Goal: Task Accomplishment & Management: Complete application form

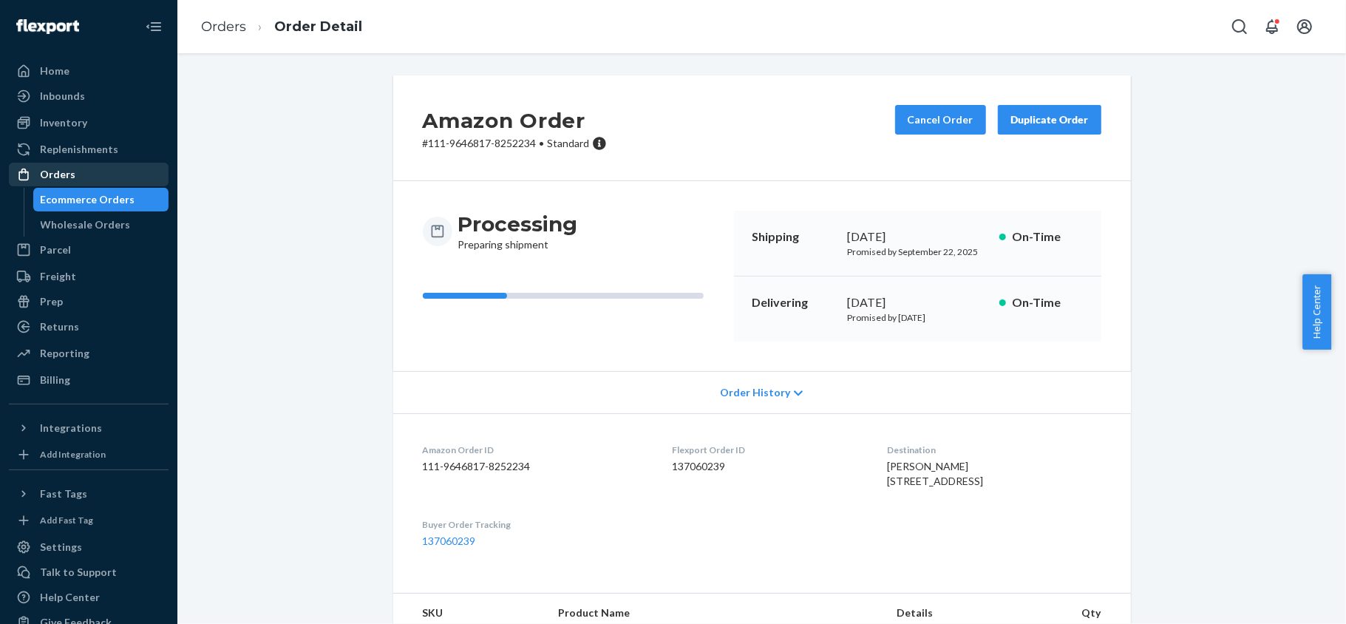
click at [146, 179] on div "Orders" at bounding box center [88, 174] width 157 height 21
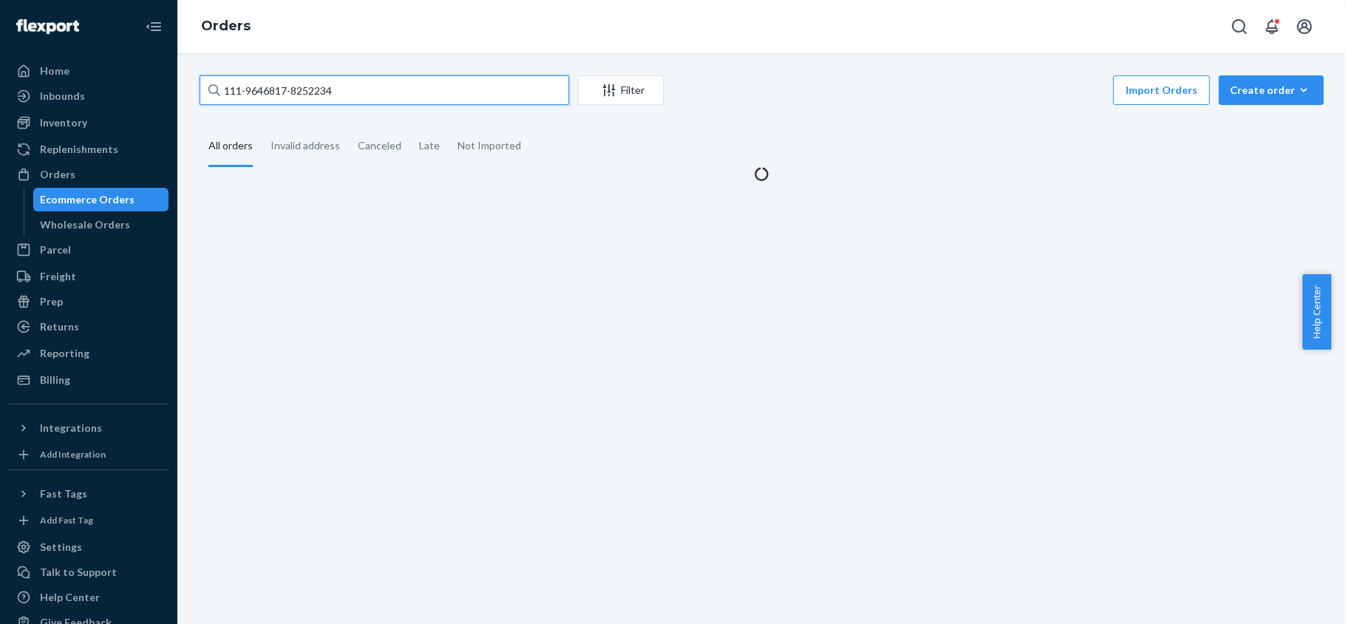
click at [339, 101] on input "111-9646817-8252234" at bounding box center [385, 90] width 370 height 30
click at [344, 101] on input "111-9646817-8252234" at bounding box center [385, 90] width 370 height 30
paste input "113-5794037-1974625"
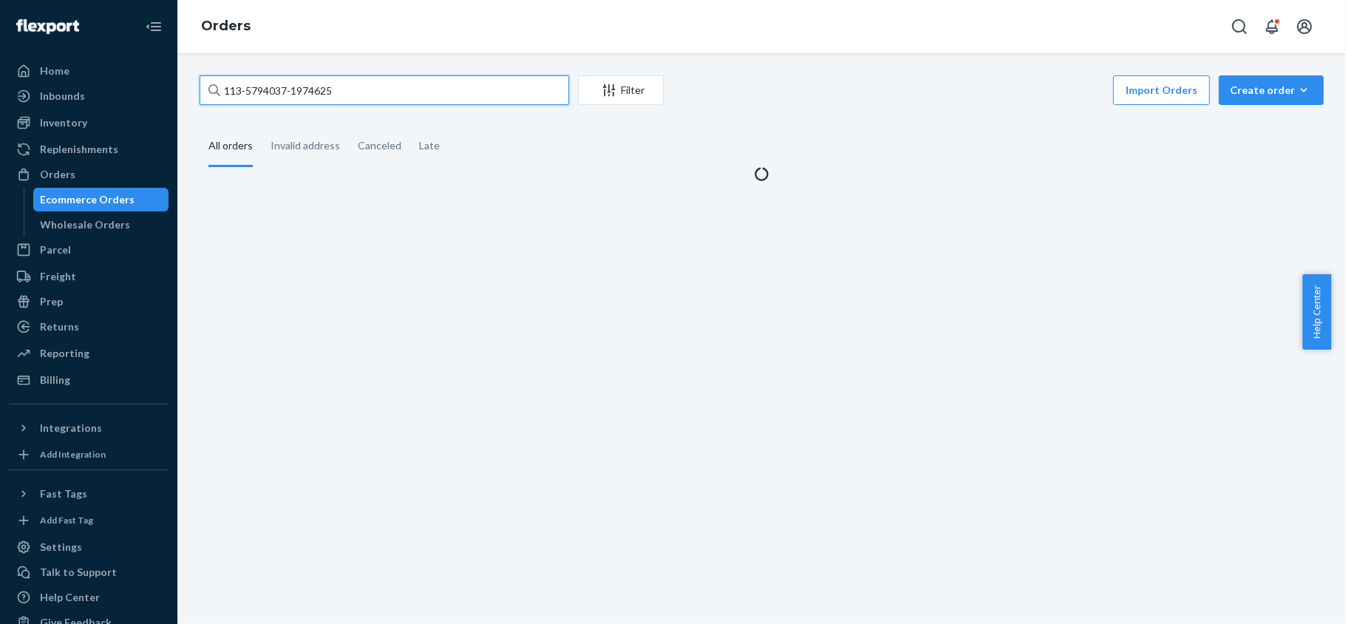
type input "113-5794037-1974625"
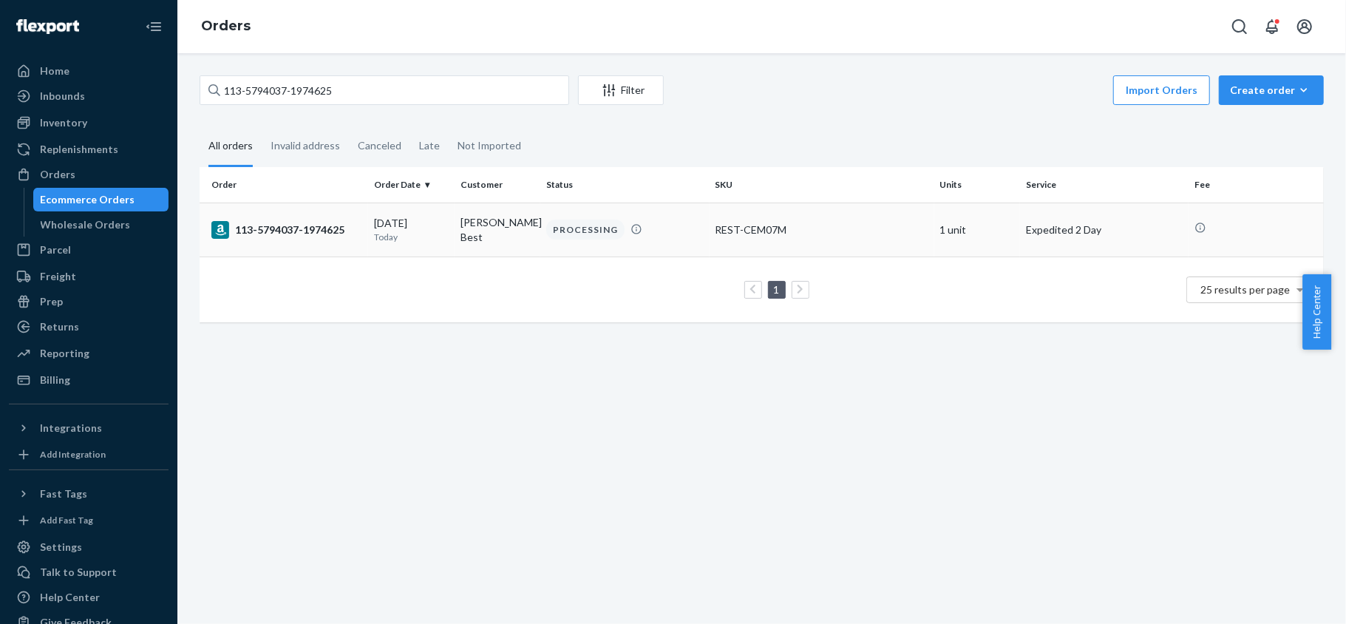
click at [345, 247] on td "113-5794037-1974625" at bounding box center [284, 230] width 169 height 54
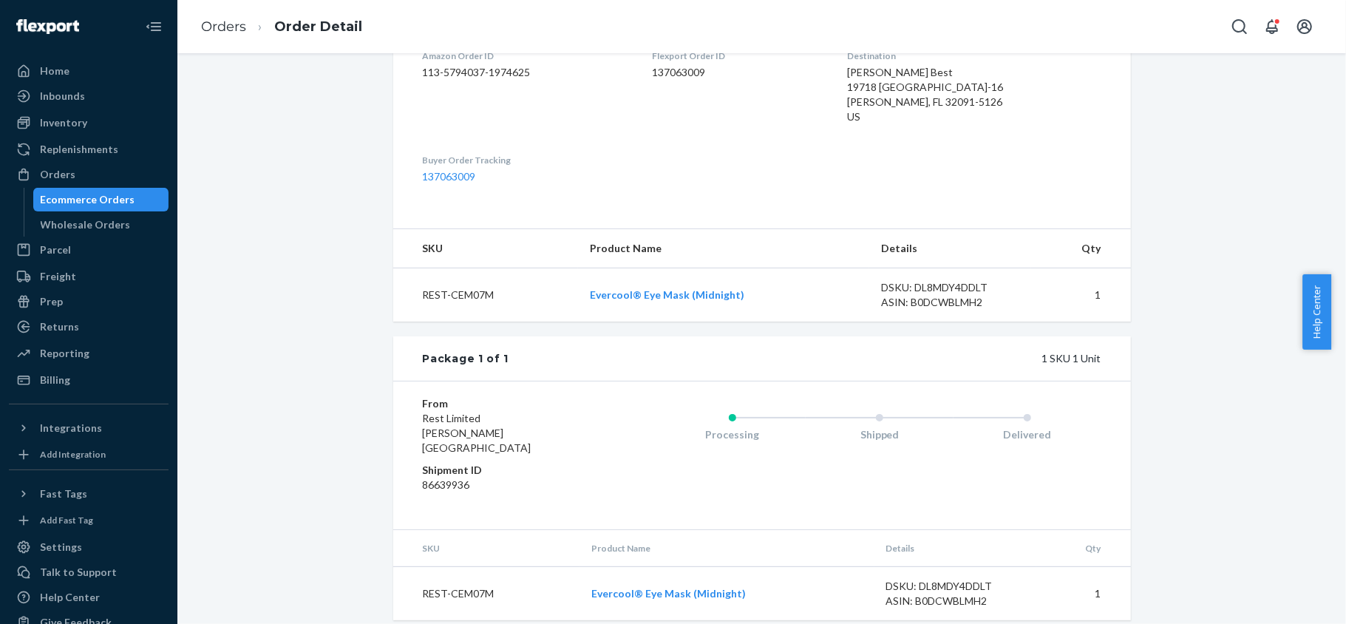
scroll to position [396, 0]
click at [107, 169] on div "Orders" at bounding box center [88, 174] width 157 height 21
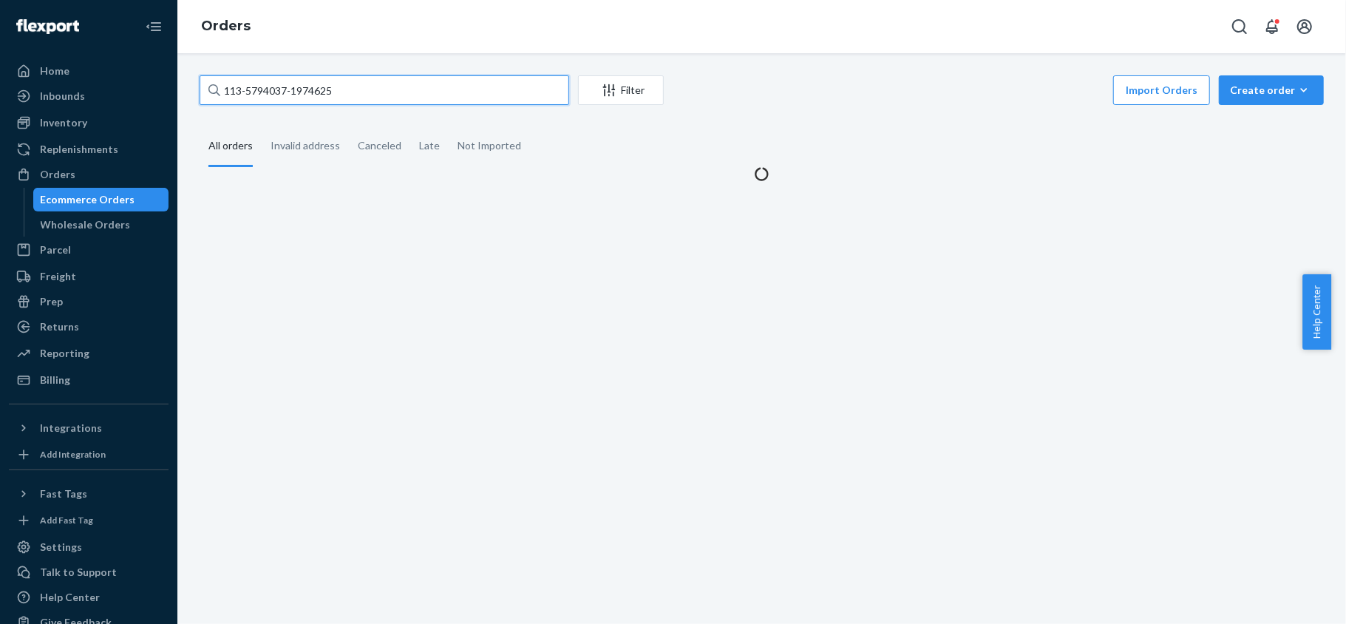
click at [386, 89] on input "113-5794037-1974625" at bounding box center [385, 90] width 370 height 30
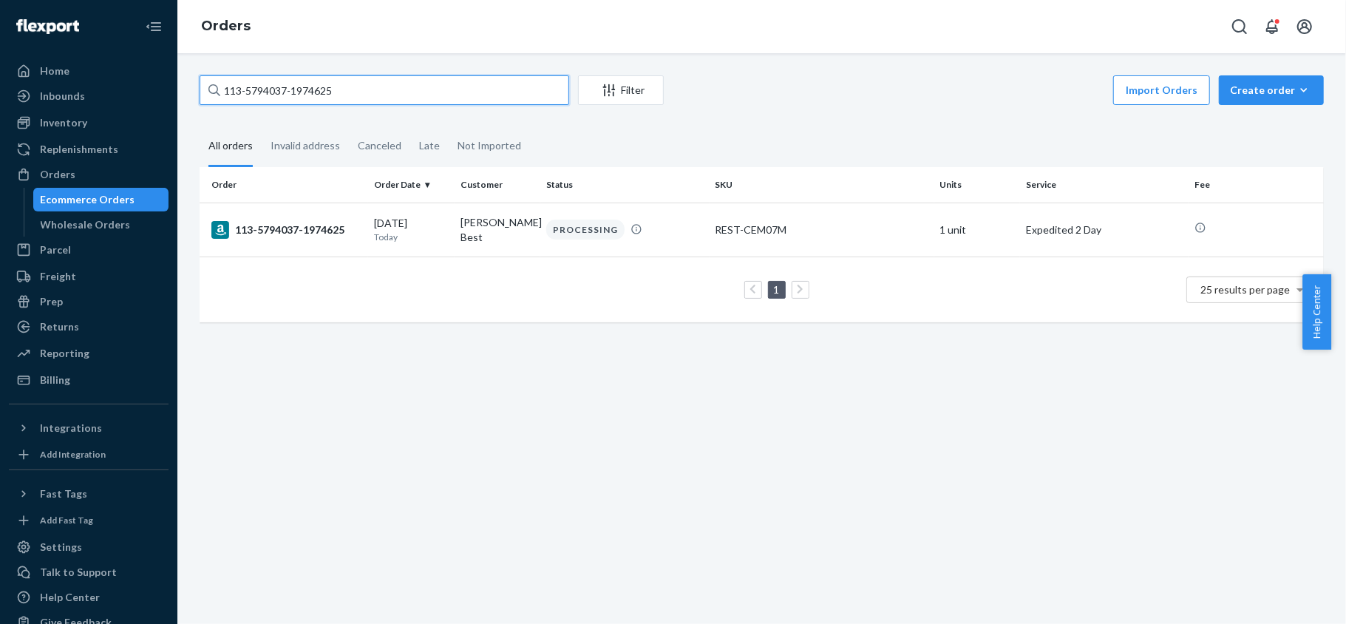
click at [386, 89] on input "113-5794037-1974625" at bounding box center [385, 90] width 370 height 30
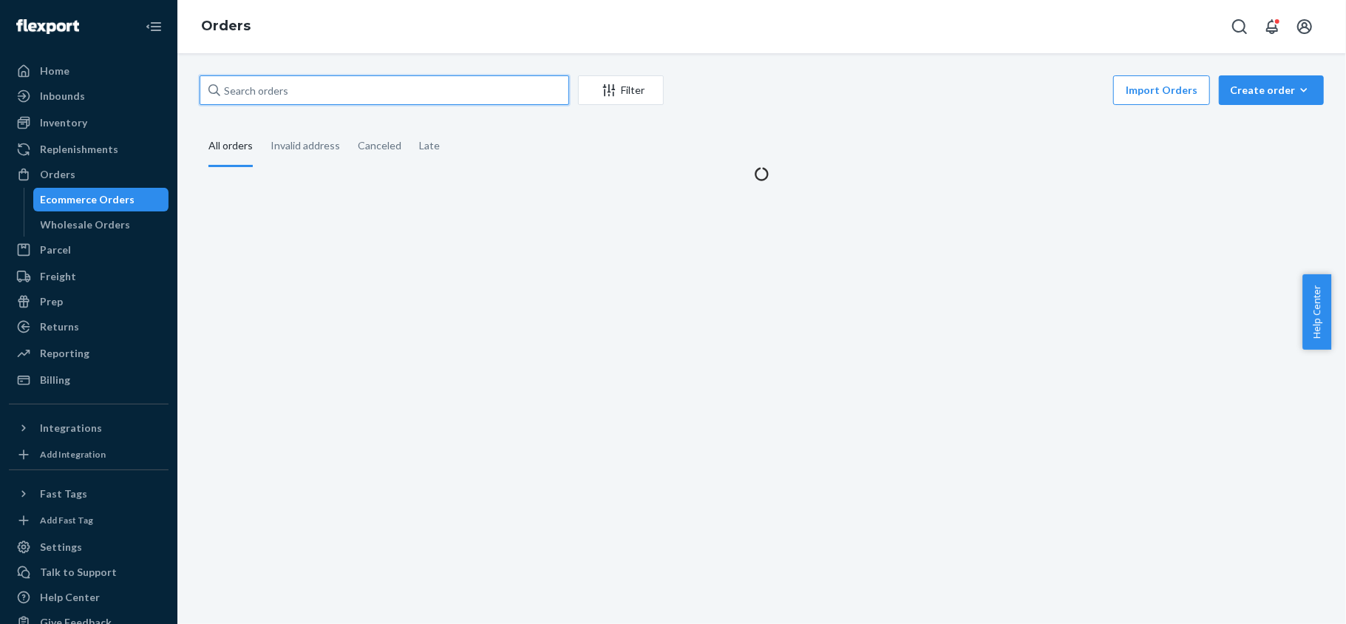
paste input "111-7181746-8184233"
type input "111-7181746-8184233"
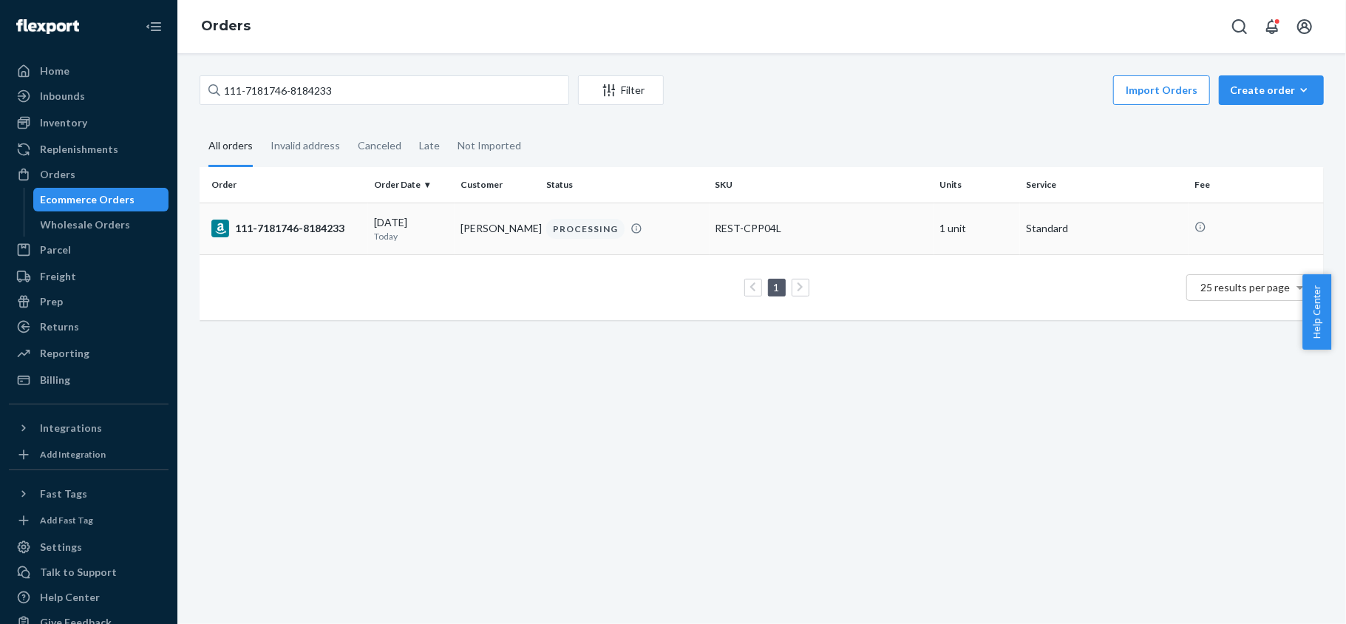
click at [380, 222] on div "09/21/2025 Today" at bounding box center [411, 228] width 75 height 27
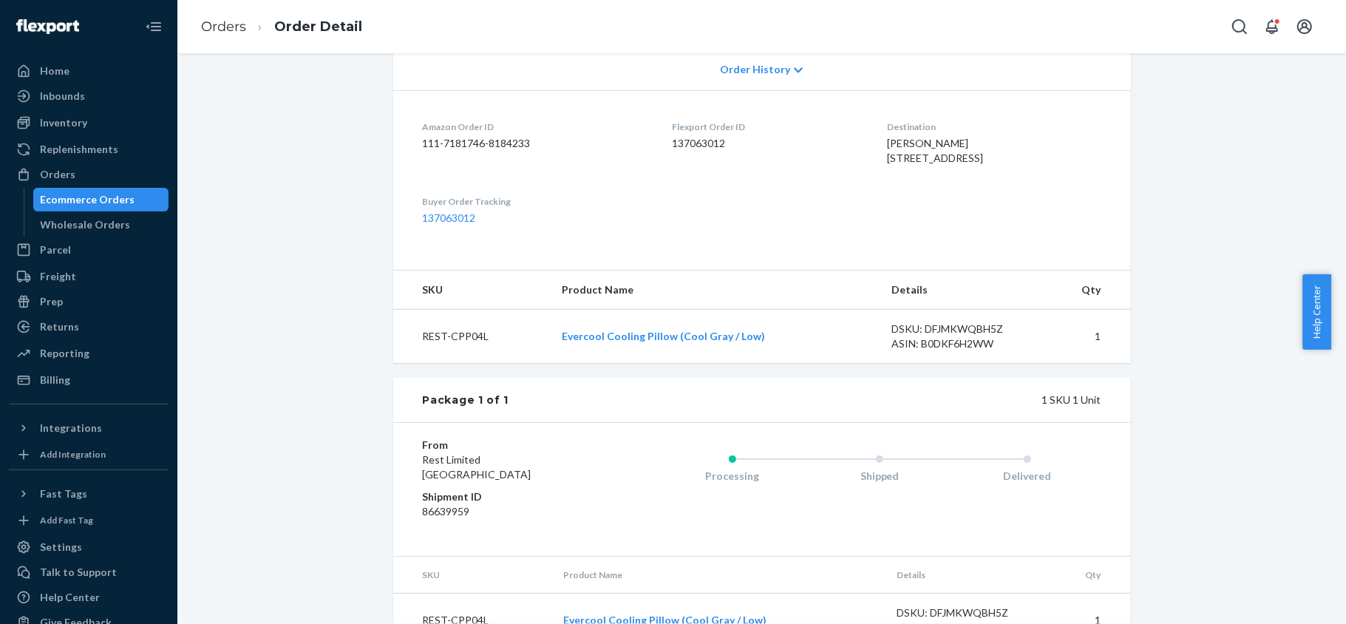
scroll to position [199, 0]
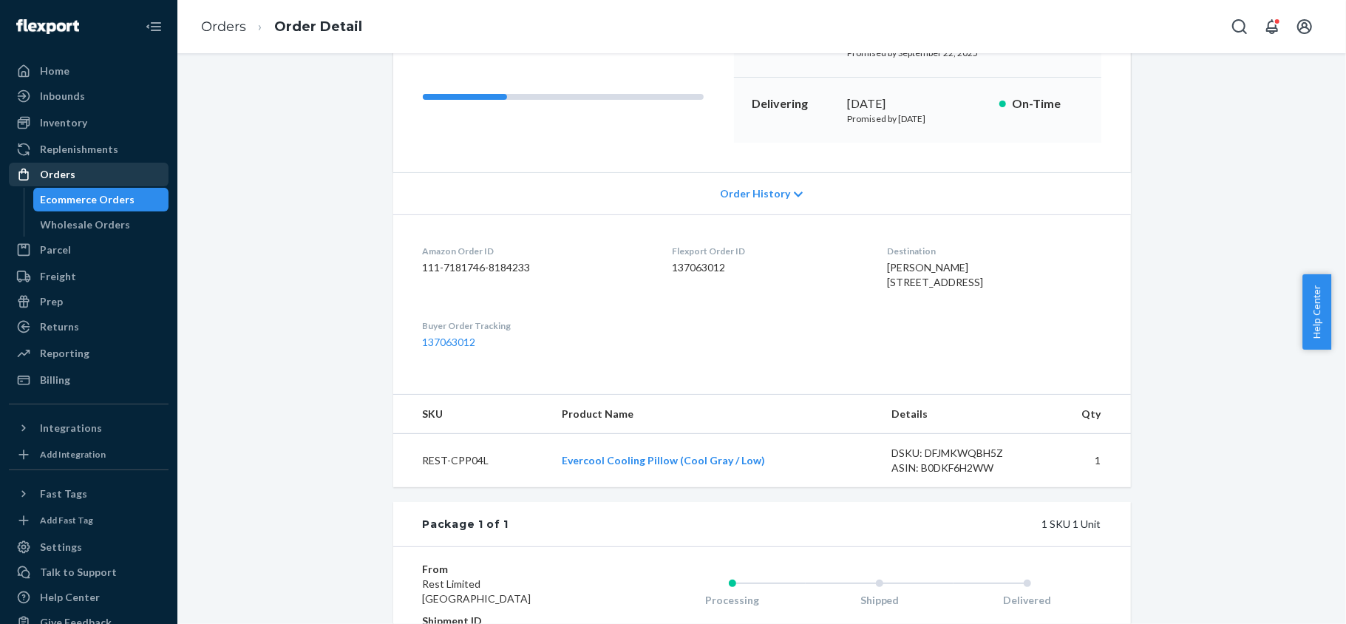
click at [117, 172] on div "Orders" at bounding box center [88, 174] width 157 height 21
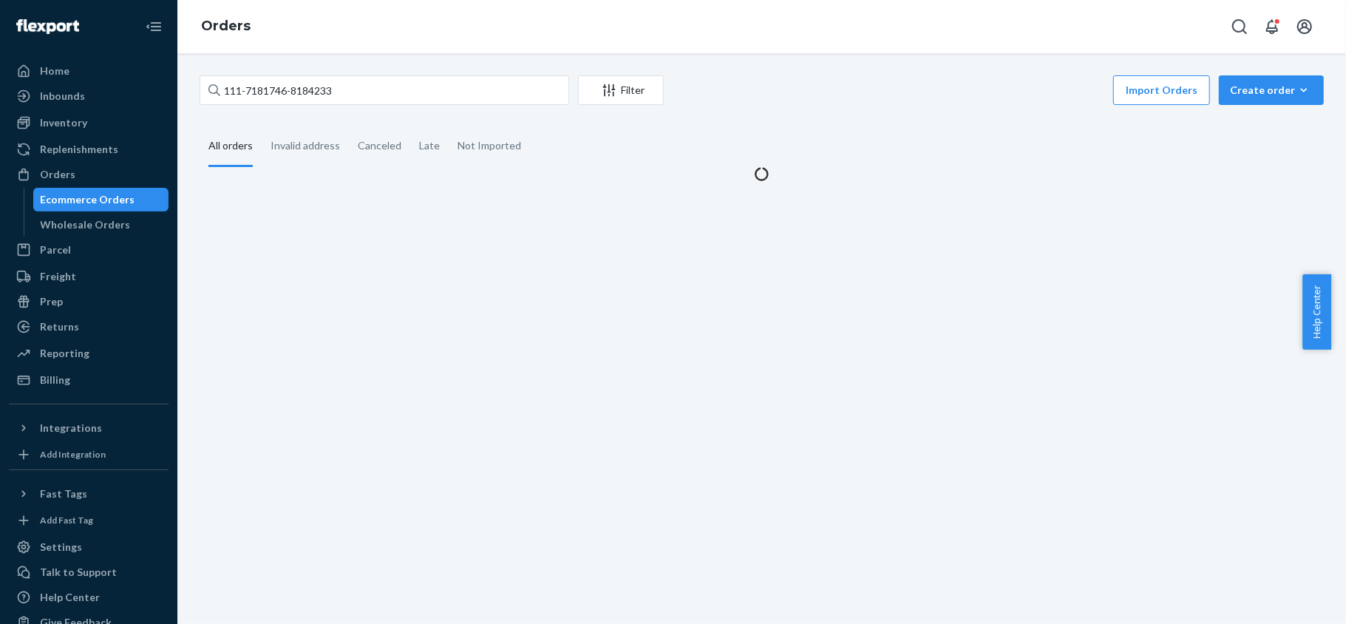
click at [352, 71] on div "111-7181746-8184233 Filter Import Orders Create order Ecommerce order Removal o…" at bounding box center [761, 338] width 1169 height 571
drag, startPoint x: 352, startPoint y: 71, endPoint x: 353, endPoint y: 78, distance: 7.4
click at [352, 71] on div "111-7181746-8184233 Filter Import Orders Create order Ecommerce order Removal o…" at bounding box center [761, 338] width 1169 height 571
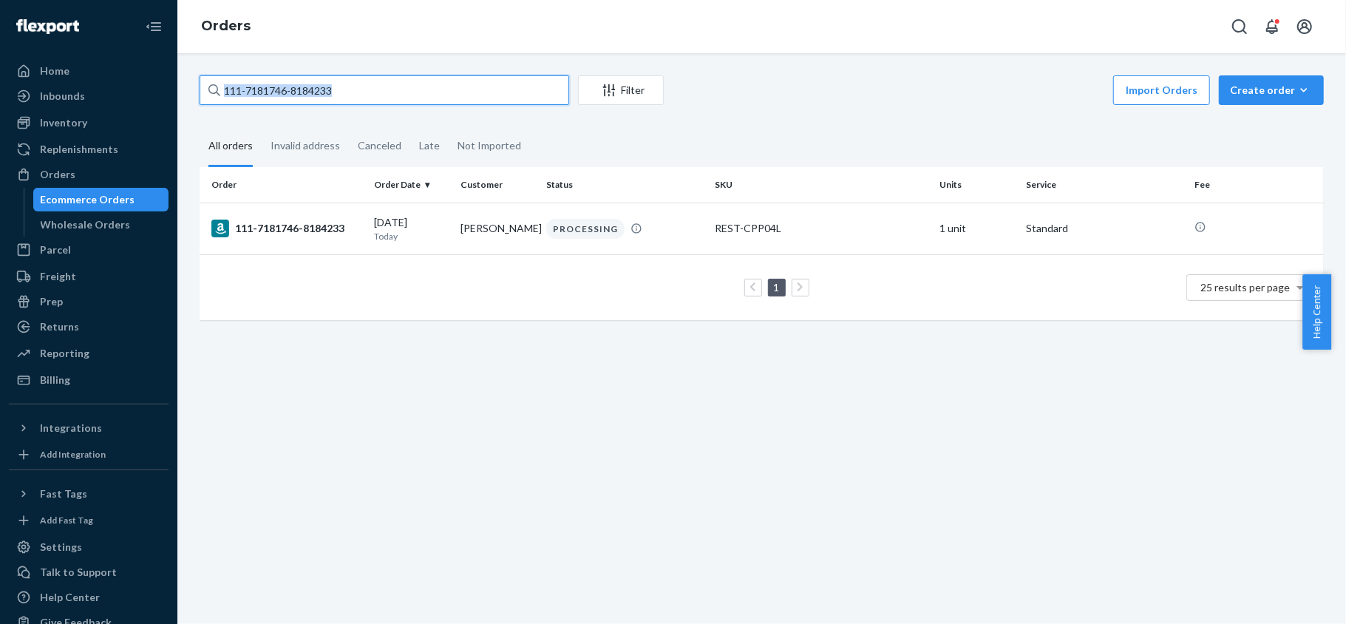
click at [355, 86] on input "111-7181746-8184233" at bounding box center [385, 90] width 370 height 30
paste input "111-3490151-0347424"
type input "111-3490151-0347424"
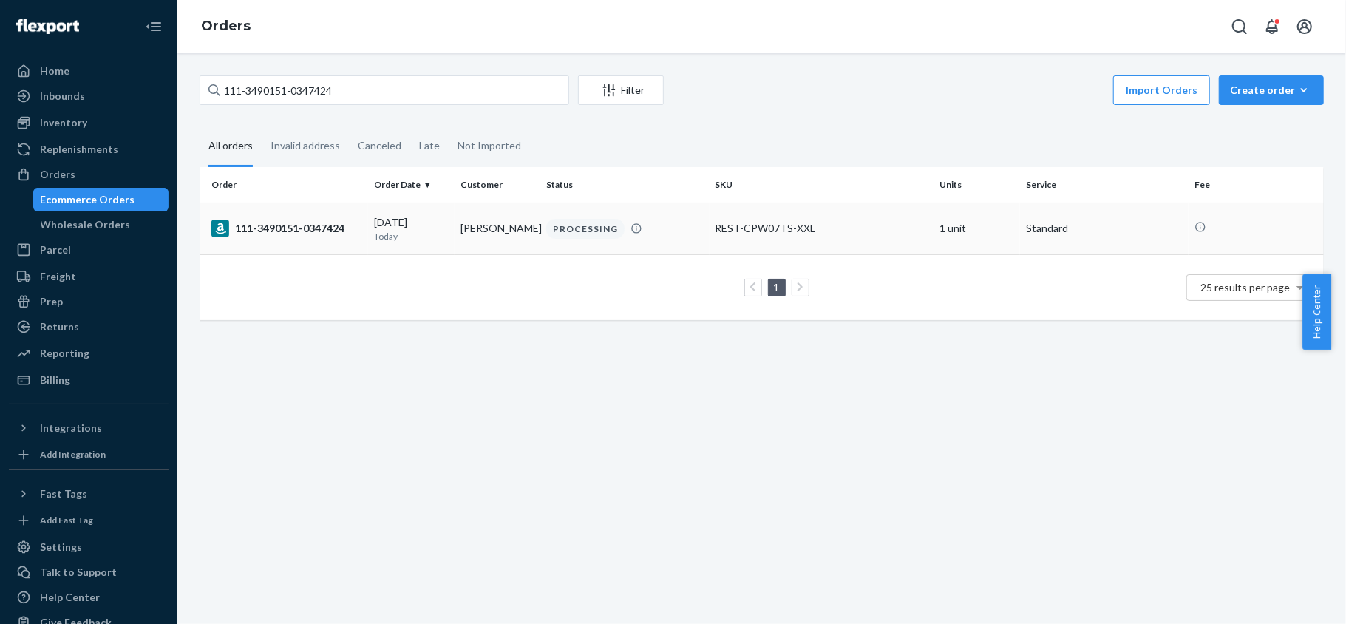
click at [358, 223] on div "111-3490151-0347424" at bounding box center [286, 229] width 151 height 18
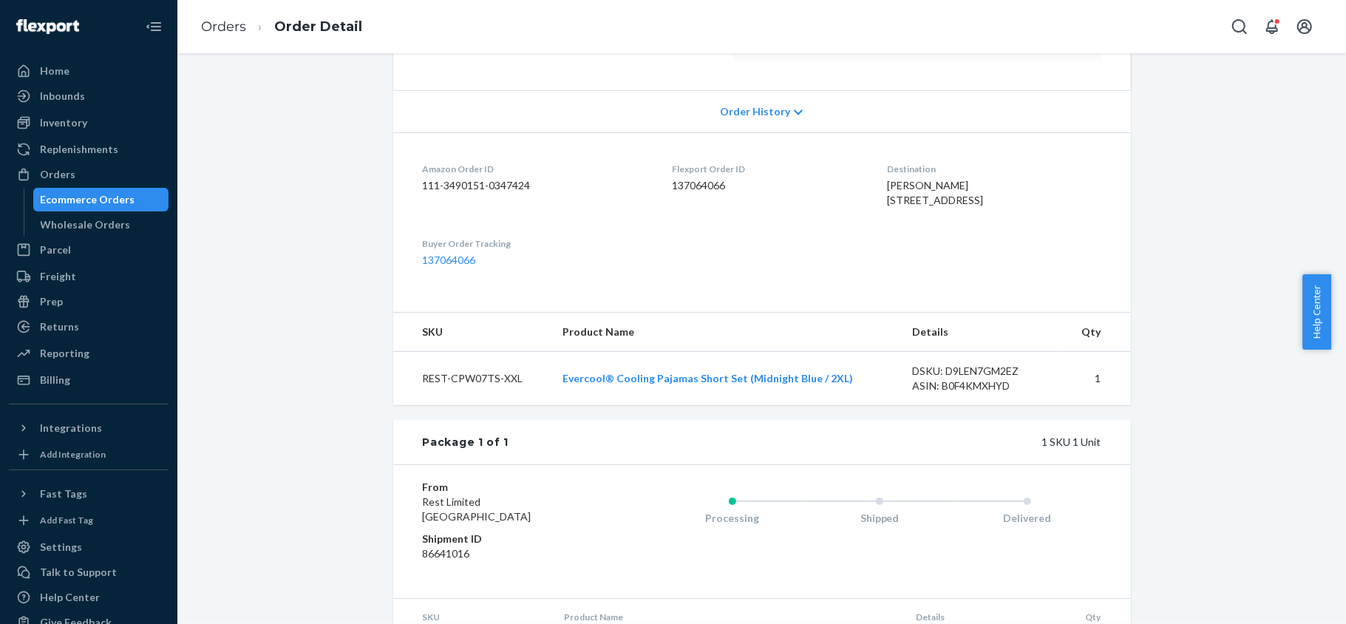
scroll to position [101, 0]
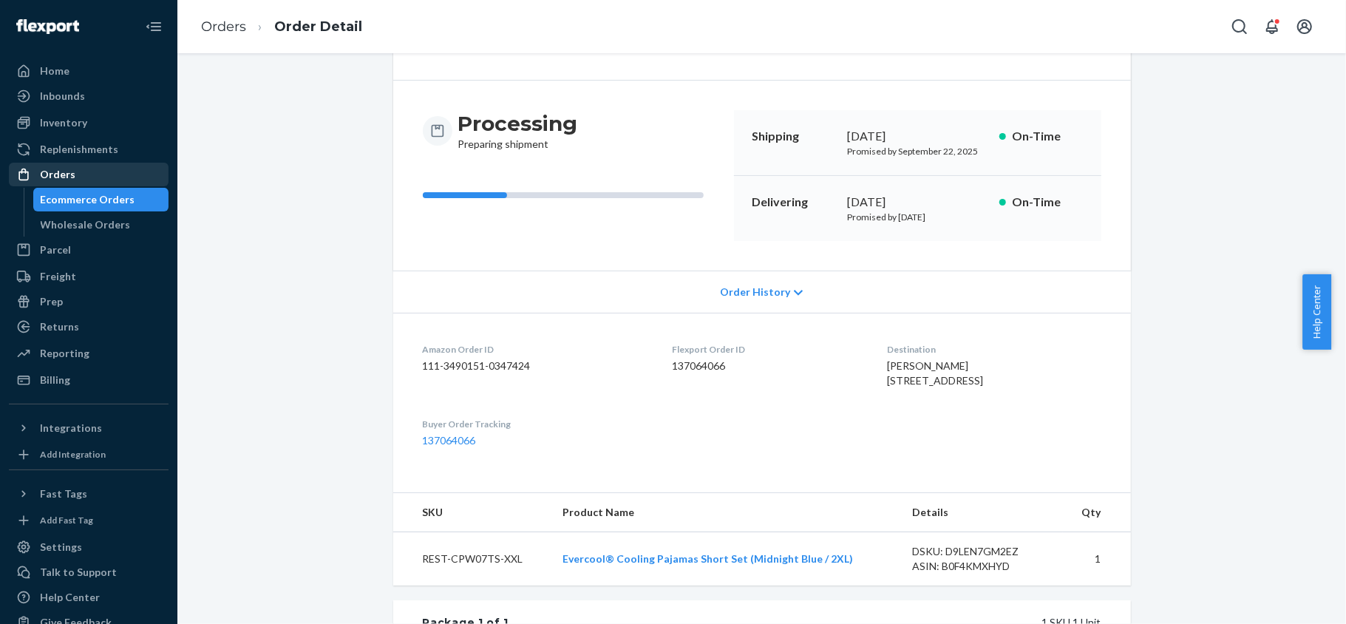
click at [106, 164] on div "Orders" at bounding box center [88, 174] width 157 height 21
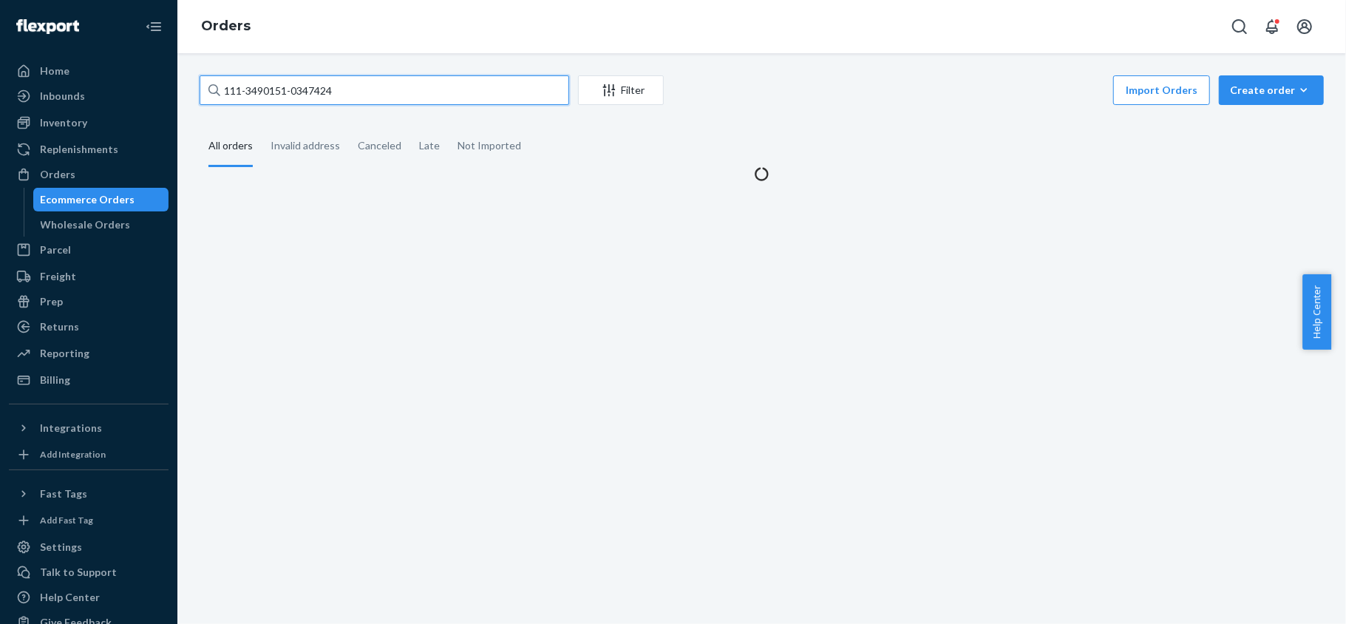
click at [350, 98] on input "111-3490151-0347424" at bounding box center [385, 90] width 370 height 30
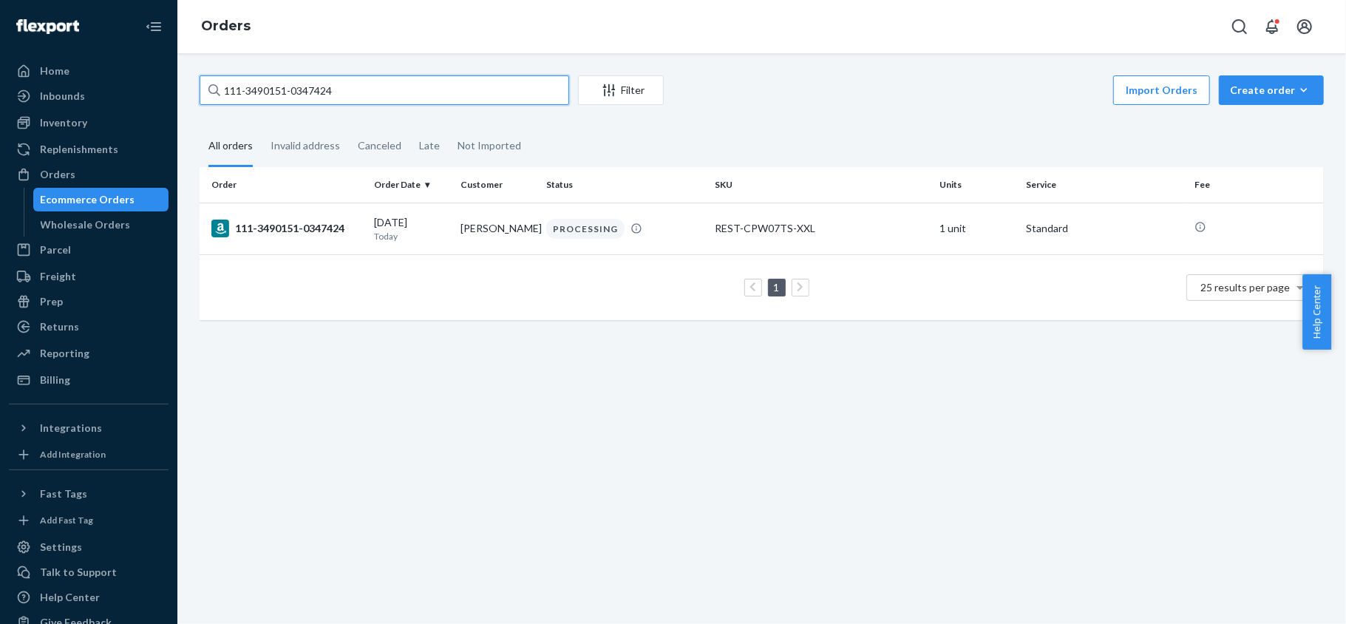
click at [350, 98] on input "111-3490151-0347424" at bounding box center [385, 90] width 370 height 30
paste input "112-7919590-2729805"
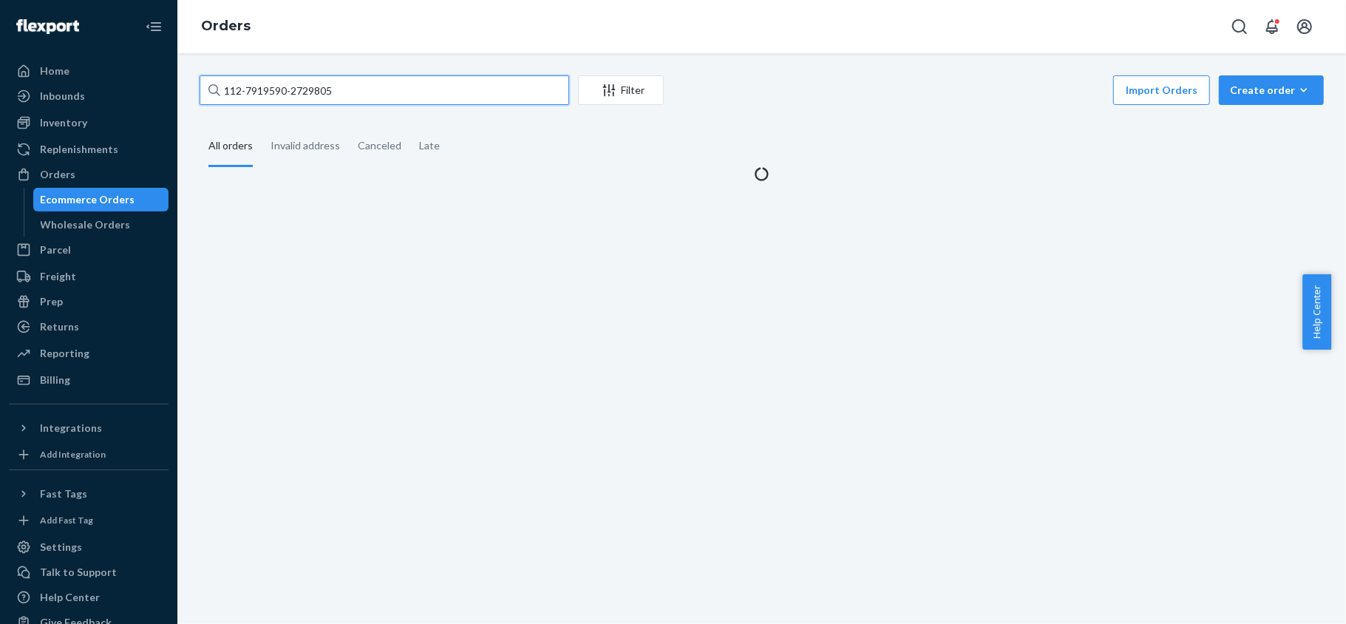
type input "112-7919590-2729805"
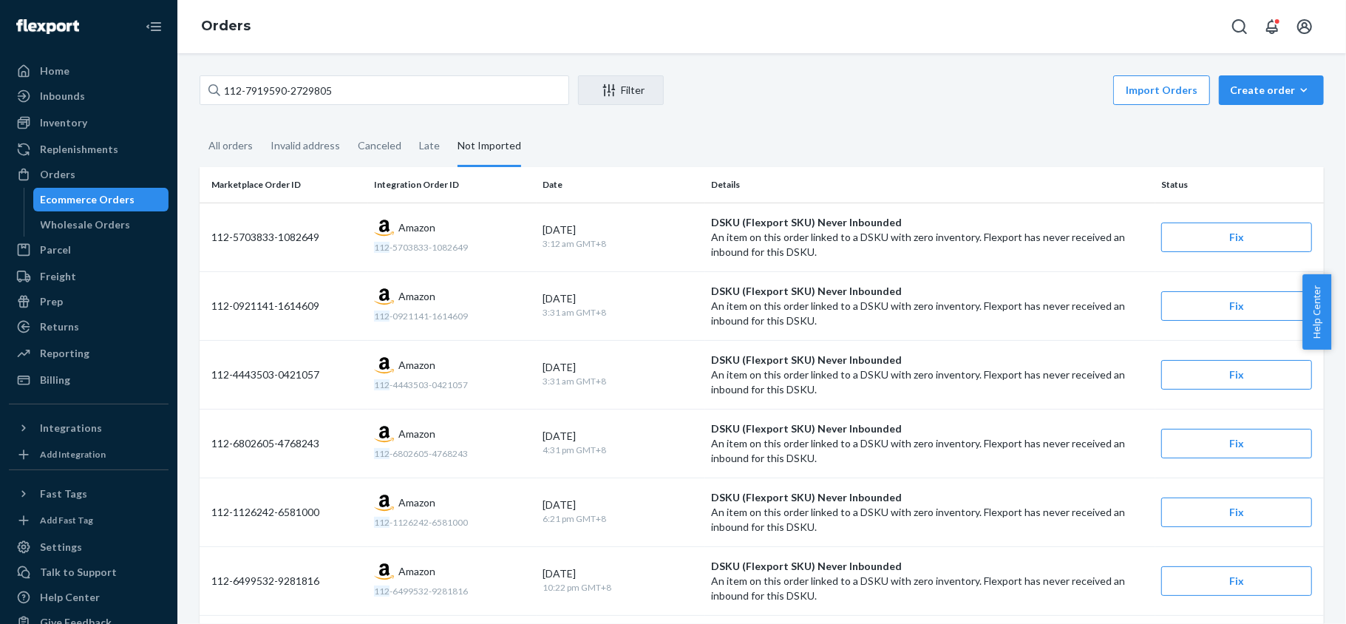
drag, startPoint x: 353, startPoint y: 72, endPoint x: 355, endPoint y: 98, distance: 25.2
click at [353, 78] on div "112-7919590-2729805 Filter Import Orders Create order Ecommerce order Removal o…" at bounding box center [761, 338] width 1169 height 571
click at [356, 98] on input "112-7919590-2729805" at bounding box center [385, 90] width 370 height 30
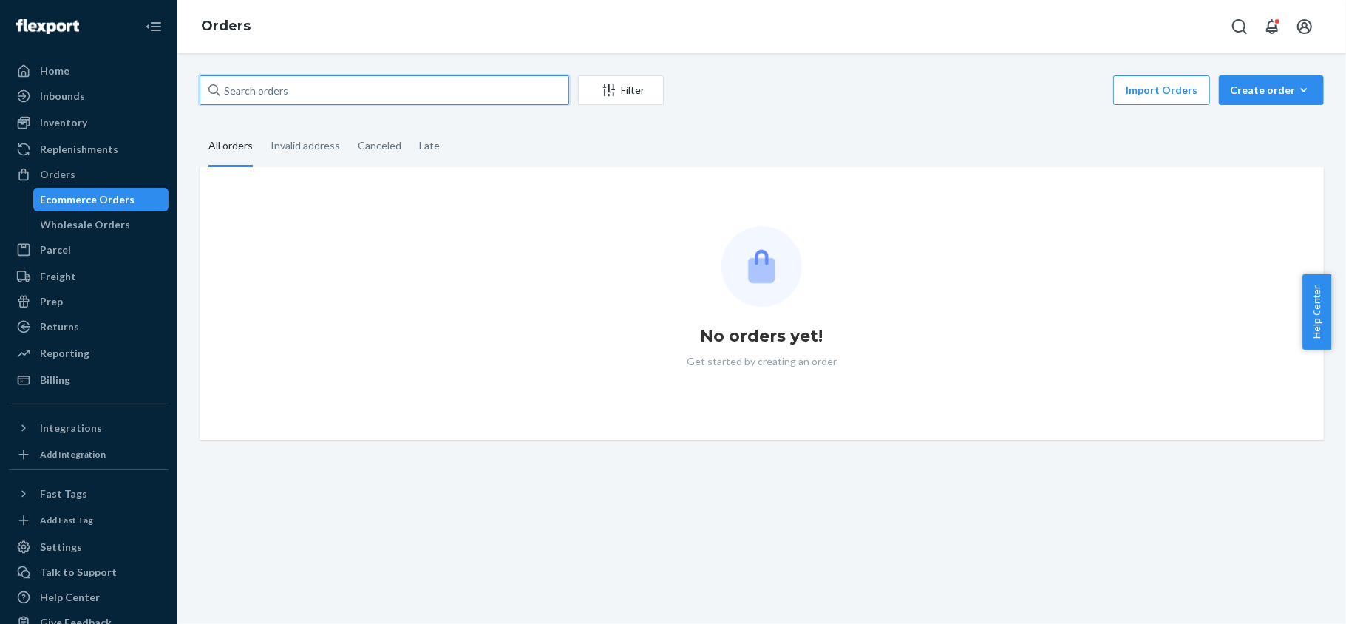
paste input "112-7919590-2729805"
type input "112-7919590-2729805"
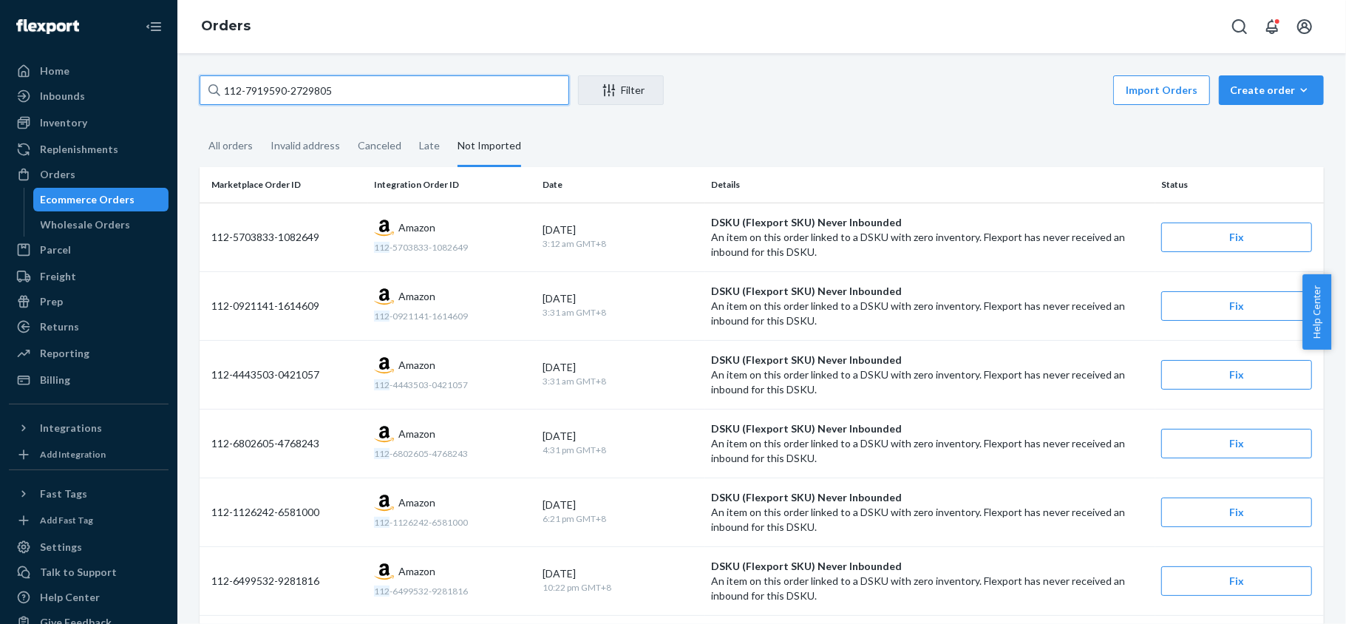
click at [421, 89] on input "112-7919590-2729805" at bounding box center [385, 90] width 370 height 30
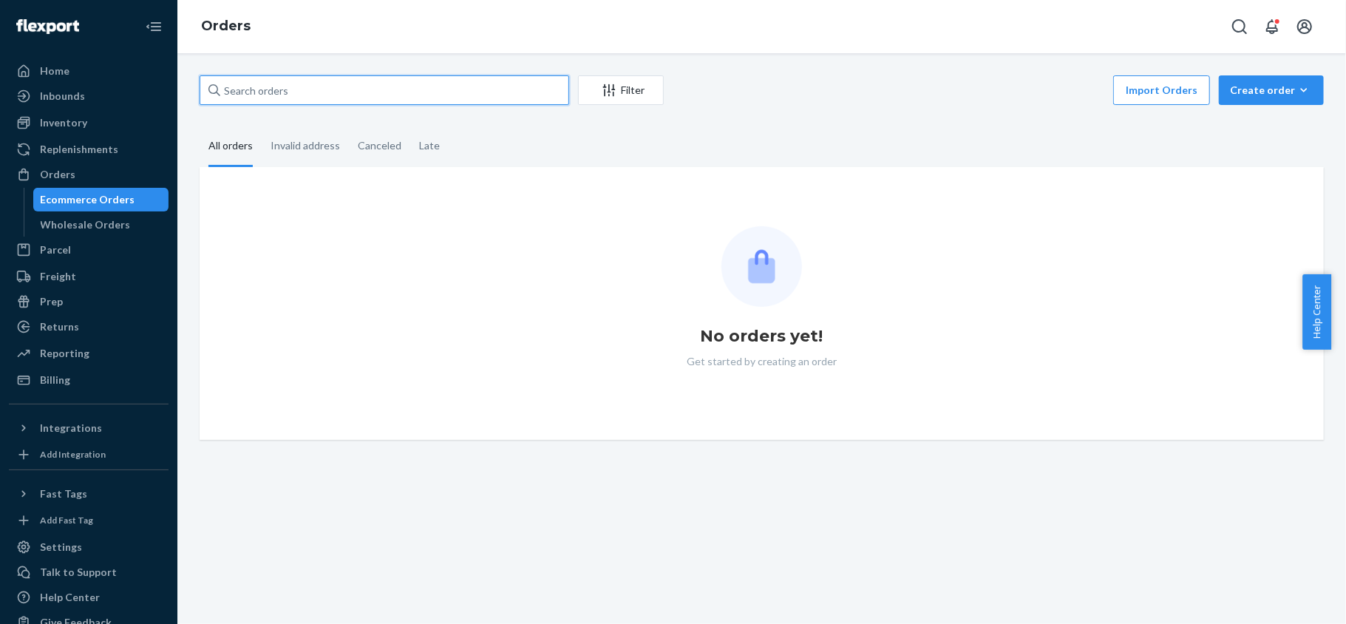
paste input "114-8838381-6726642"
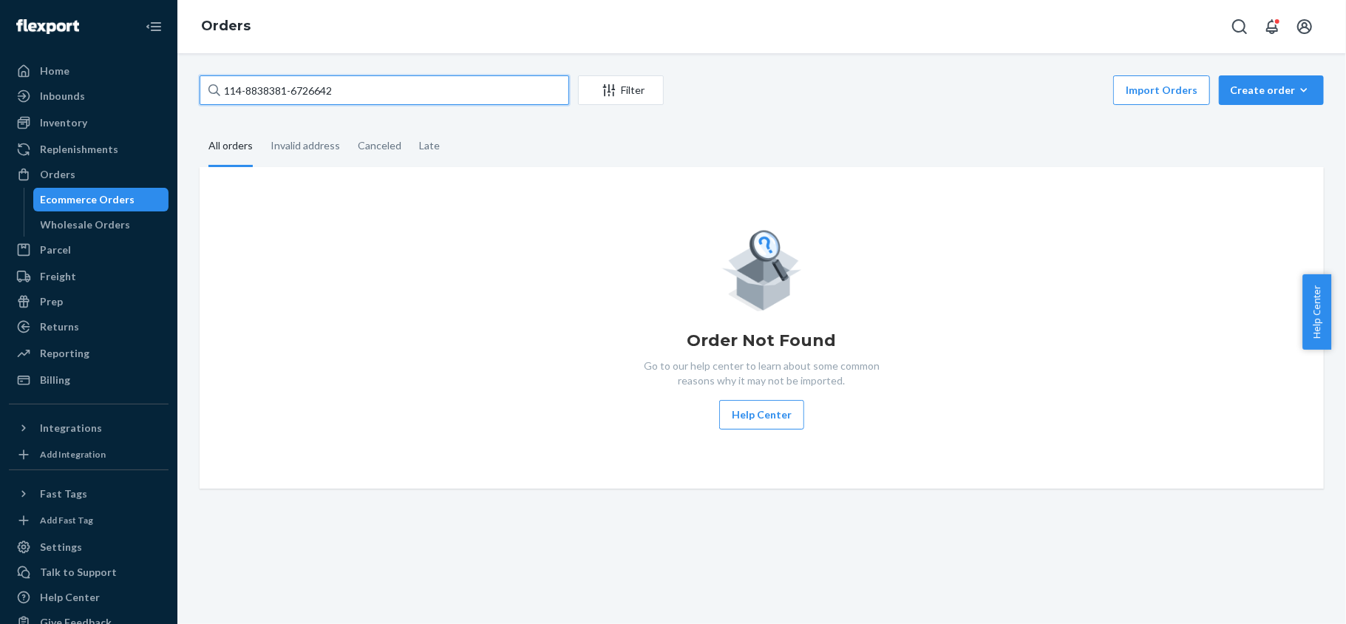
type input "114-8838381-6726642"
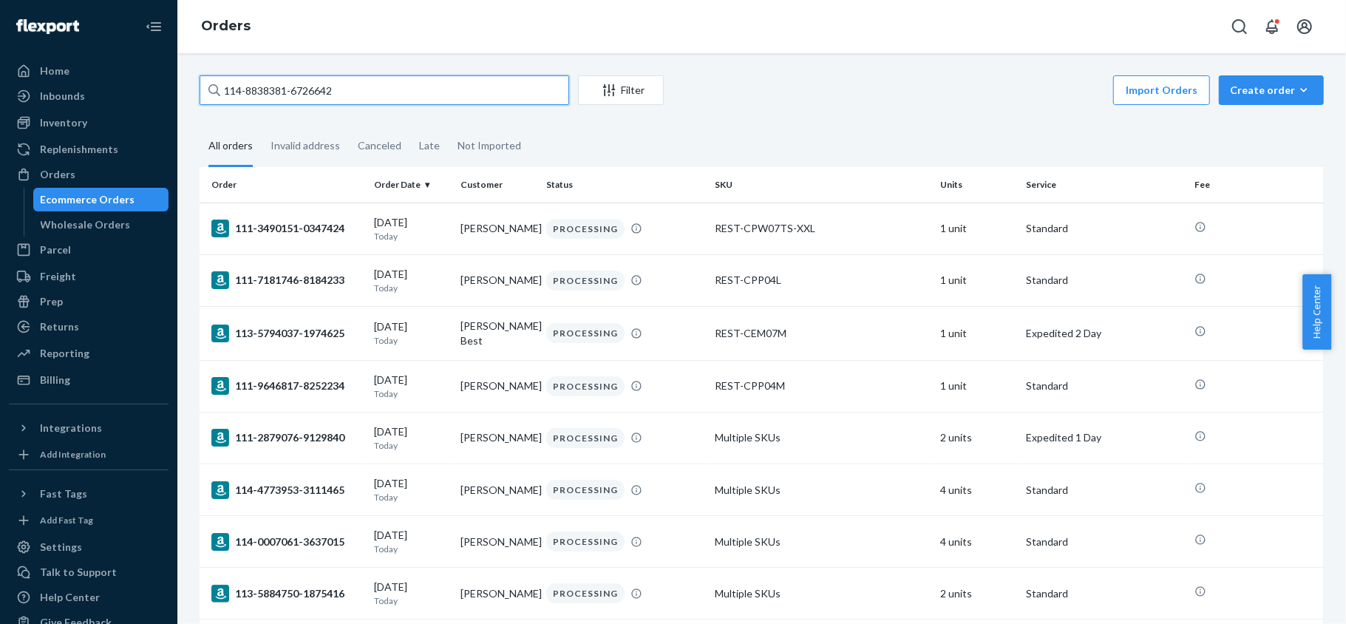
click at [421, 89] on input "114-8838381-6726642" at bounding box center [385, 90] width 370 height 30
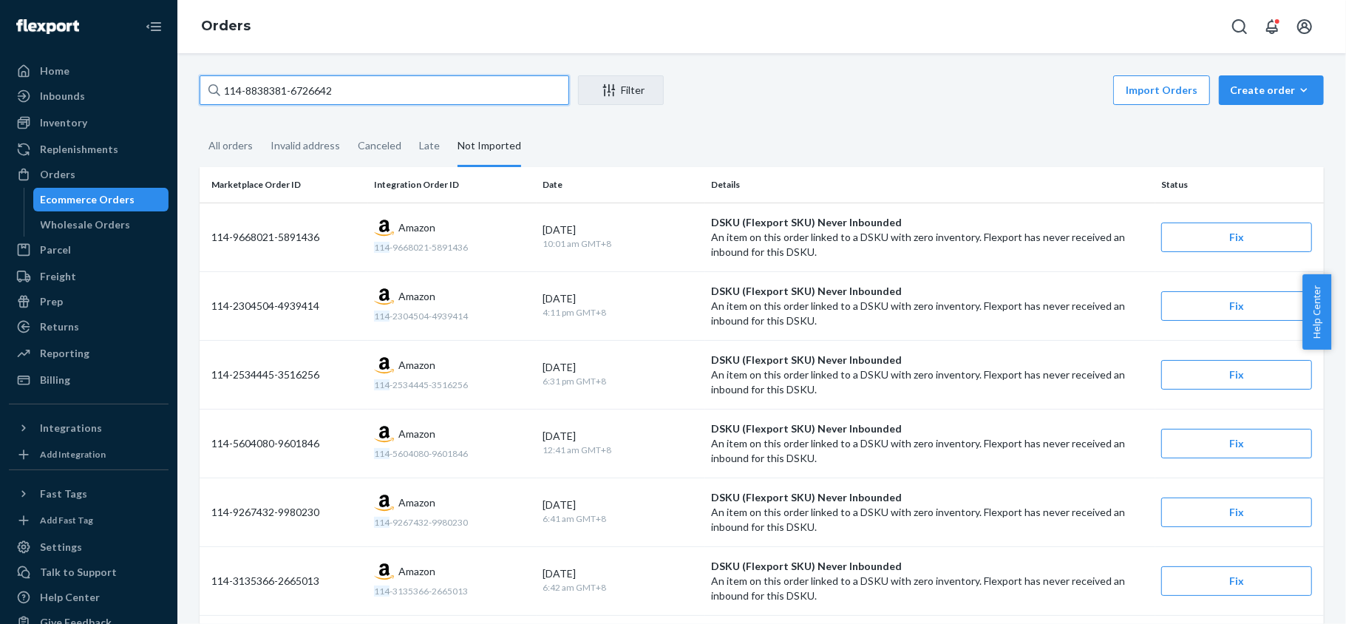
click at [336, 93] on input "114-8838381-6726642" at bounding box center [385, 90] width 370 height 30
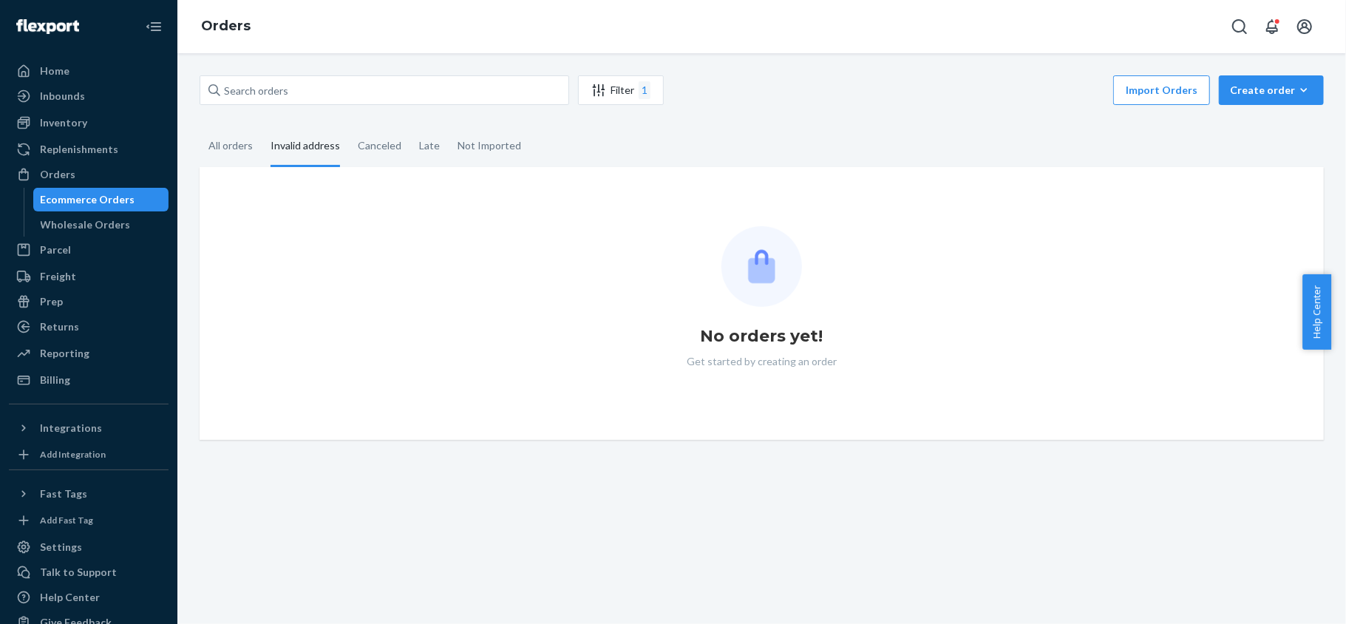
drag, startPoint x: 72, startPoint y: 123, endPoint x: 172, endPoint y: 139, distance: 101.1
click at [72, 123] on div "Inventory" at bounding box center [63, 122] width 47 height 15
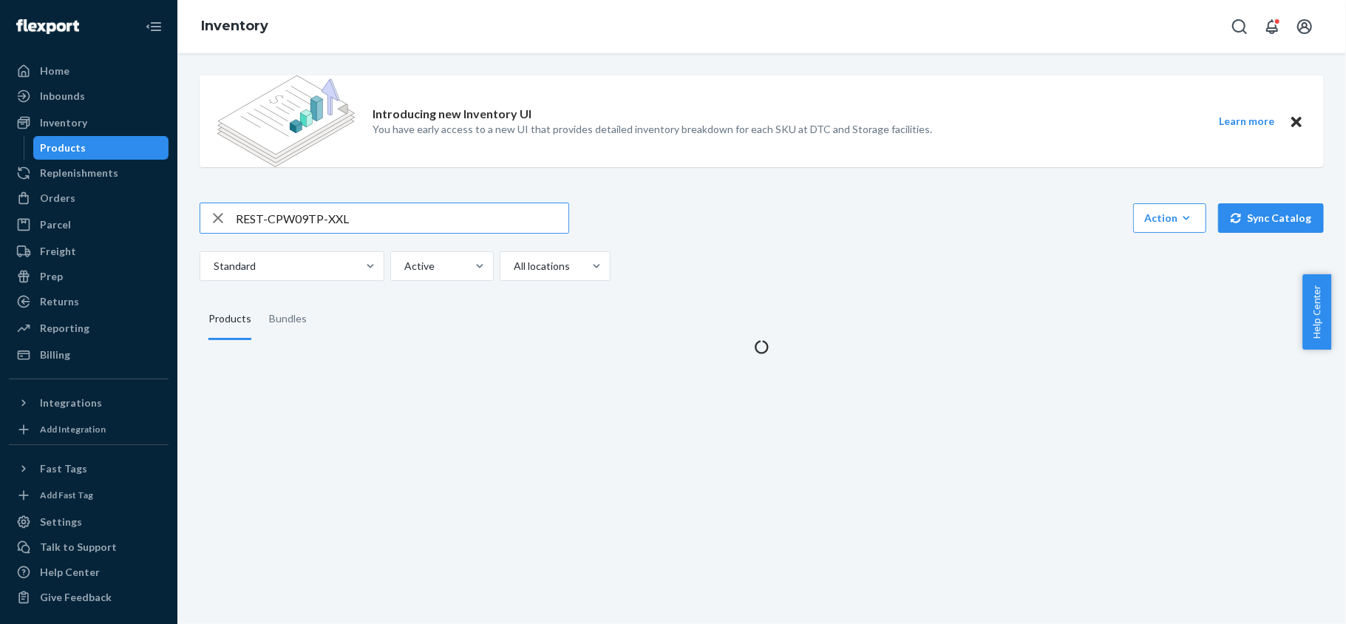
click at [305, 220] on input "REST-CPW09TP-XXL" at bounding box center [402, 218] width 333 height 30
type input "REST-IFS02K"
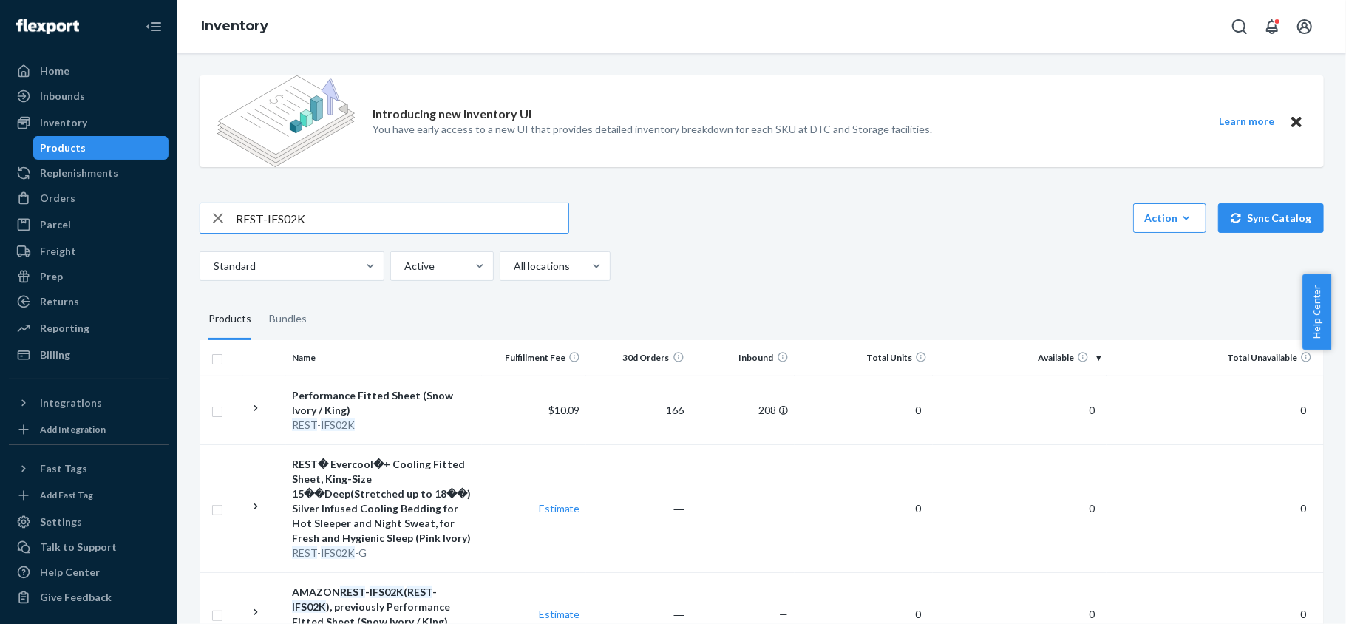
click at [435, 203] on input "REST-IFS02K" at bounding box center [402, 218] width 333 height 30
paste input "REST-SCD08T-N"
type input "REST-SCD08T-N"
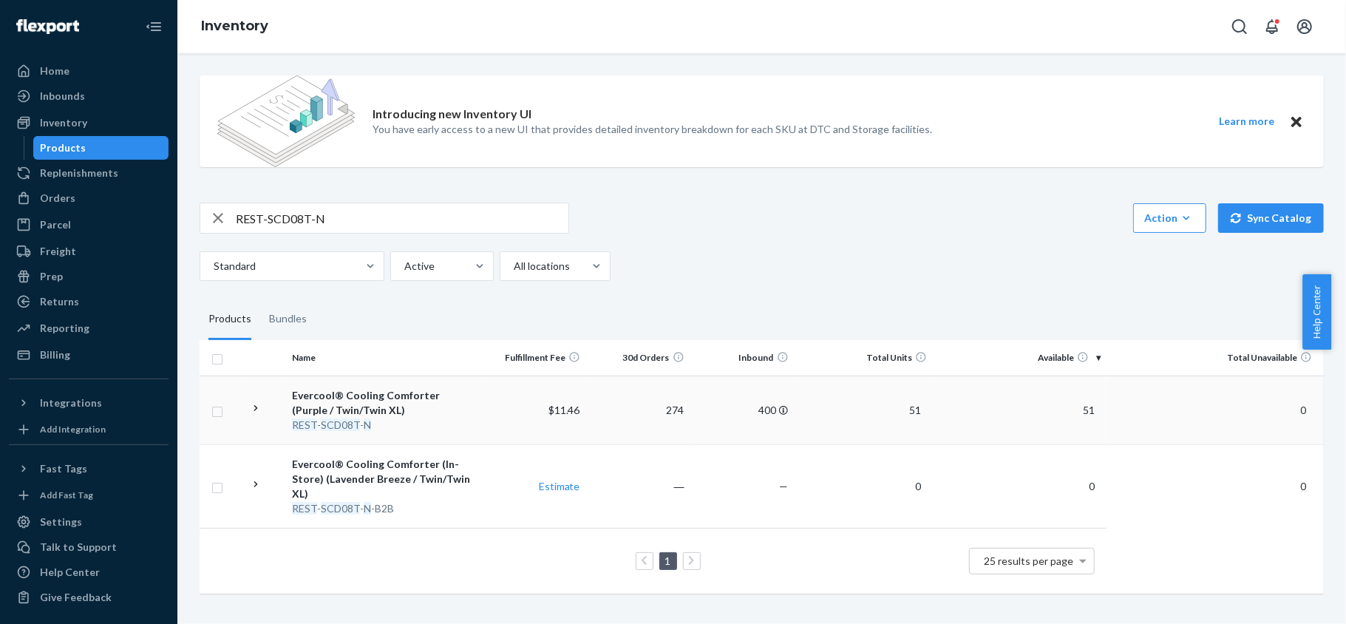
click at [1085, 414] on span "51" at bounding box center [1089, 410] width 24 height 13
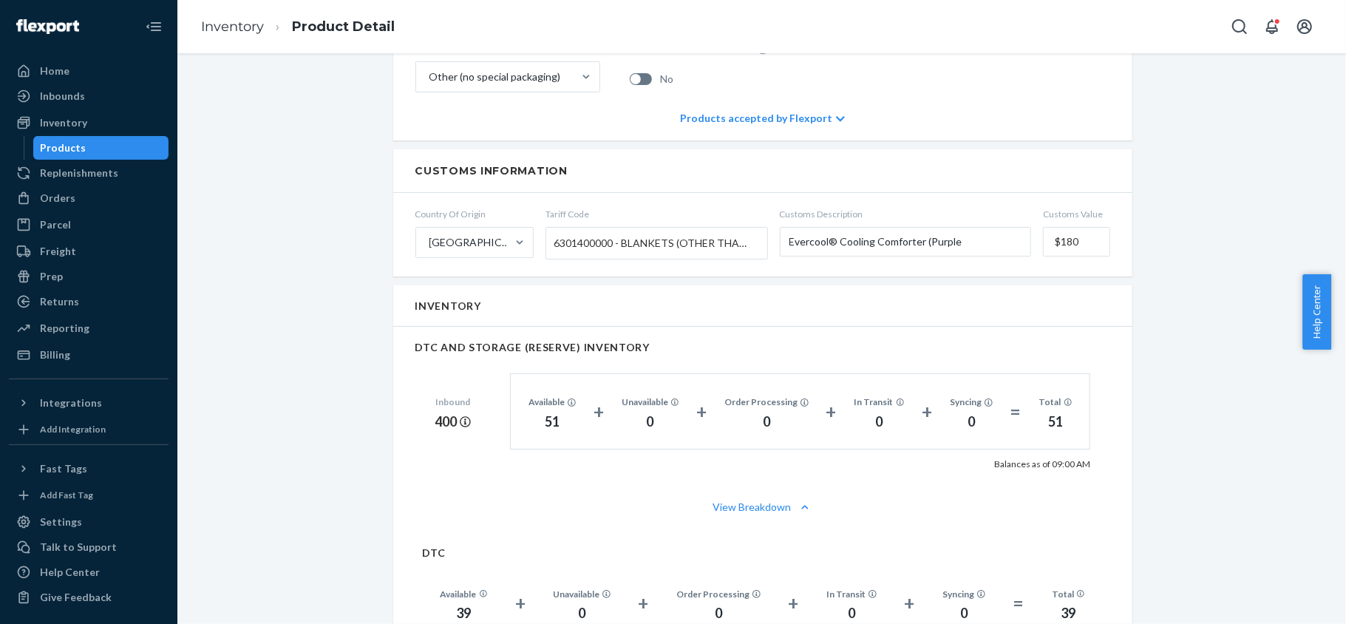
scroll to position [591, 0]
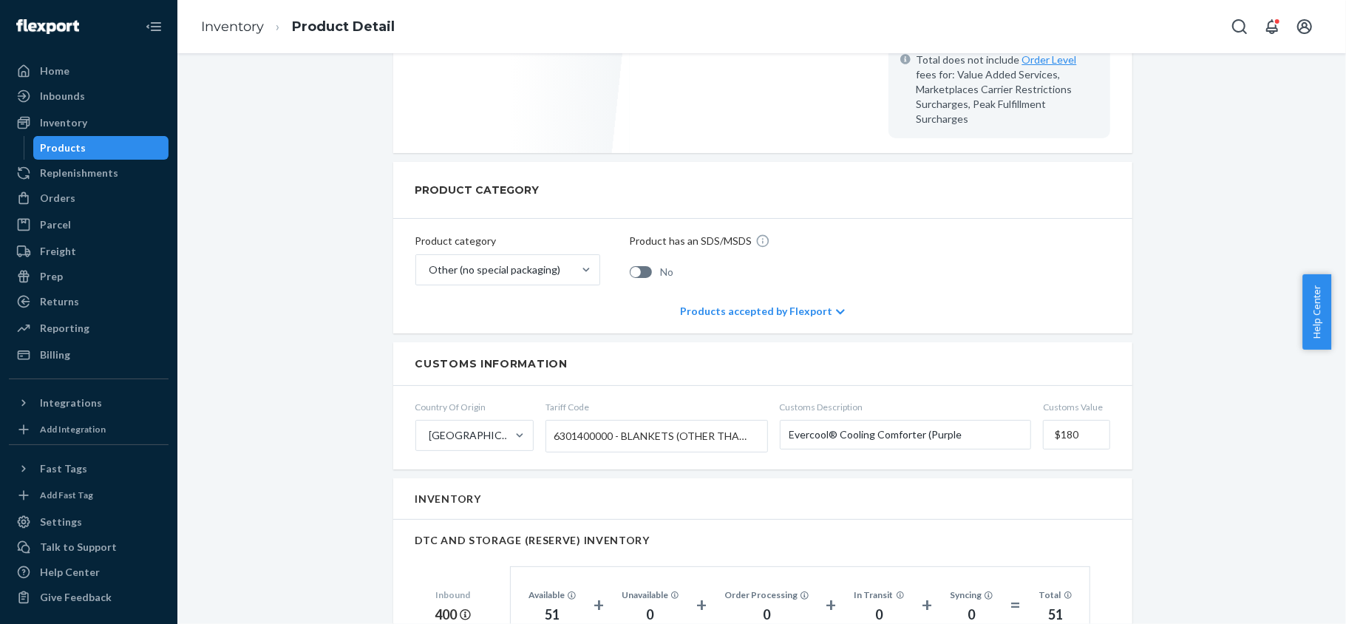
drag, startPoint x: 131, startPoint y: 140, endPoint x: 124, endPoint y: 143, distance: 7.6
click at [128, 140] on div "Products" at bounding box center [101, 148] width 133 height 21
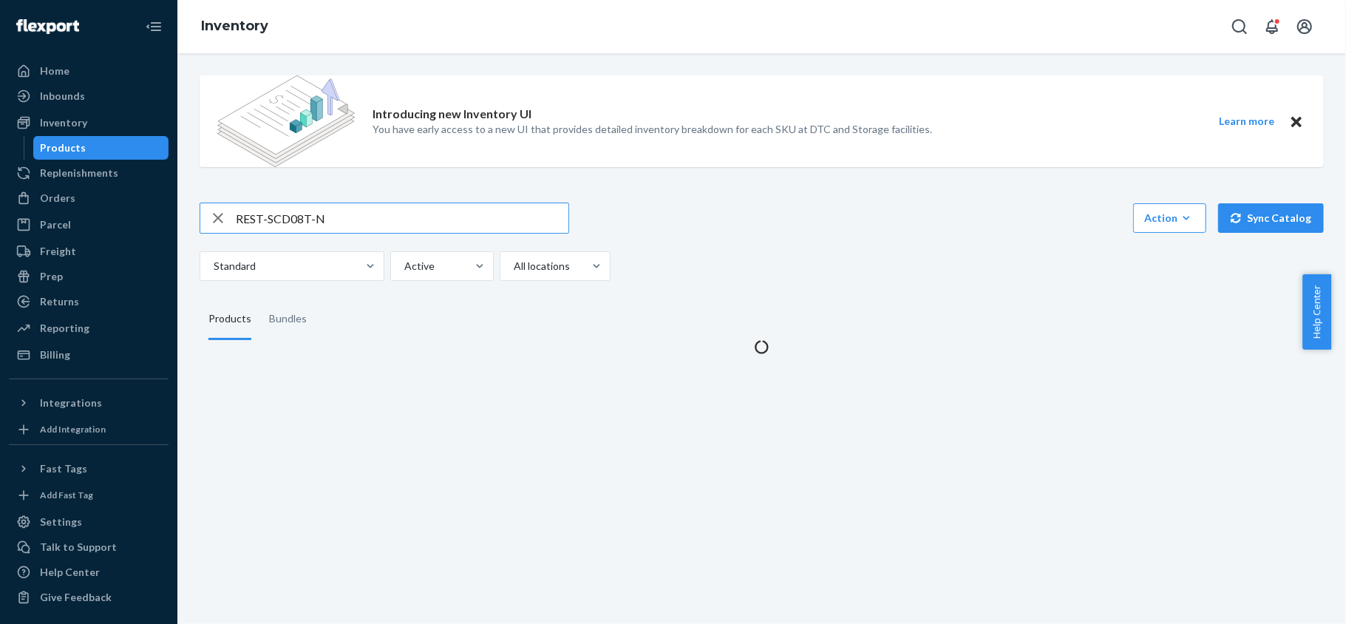
click at [318, 208] on input "REST-SCD08T-N" at bounding box center [402, 218] width 333 height 30
click at [319, 208] on input "REST-SCD08T-N" at bounding box center [402, 218] width 333 height 30
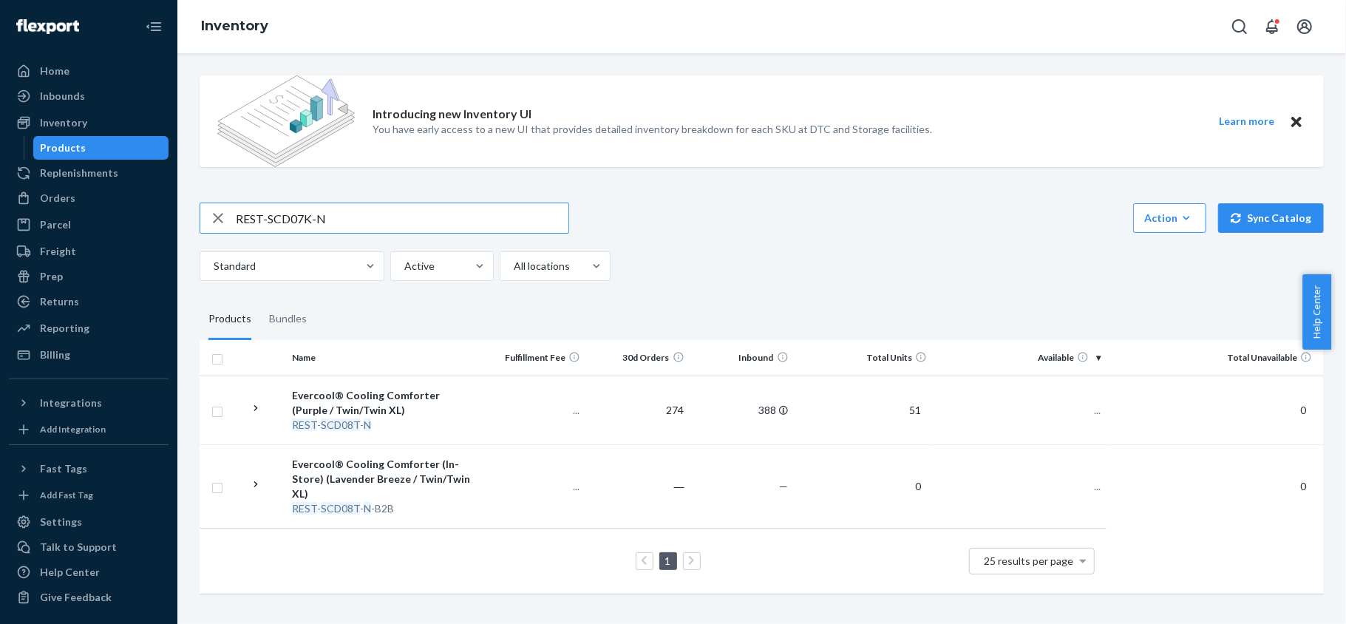
type input "REST-SCD07K-N"
click at [421, 223] on input "REST-SCD07K-N" at bounding box center [402, 218] width 333 height 30
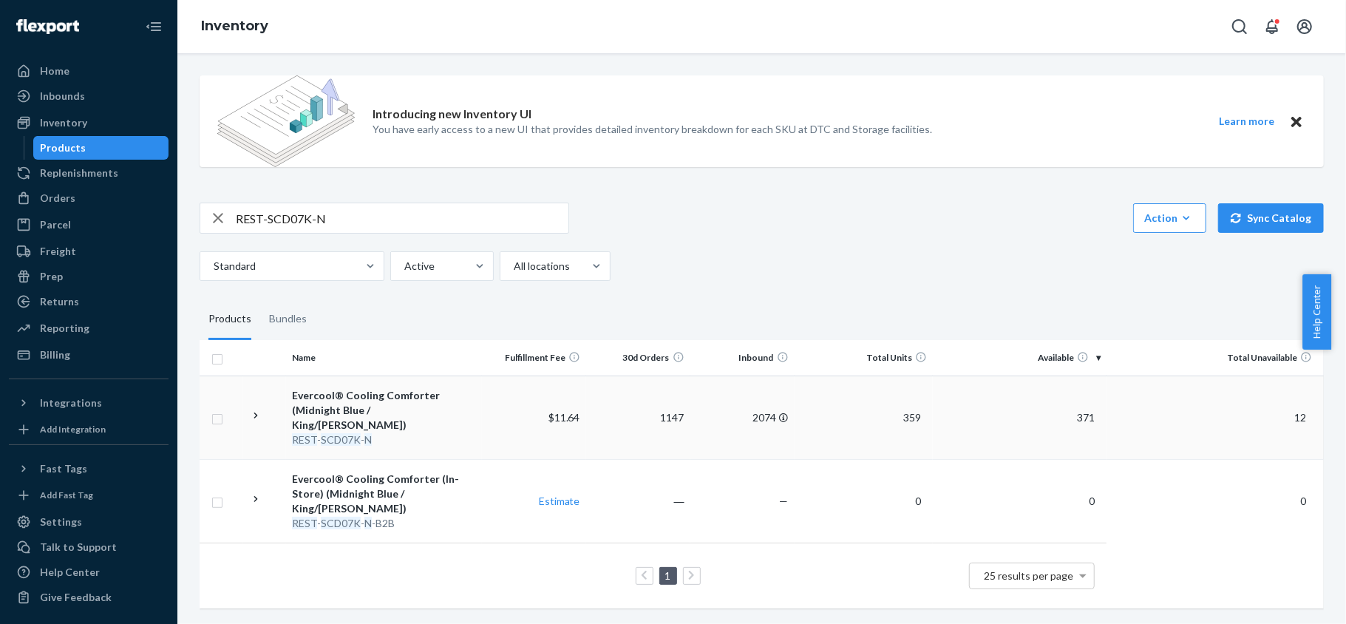
click at [1076, 411] on span "371" at bounding box center [1086, 417] width 30 height 13
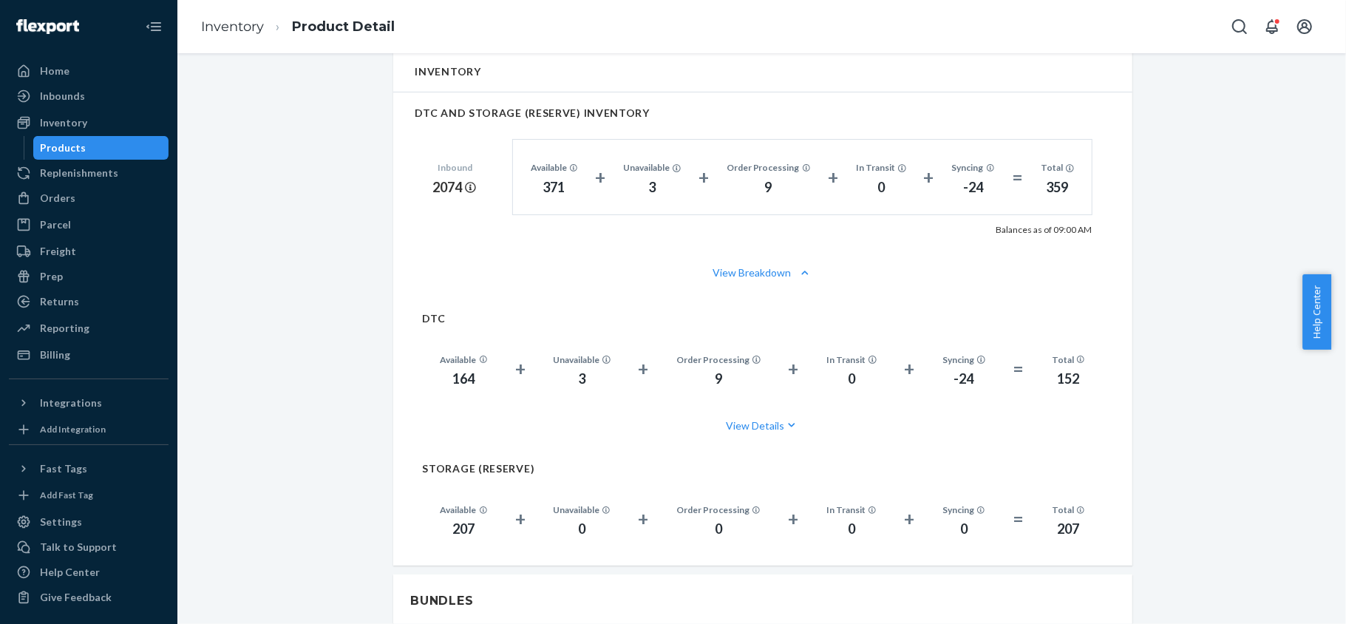
scroll to position [887, 0]
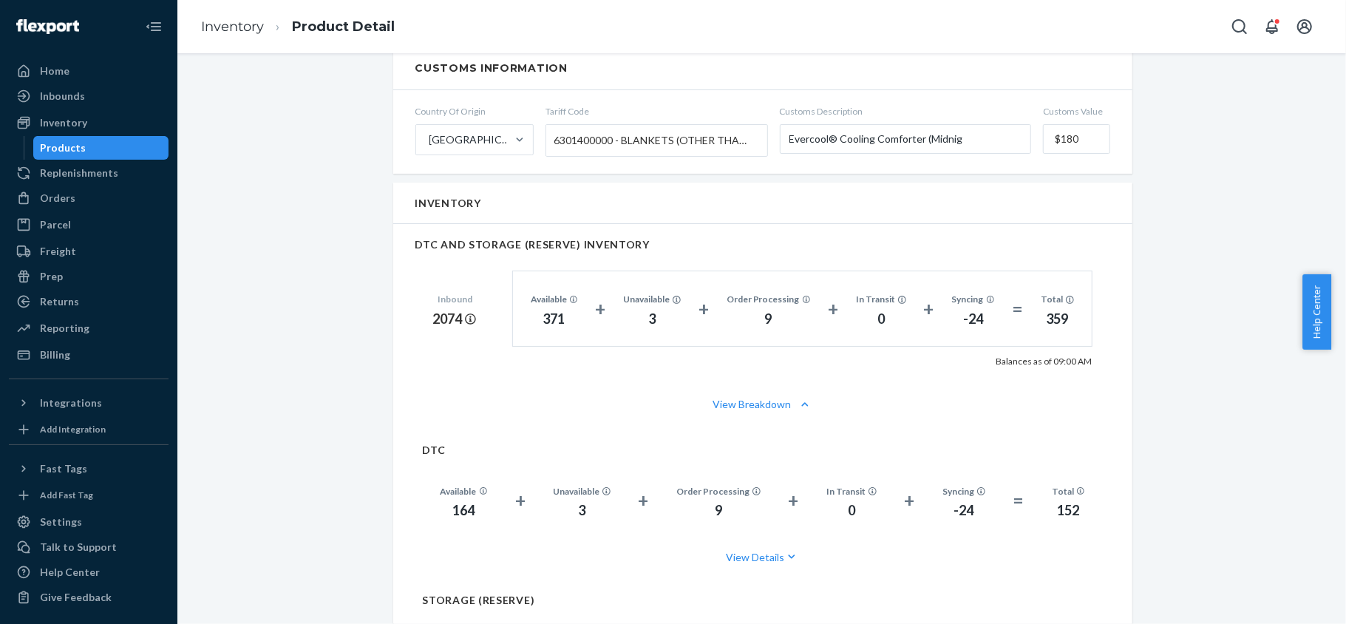
click at [117, 143] on div "Products" at bounding box center [101, 148] width 133 height 21
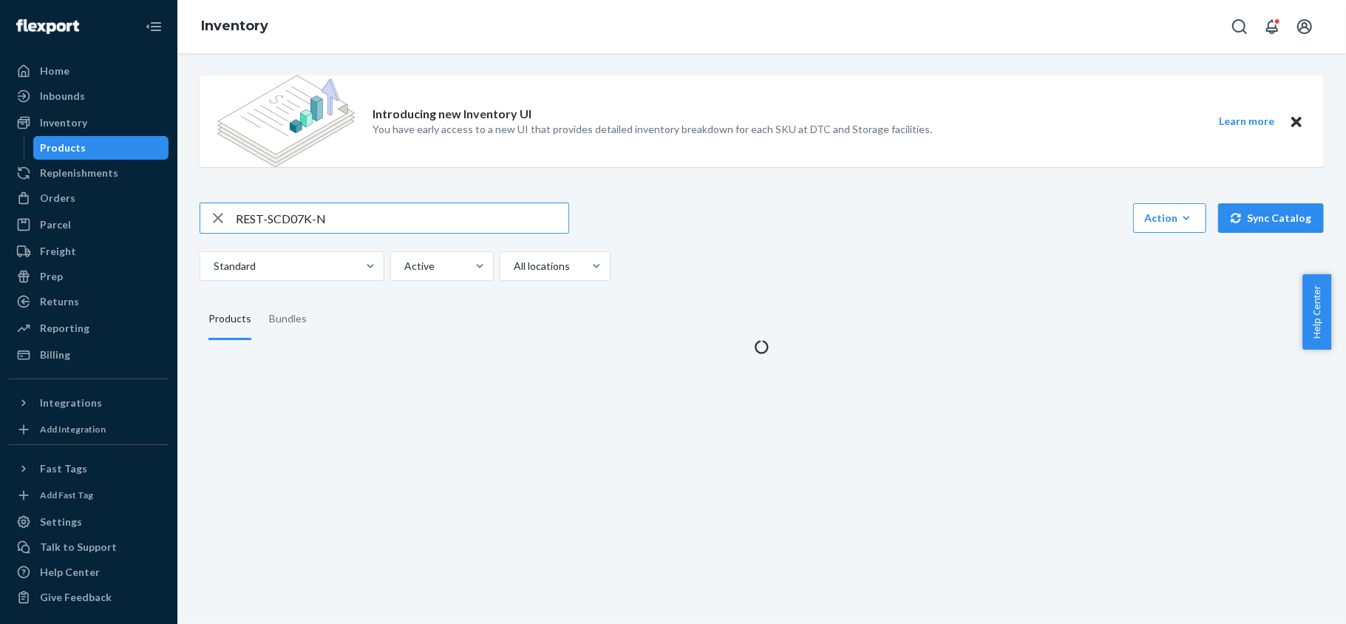
click at [418, 220] on input "REST-SCD07K-N" at bounding box center [402, 218] width 333 height 30
type input "REST-IFS04T"
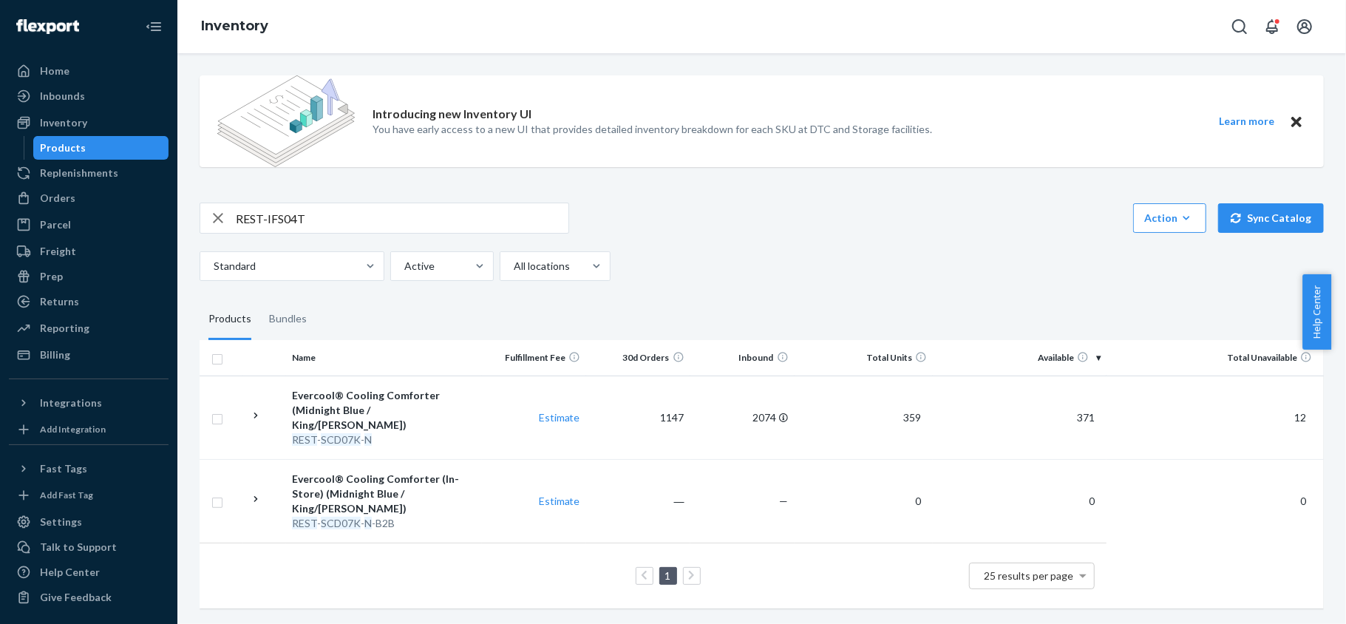
click at [380, 214] on input "REST-IFS04T" at bounding box center [402, 218] width 333 height 30
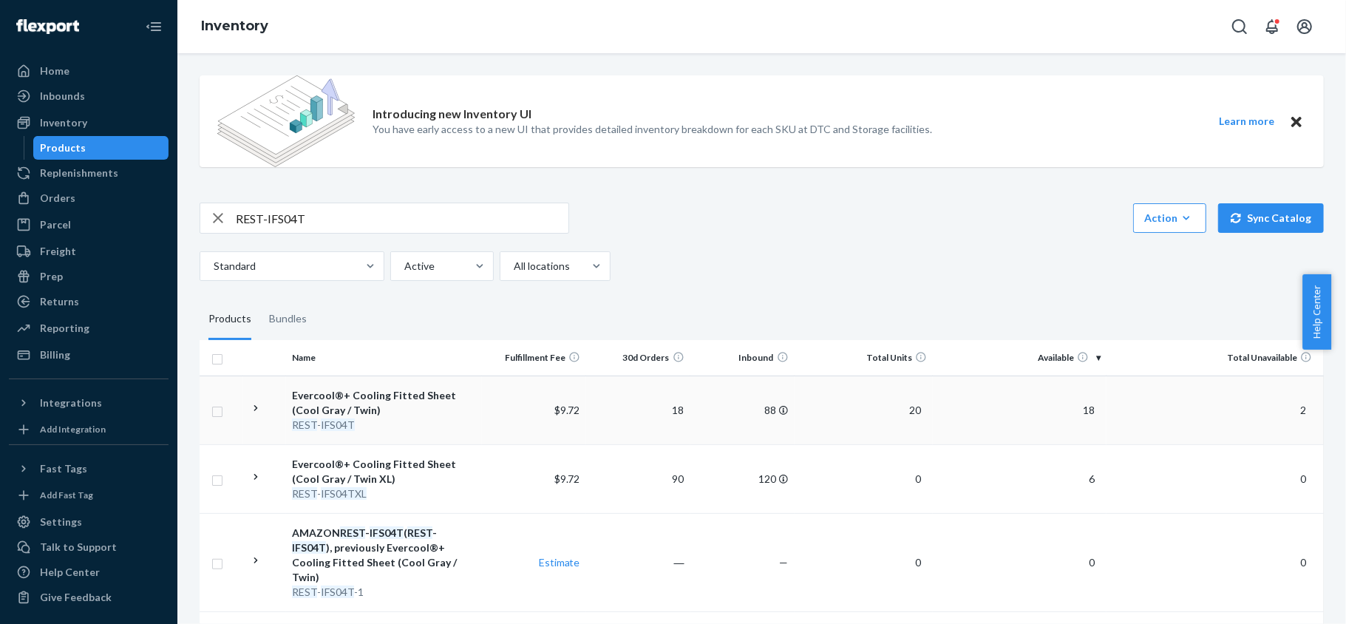
click at [1081, 410] on span "18" at bounding box center [1089, 410] width 24 height 13
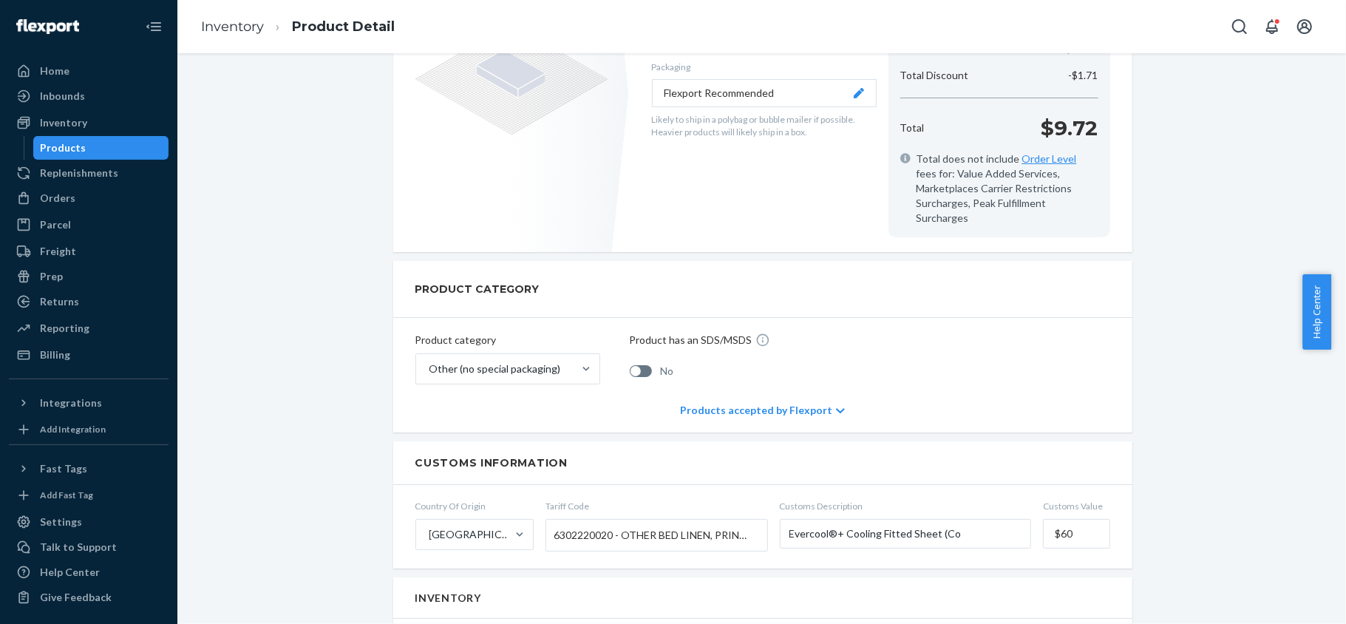
scroll to position [887, 0]
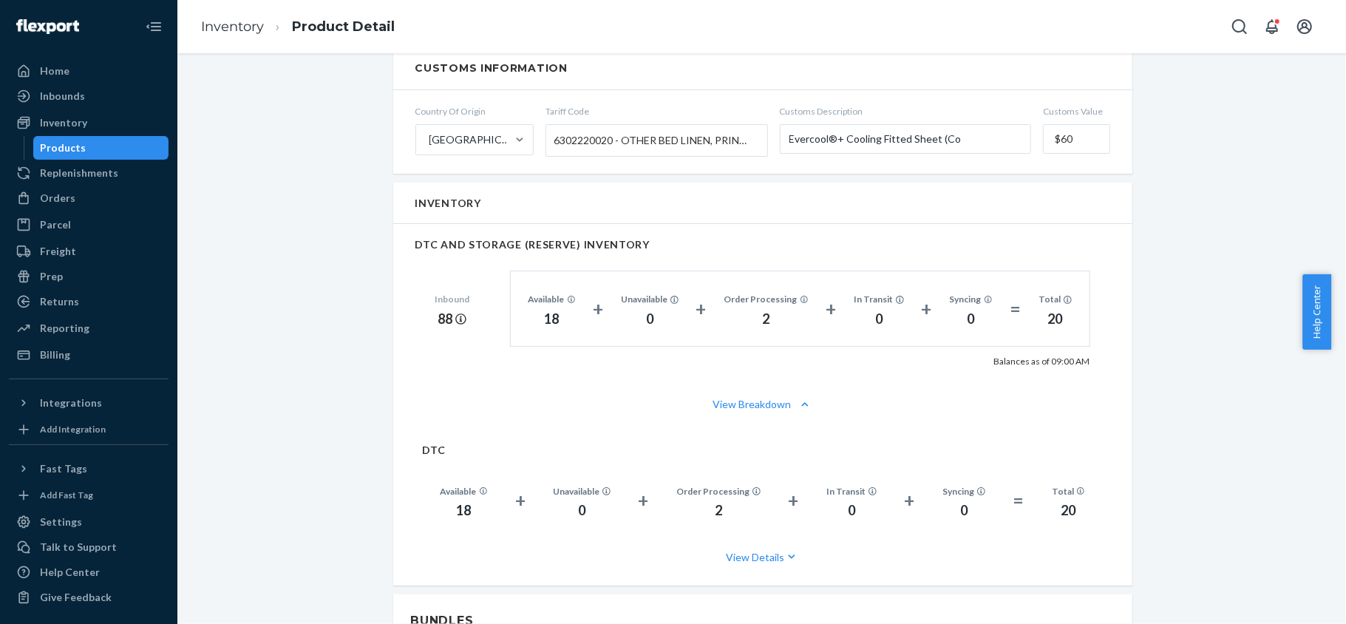
drag, startPoint x: 83, startPoint y: 120, endPoint x: 166, endPoint y: 140, distance: 85.4
click at [83, 120] on div "Inventory" at bounding box center [63, 122] width 47 height 15
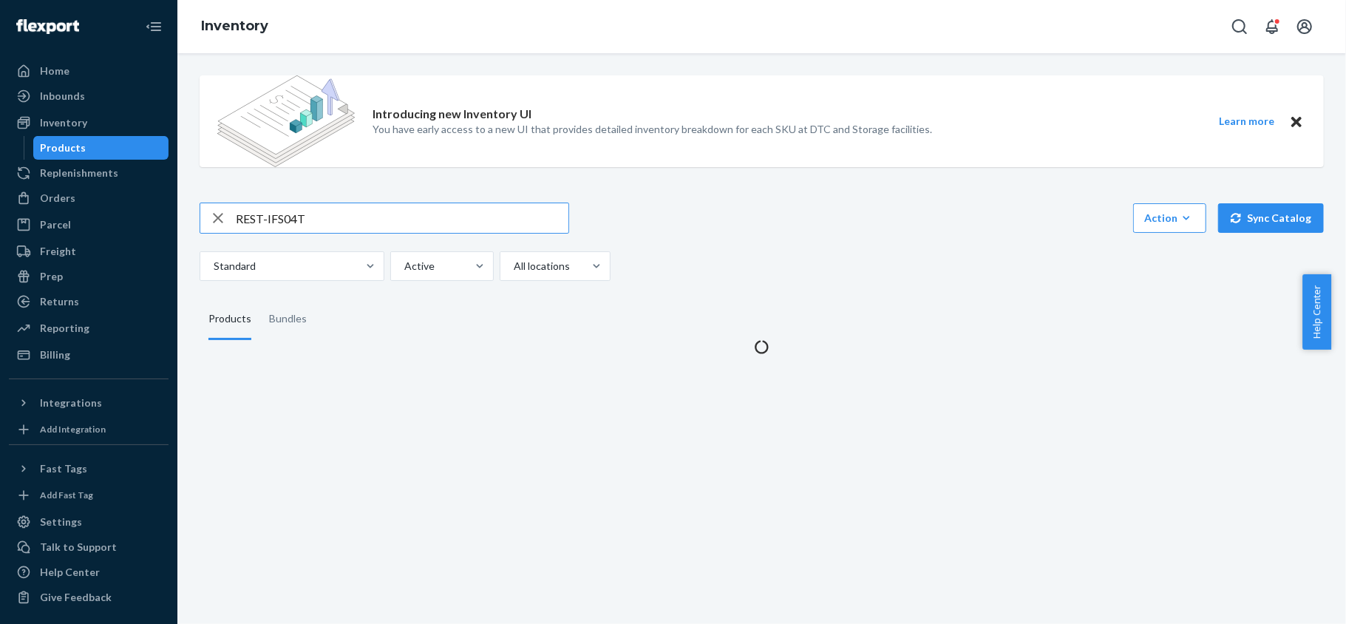
click at [330, 206] on input "REST-IFS04T" at bounding box center [402, 218] width 333 height 30
click at [331, 206] on input "REST-IFS04T" at bounding box center [402, 218] width 333 height 30
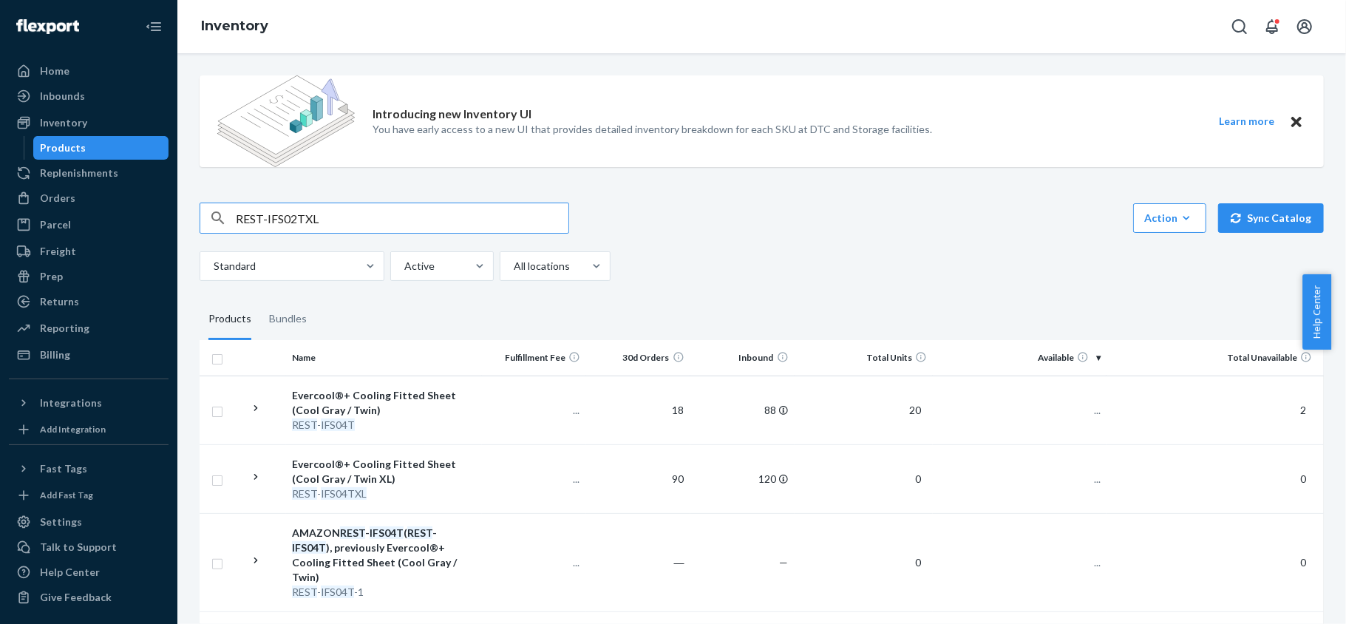
type input "REST-IFS02TXL"
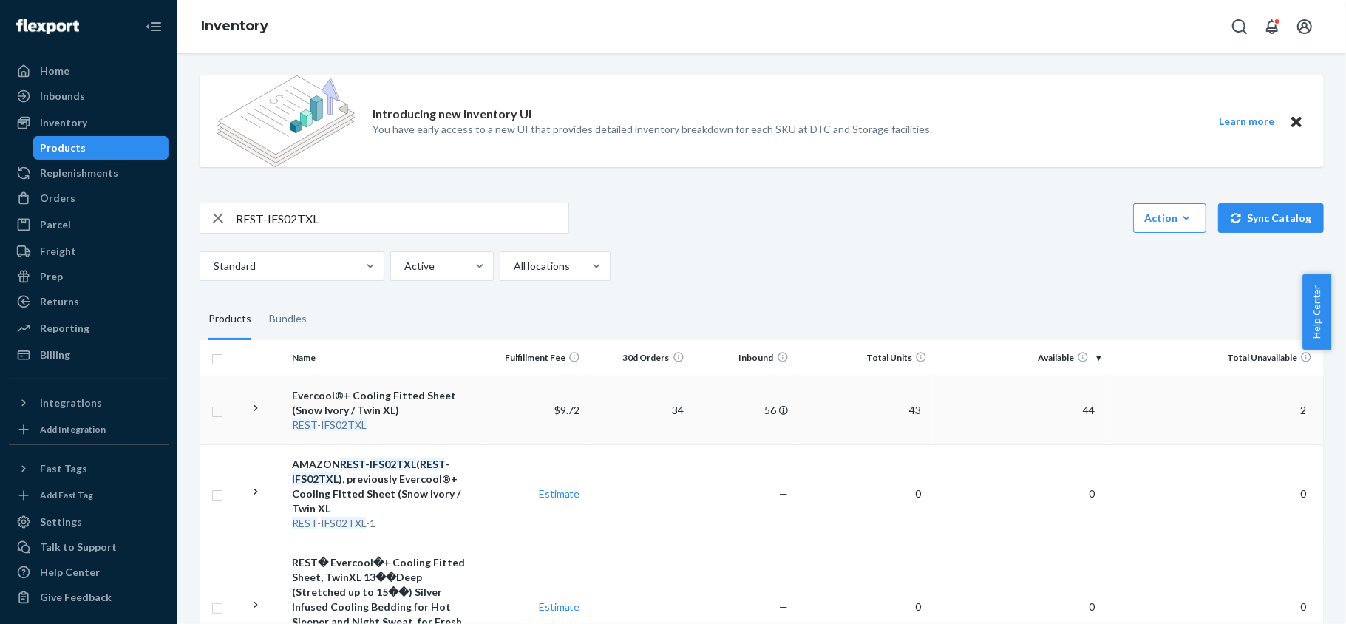
click at [1088, 408] on span "44" at bounding box center [1089, 410] width 24 height 13
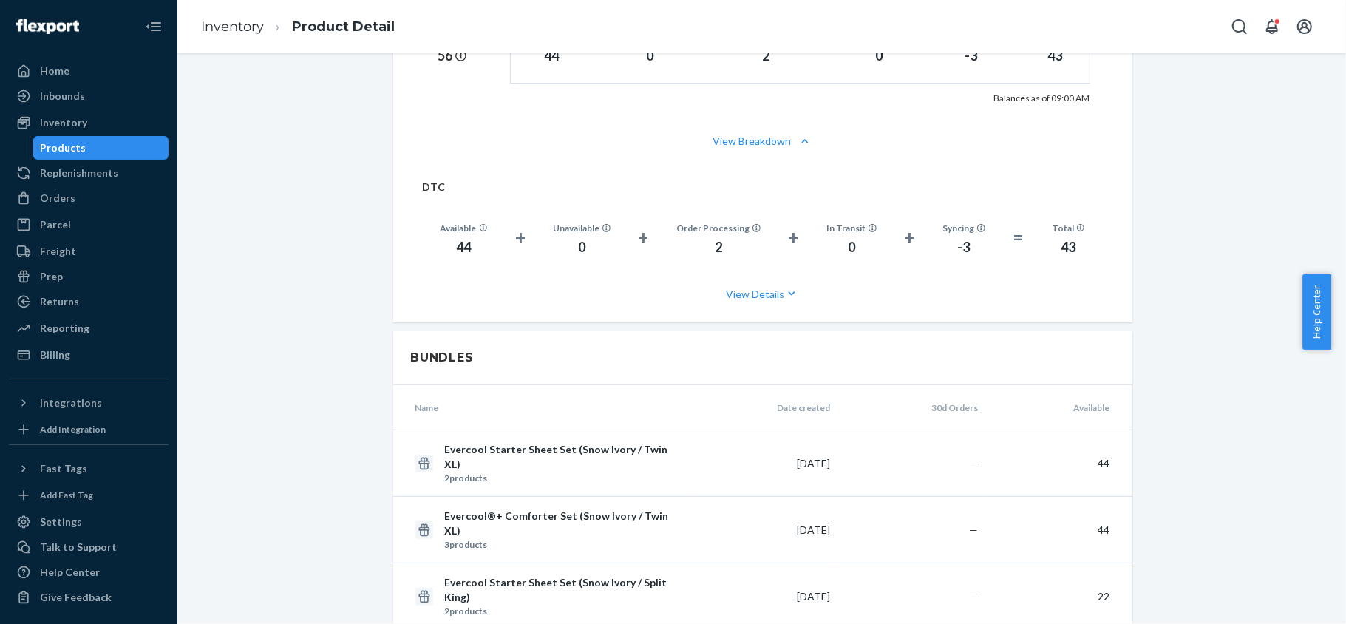
scroll to position [887, 0]
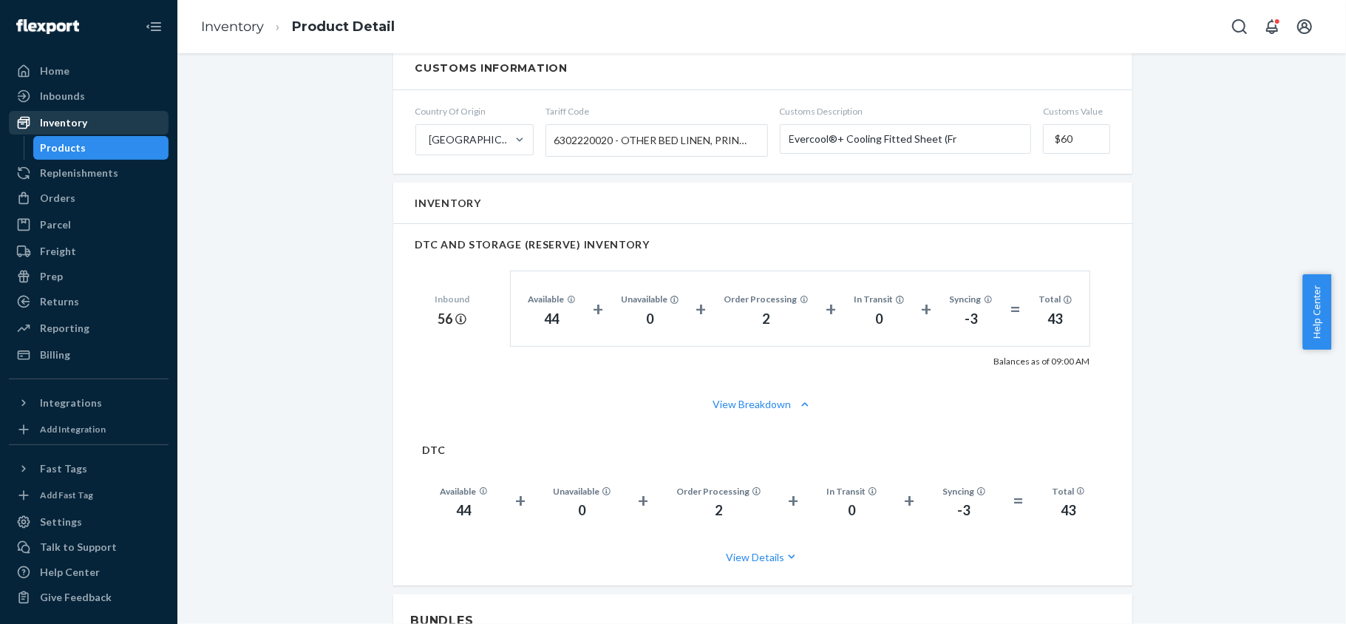
click at [69, 116] on div "Inventory" at bounding box center [63, 122] width 47 height 15
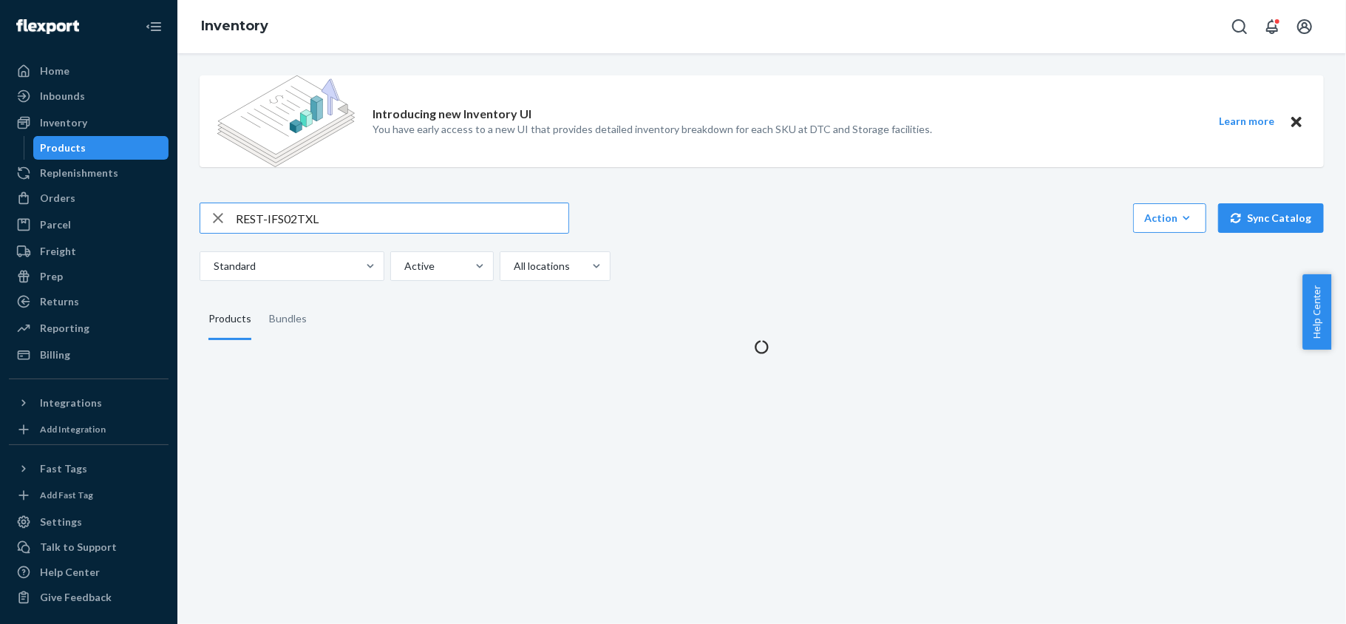
click at [320, 197] on div "Introducing new Inventory UI You have early access to a new UI that provides de…" at bounding box center [762, 209] width 1147 height 291
click at [324, 208] on input "REST-IFS02TXL" at bounding box center [402, 218] width 333 height 30
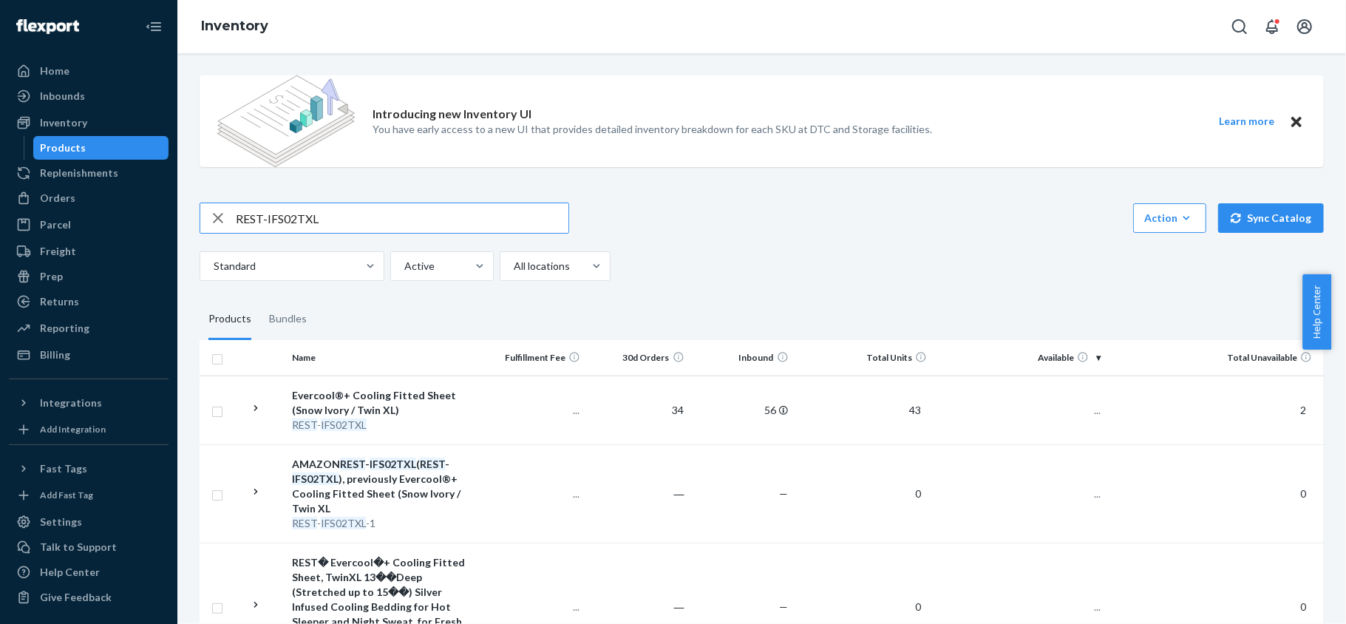
click at [324, 208] on input "REST-IFS02TXL" at bounding box center [402, 218] width 333 height 30
paste input "REST-ESSS01QK"
type input "REST-ESSS01QK"
click at [1085, 404] on span "32" at bounding box center [1089, 410] width 24 height 13
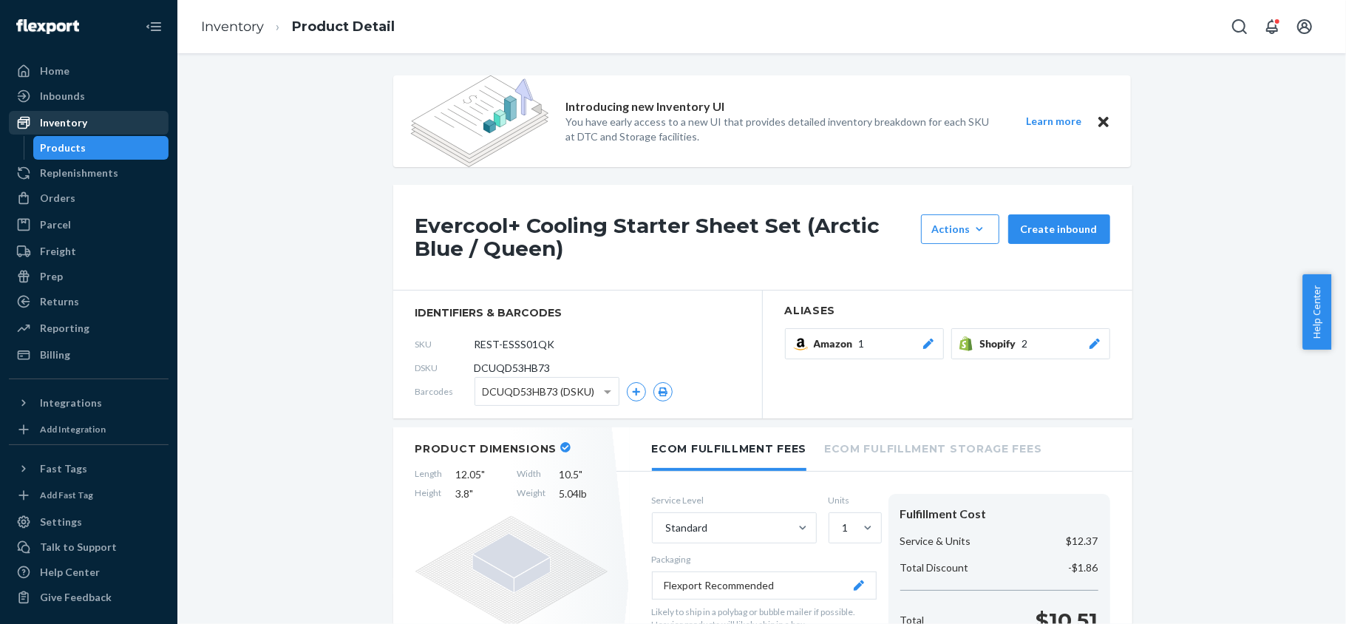
click at [98, 117] on div "Inventory" at bounding box center [88, 122] width 157 height 21
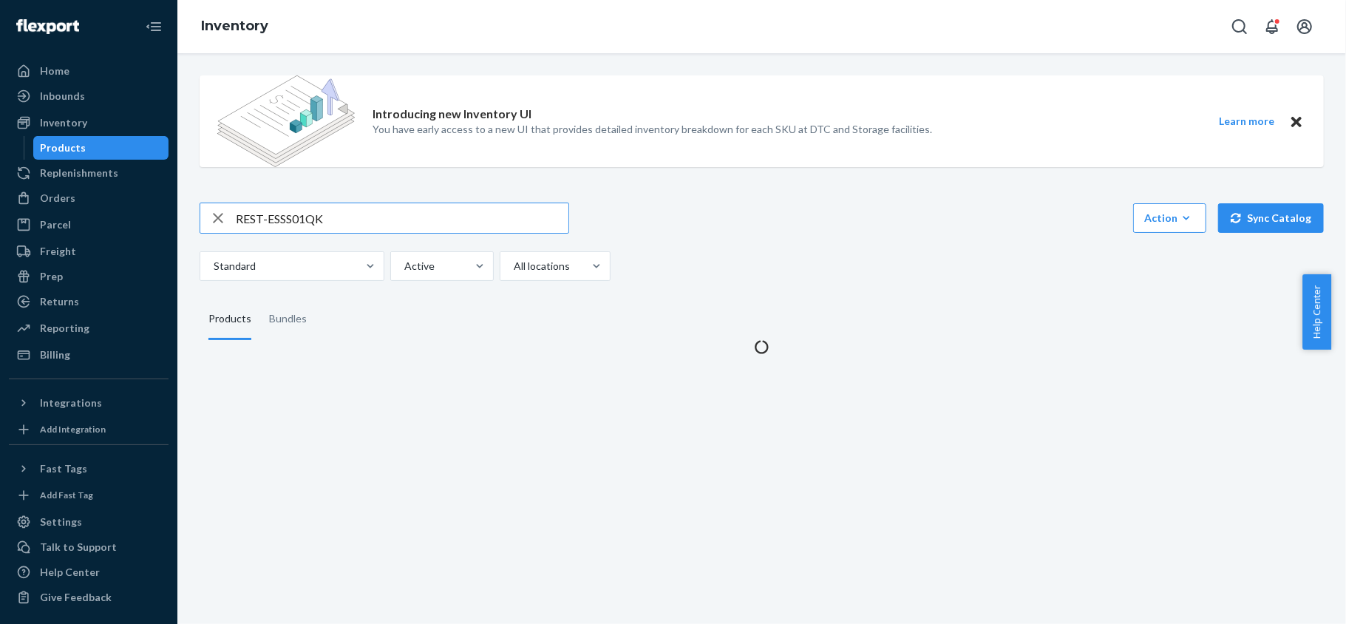
click at [322, 225] on input "REST-ESSS01QK" at bounding box center [402, 218] width 333 height 30
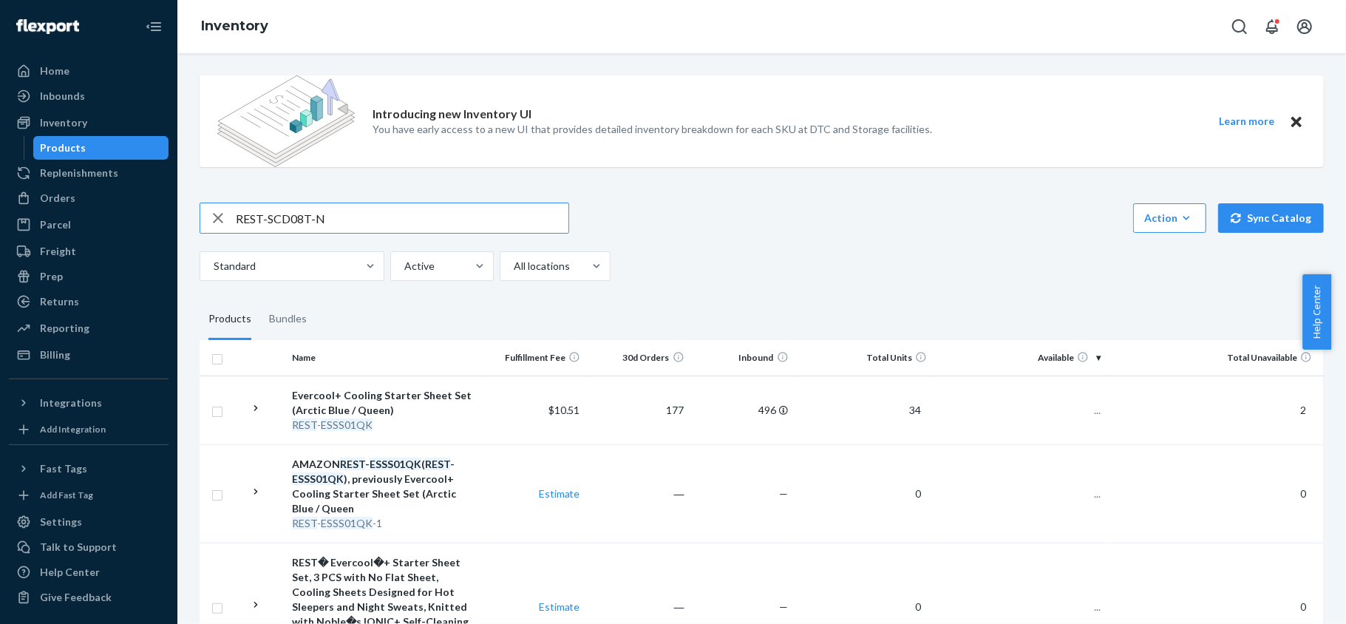
type input "REST-SCD08T-N"
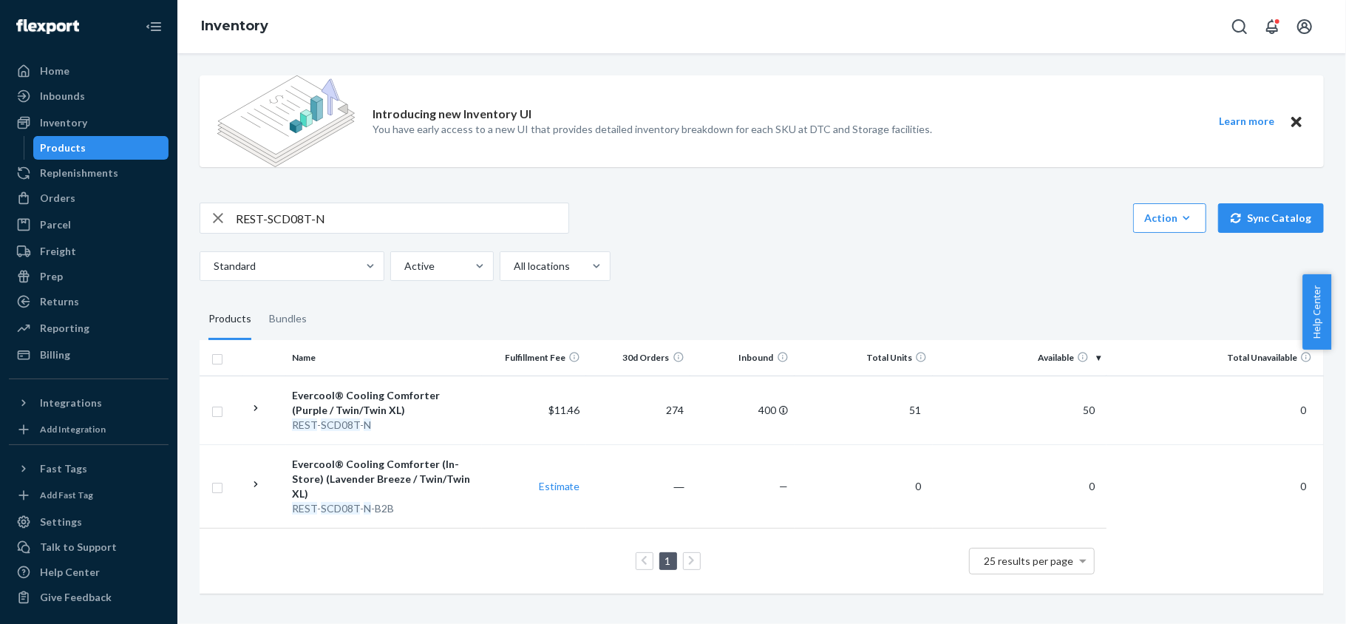
drag, startPoint x: 1074, startPoint y: 413, endPoint x: 1071, endPoint y: 420, distance: 8.0
click at [1077, 412] on span "50" at bounding box center [1089, 410] width 24 height 13
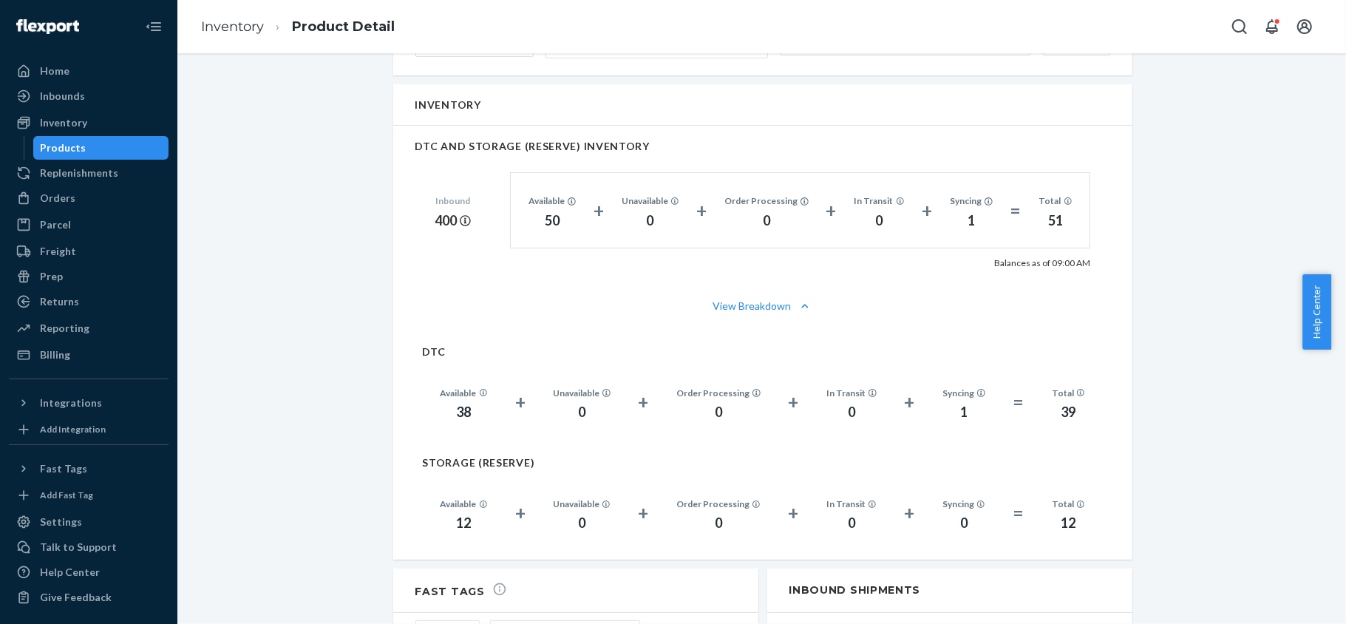
scroll to position [1084, 0]
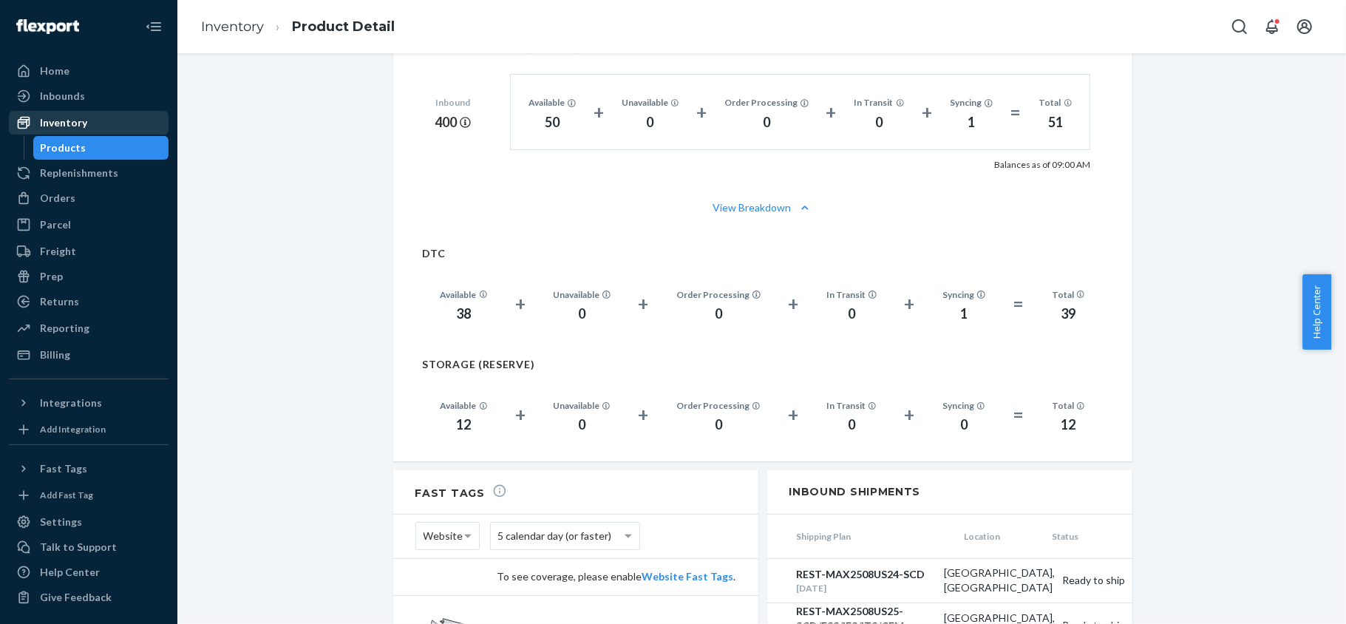
click at [111, 127] on div "Inventory" at bounding box center [88, 122] width 157 height 21
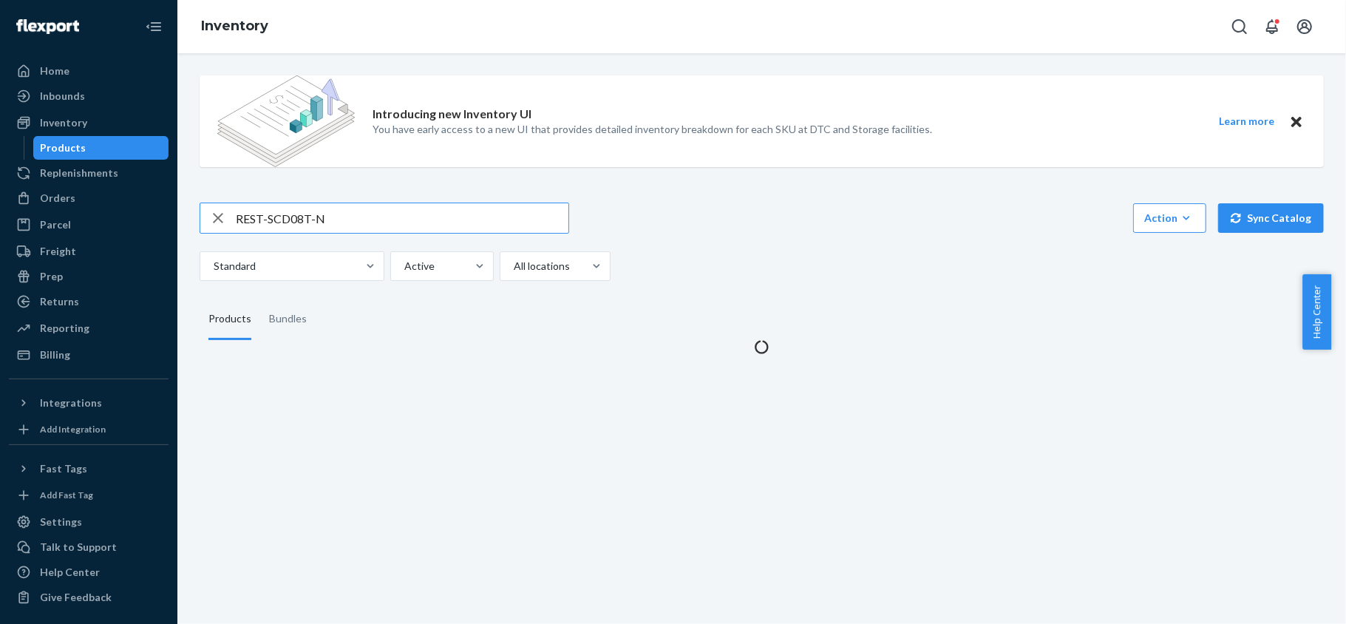
click at [335, 228] on input "REST-SCD08T-N" at bounding box center [402, 218] width 333 height 30
click at [341, 214] on input "REST-SCD08T-N" at bounding box center [402, 218] width 333 height 30
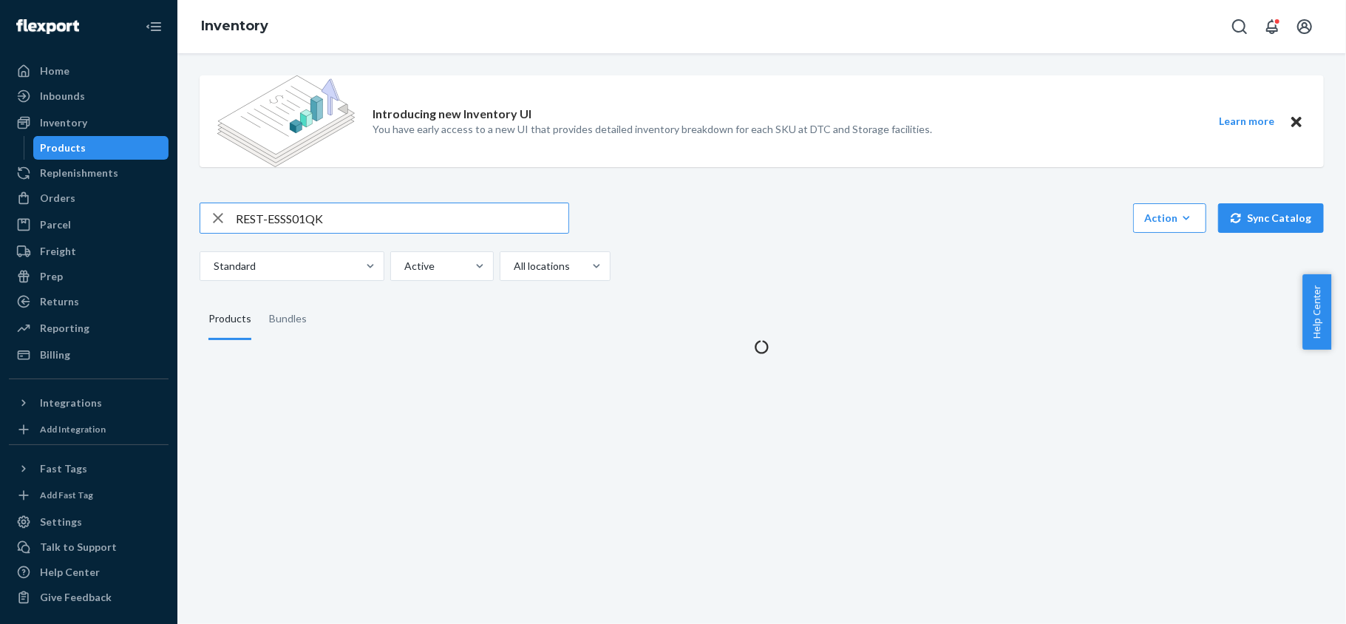
type input "REST-ESSS01QK"
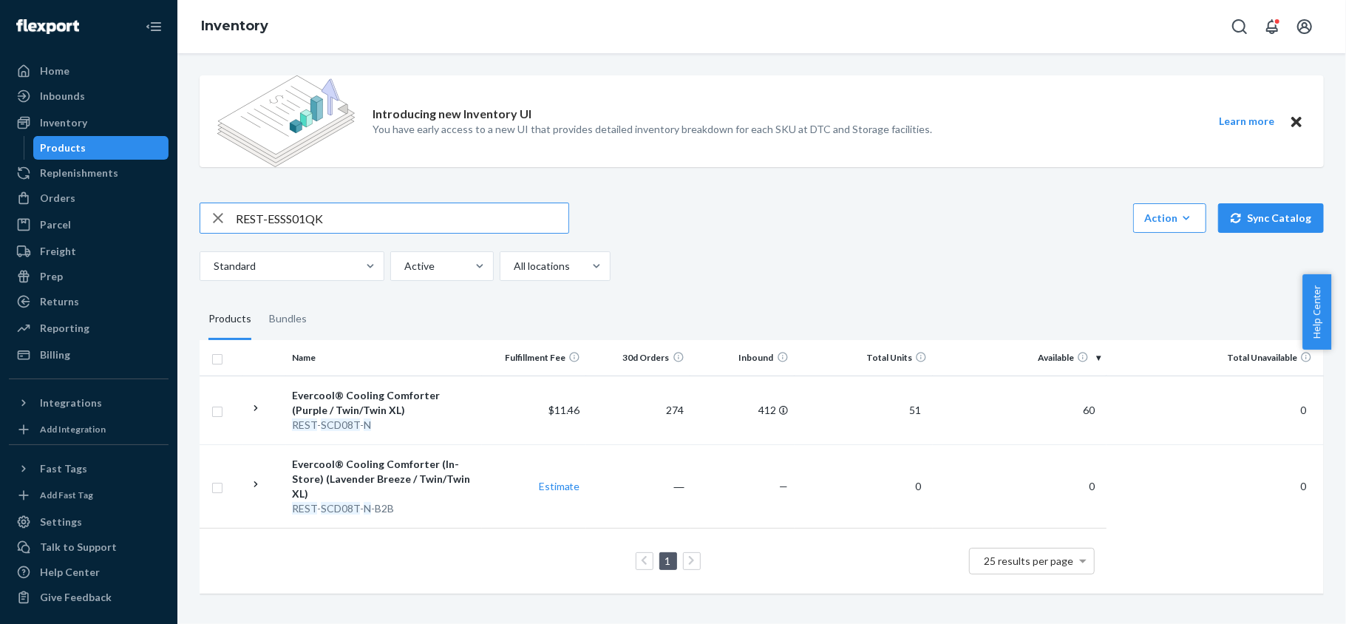
click at [342, 214] on input "REST-ESSS01QK" at bounding box center [402, 218] width 333 height 30
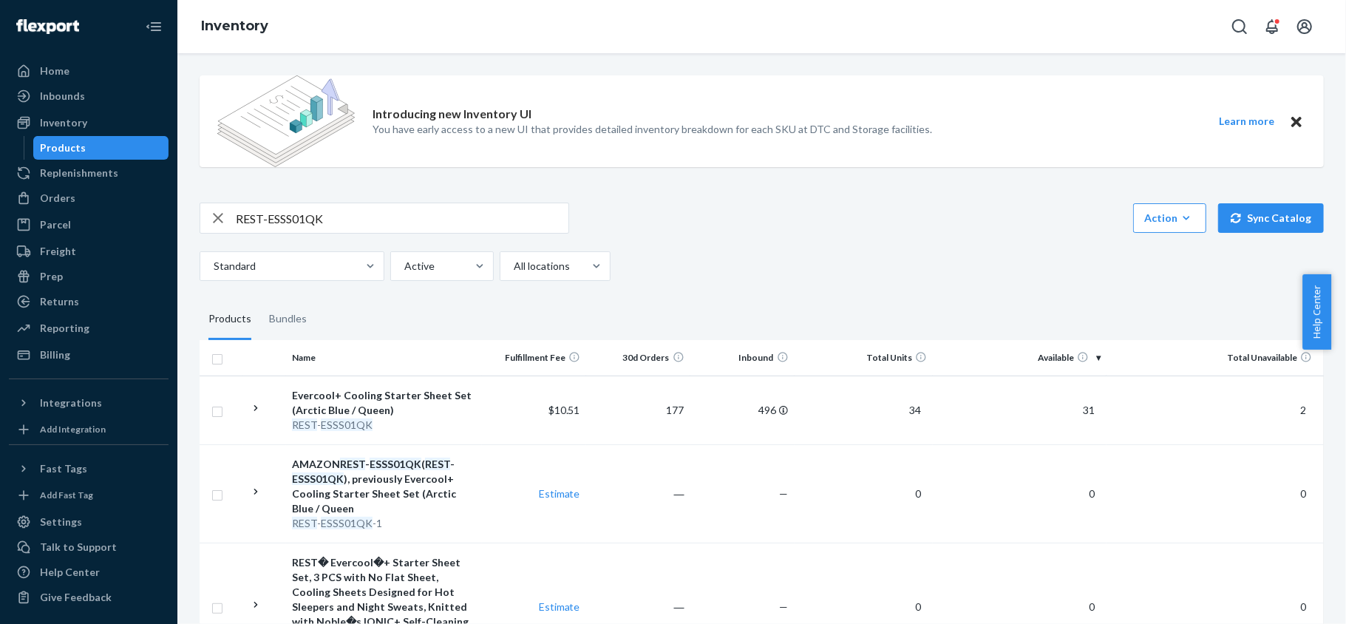
click at [1069, 400] on td "31" at bounding box center [1020, 410] width 174 height 69
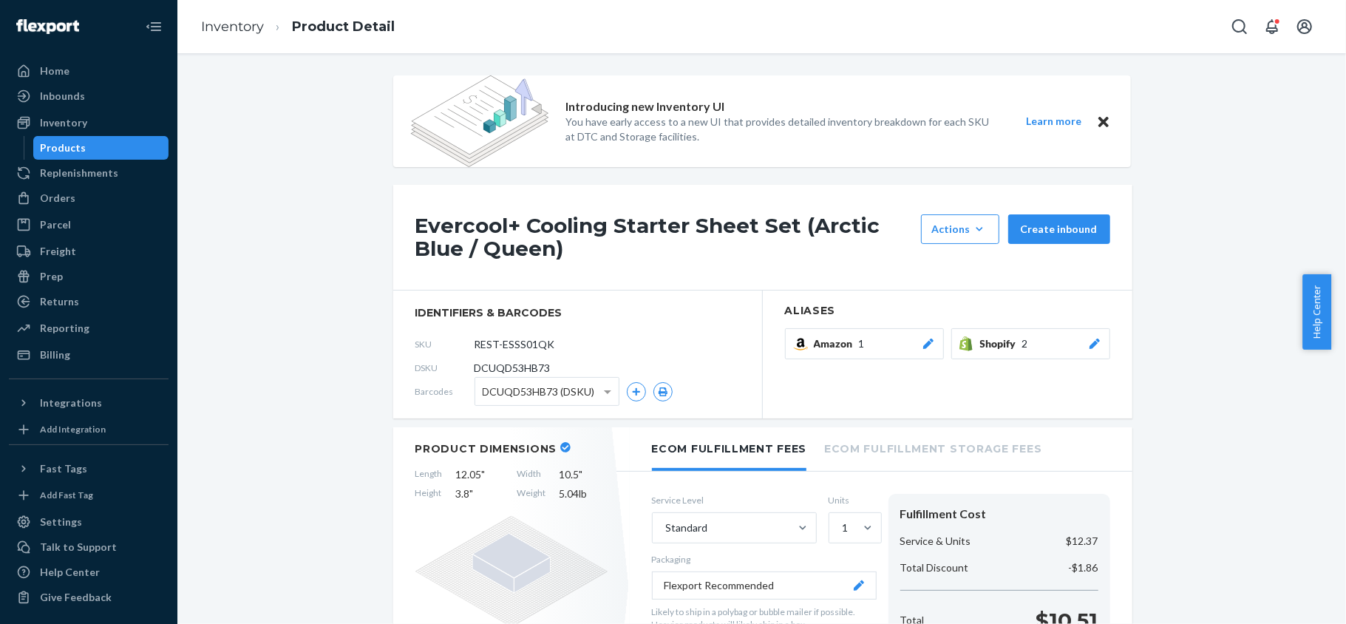
drag, startPoint x: 115, startPoint y: 124, endPoint x: 155, endPoint y: 117, distance: 40.6
click at [115, 124] on div "Inventory" at bounding box center [88, 122] width 157 height 21
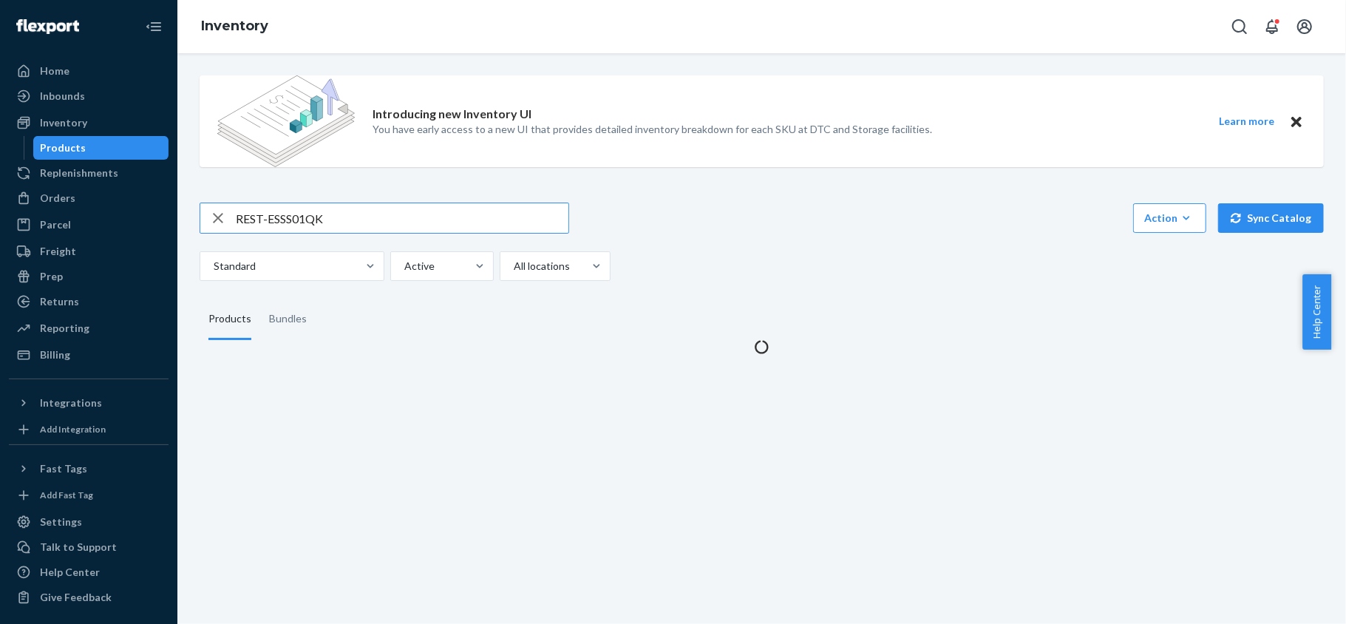
click at [328, 225] on input "REST-ESSS01QK" at bounding box center [402, 218] width 333 height 30
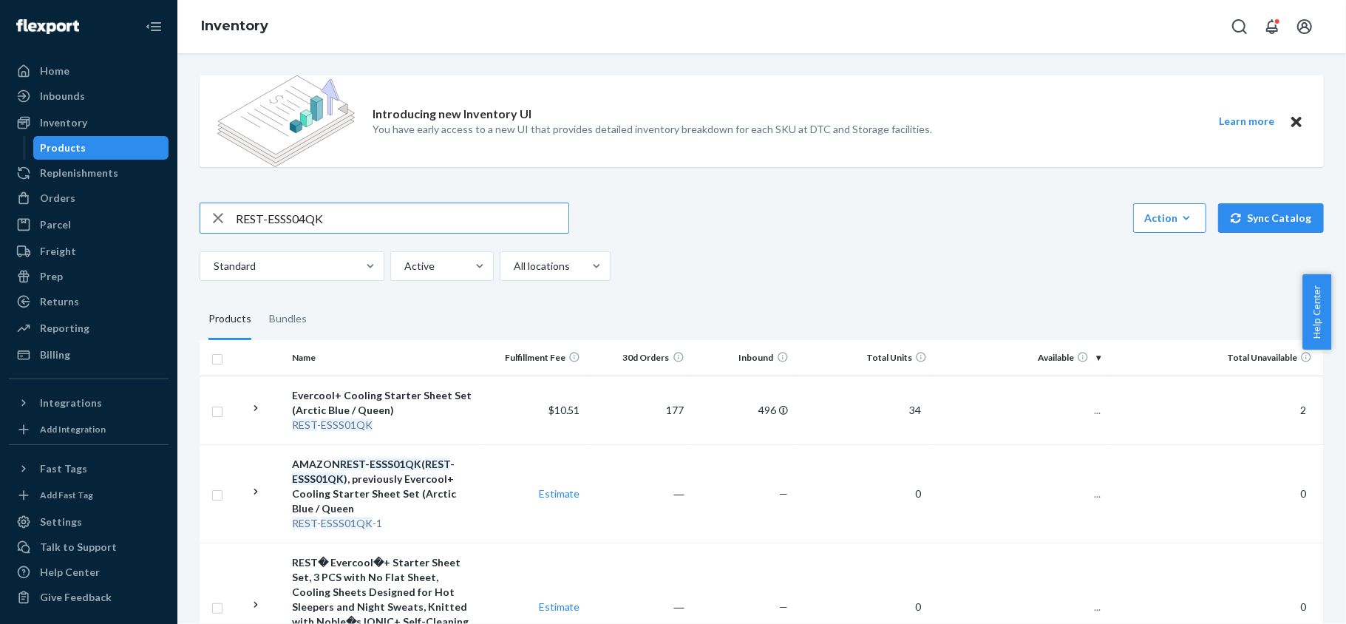
type input "REST-ESSS04QK"
click at [1079, 411] on span "43" at bounding box center [1089, 410] width 24 height 13
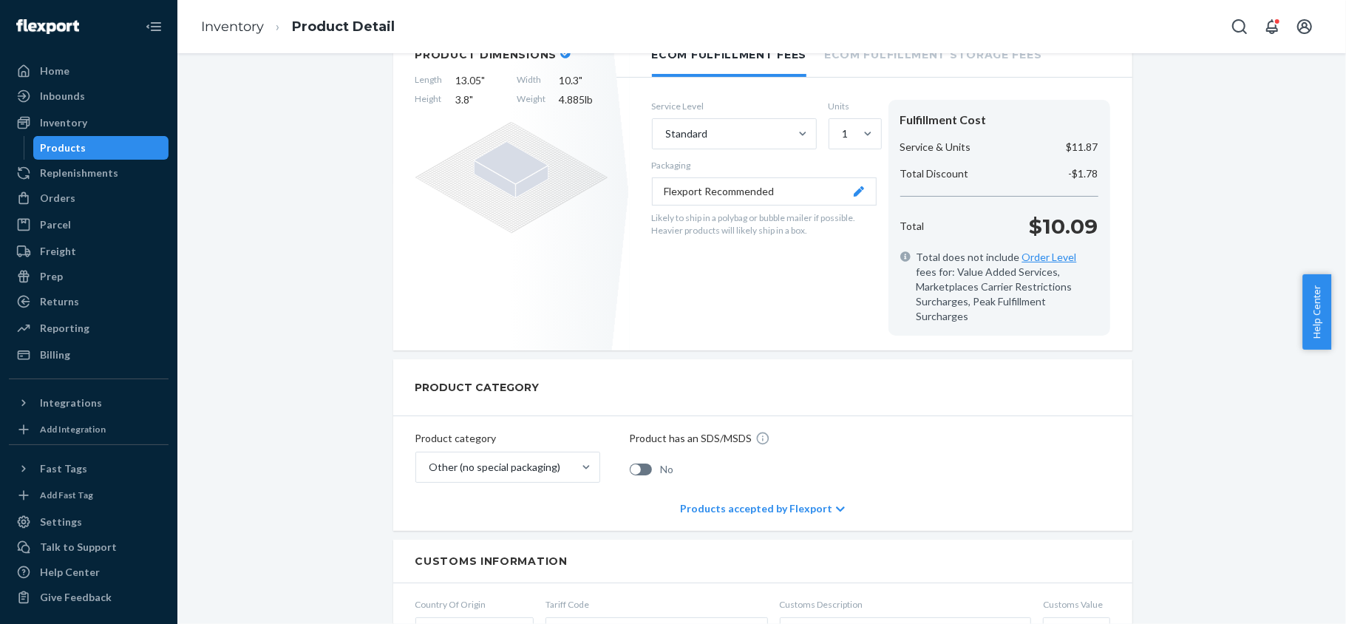
scroll to position [98, 0]
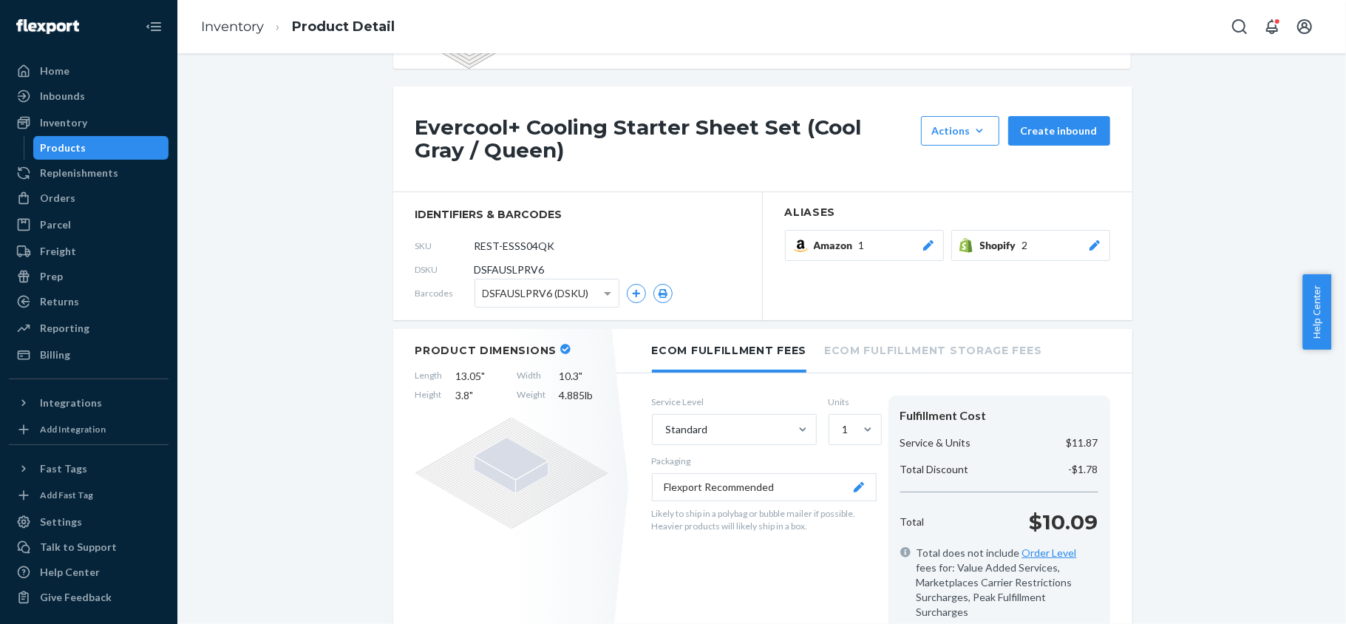
click at [74, 143] on div "Products" at bounding box center [64, 147] width 46 height 15
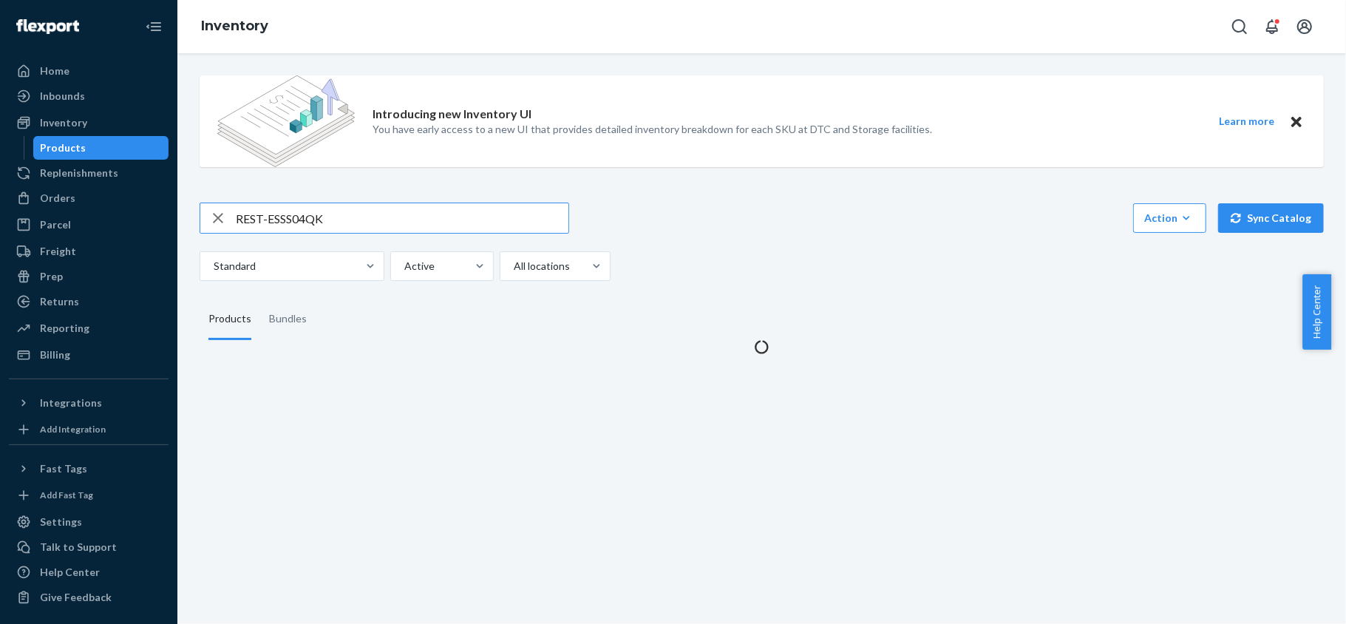
click at [337, 207] on input "REST-ESSS04QK" at bounding box center [402, 218] width 333 height 30
drag, startPoint x: 74, startPoint y: 143, endPoint x: 337, endPoint y: 207, distance: 270.9
click at [337, 207] on input "REST-ESSS04QK" at bounding box center [402, 218] width 333 height 30
type input "v"
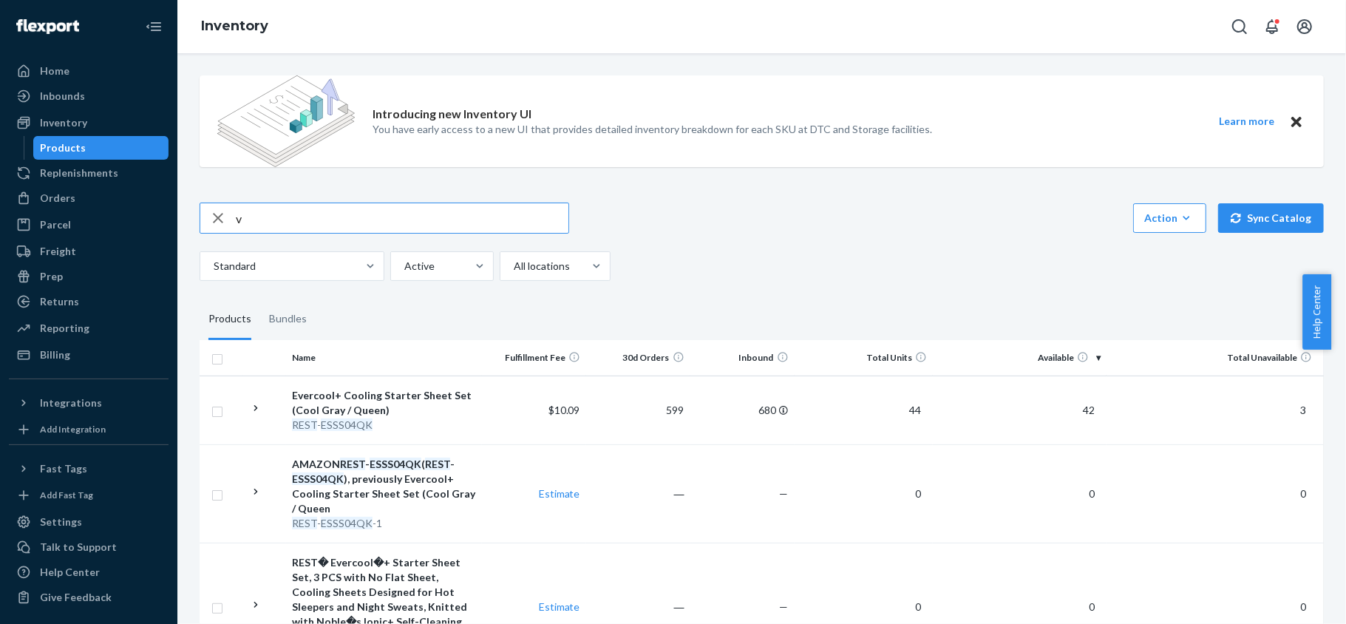
click at [333, 210] on input "v" at bounding box center [402, 218] width 333 height 30
paste input "SKU REST-IFS04T"
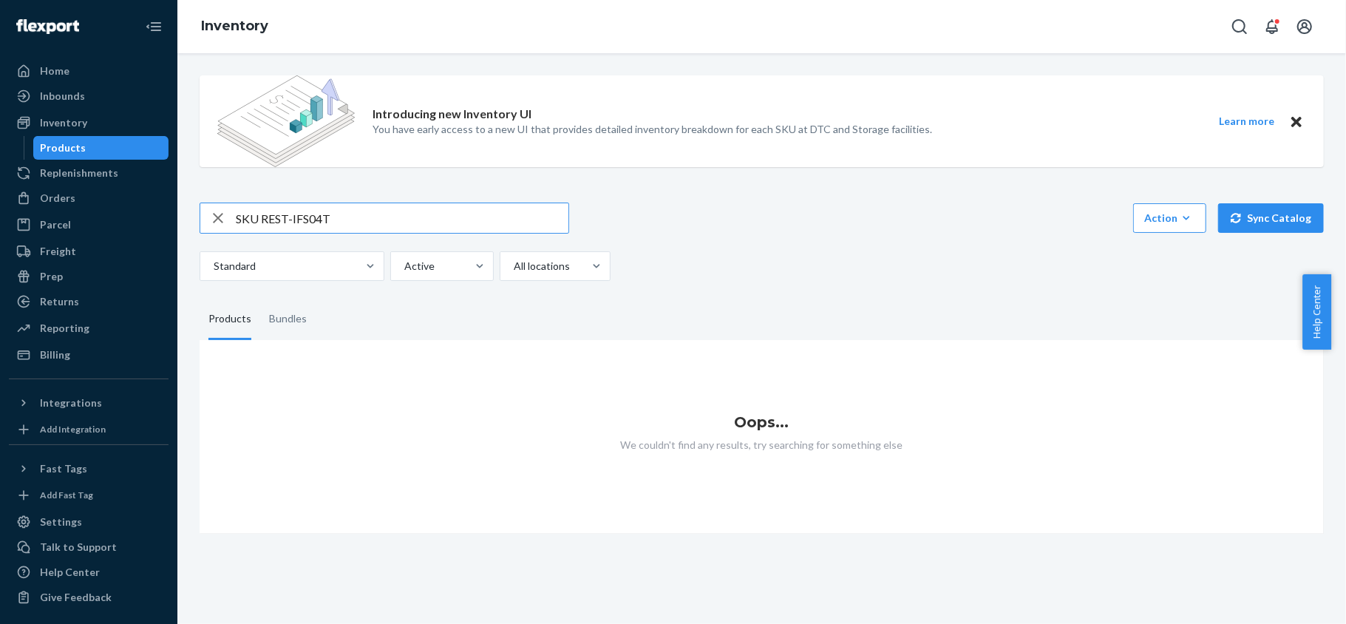
drag, startPoint x: 261, startPoint y: 220, endPoint x: 192, endPoint y: 214, distance: 69.0
click at [192, 214] on div "Introducing new Inventory UI You have early access to a new UI that provides de…" at bounding box center [762, 299] width 1147 height 470
type input "REST-IFS04T"
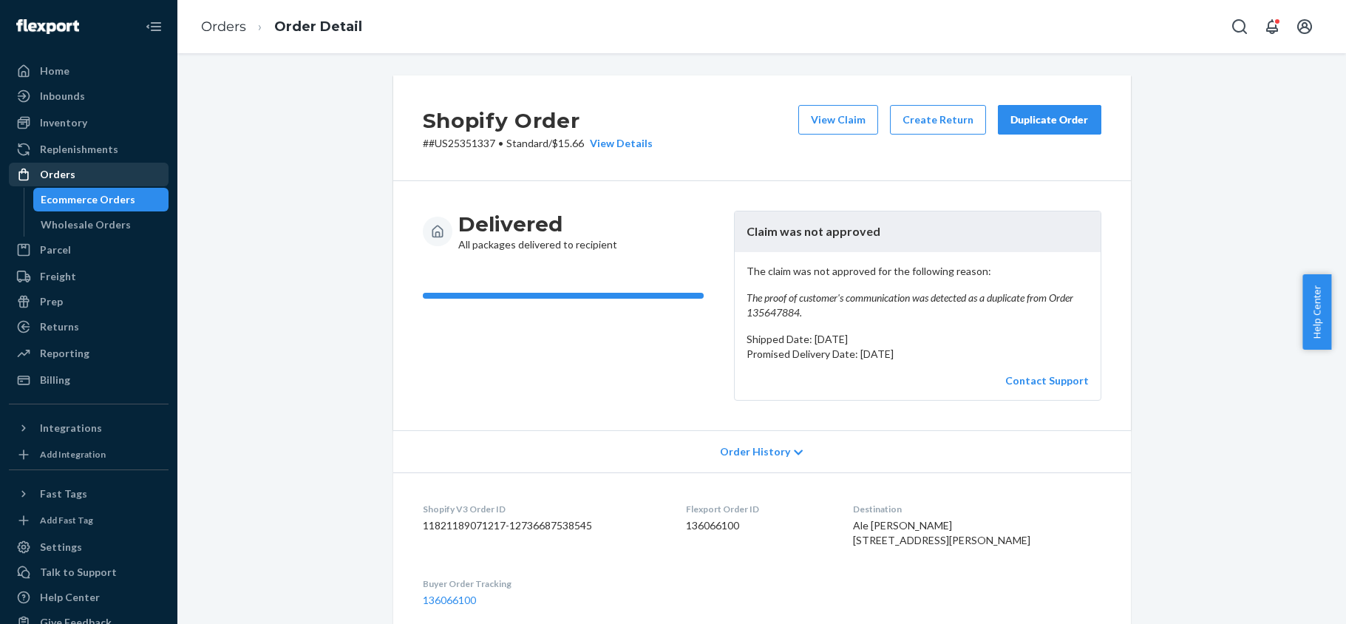
drag, startPoint x: 0, startPoint y: 0, endPoint x: 83, endPoint y: 169, distance: 187.8
click at [83, 169] on div "Orders" at bounding box center [88, 174] width 157 height 21
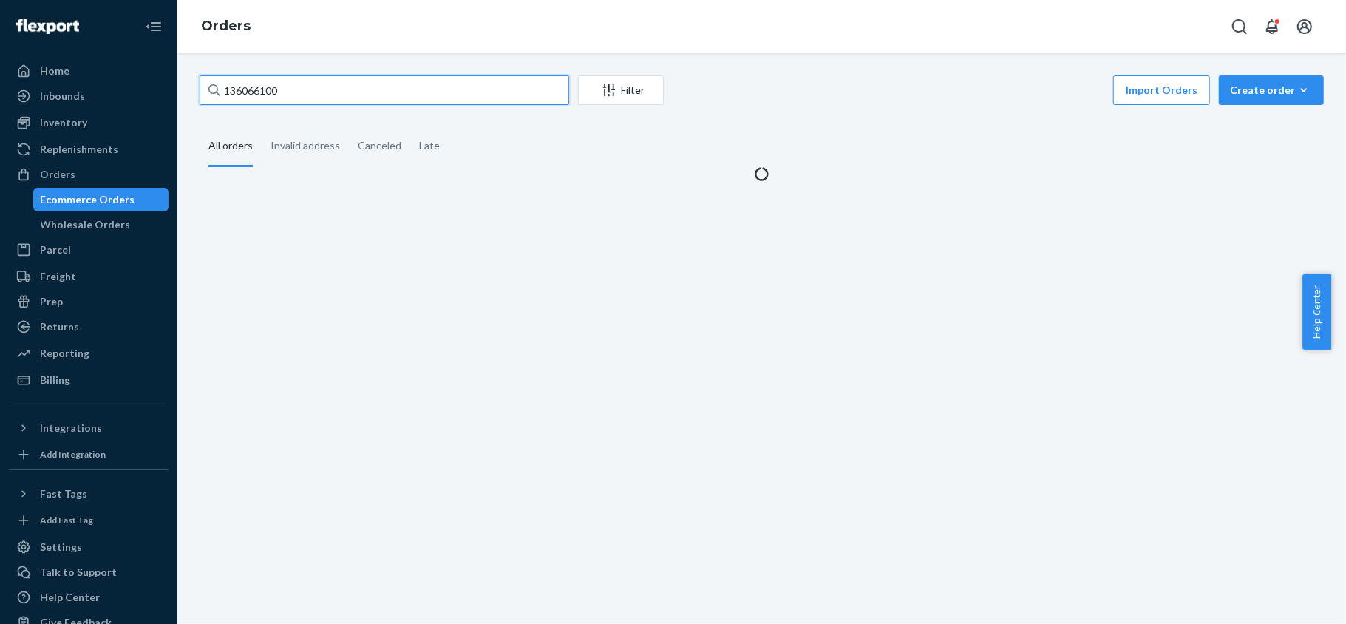
click at [340, 98] on input "136066100" at bounding box center [385, 90] width 370 height 30
paste input "US25358601"
type input "US25358601"
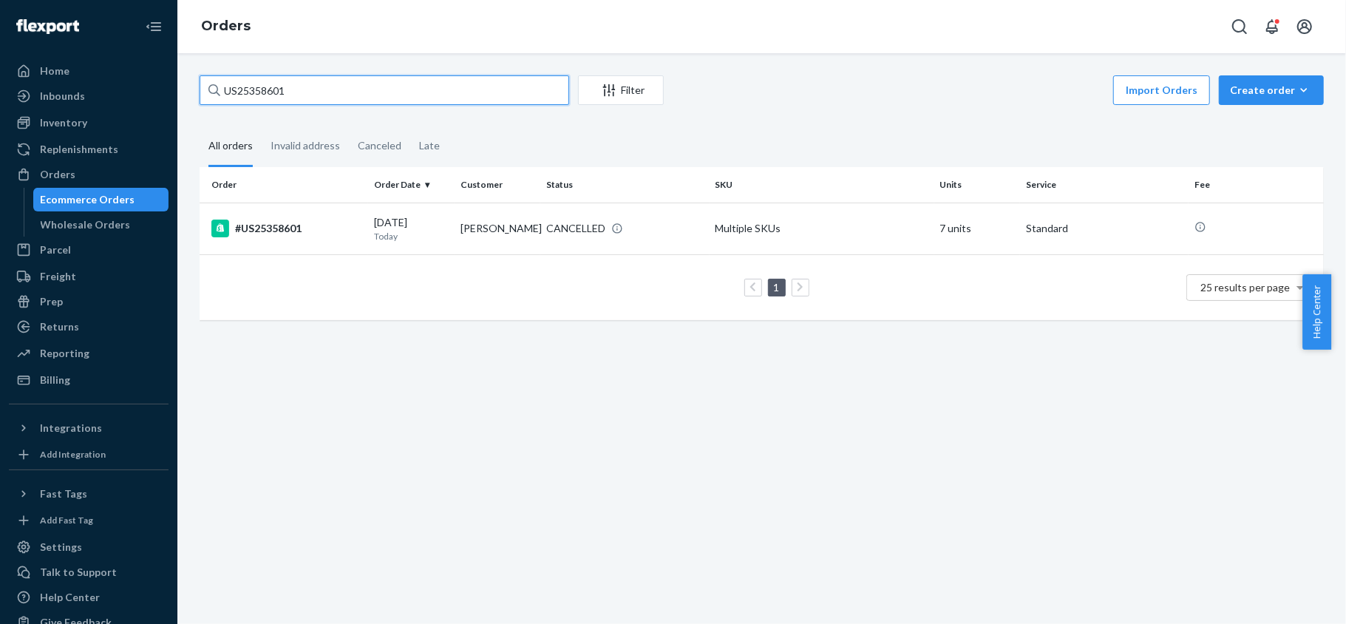
click at [328, 93] on input "US25358601" at bounding box center [385, 90] width 370 height 30
paste input "US25358626"
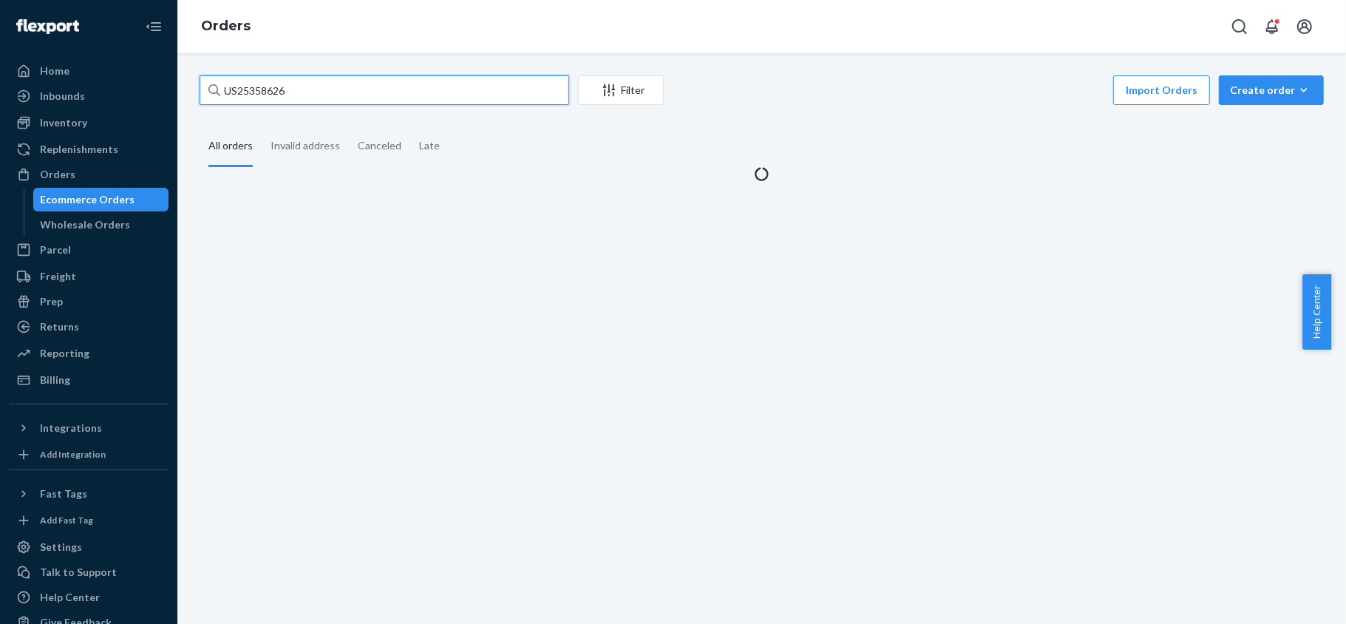
type input "US25358626"
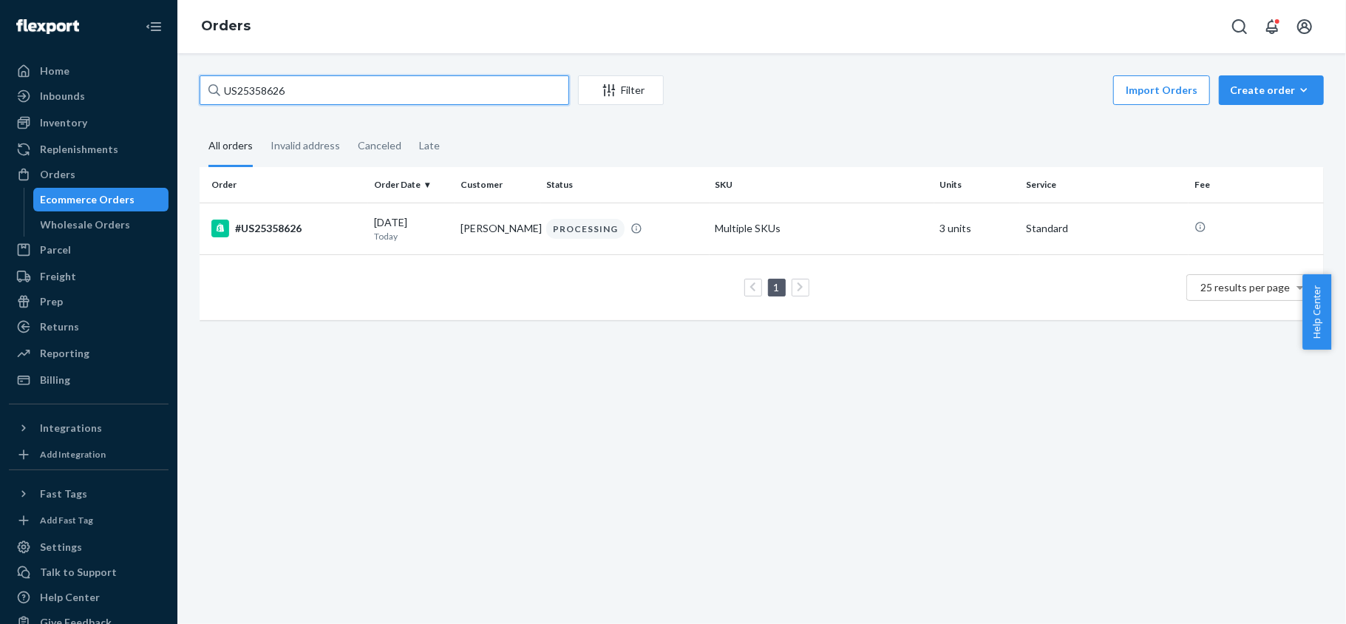
click at [311, 89] on input "US25358626" at bounding box center [385, 90] width 370 height 30
click at [315, 89] on input "US25358626" at bounding box center [385, 90] width 370 height 30
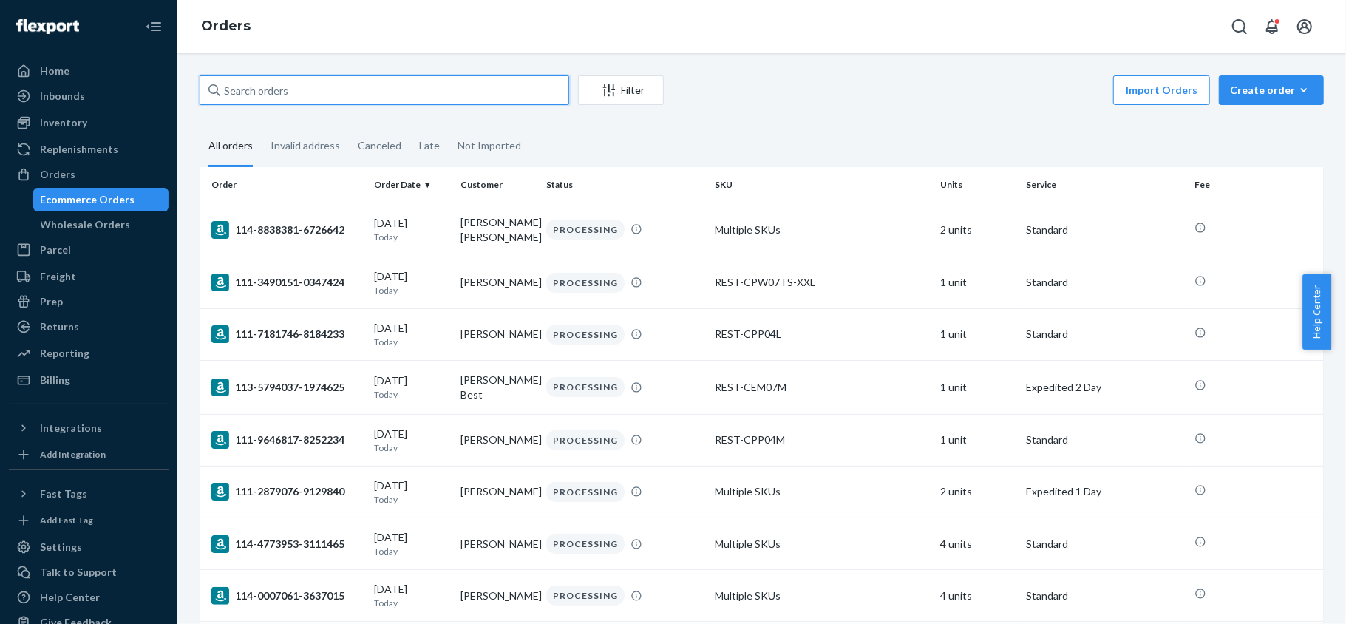
click at [327, 104] on input "text" at bounding box center [385, 90] width 370 height 30
paste input "US25358626"
type input "US25358626"
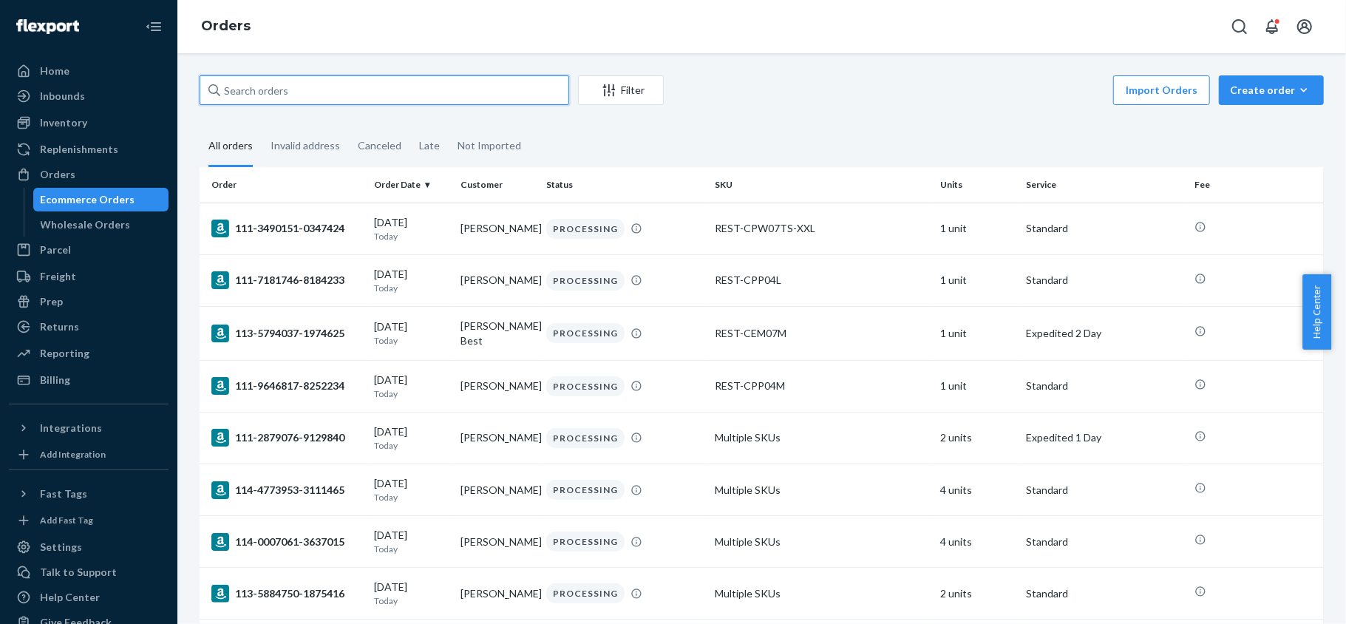
click at [300, 89] on input "text" at bounding box center [385, 90] width 370 height 30
paste input "112-7919590-2729805"
type input "112-7919590-2729805"
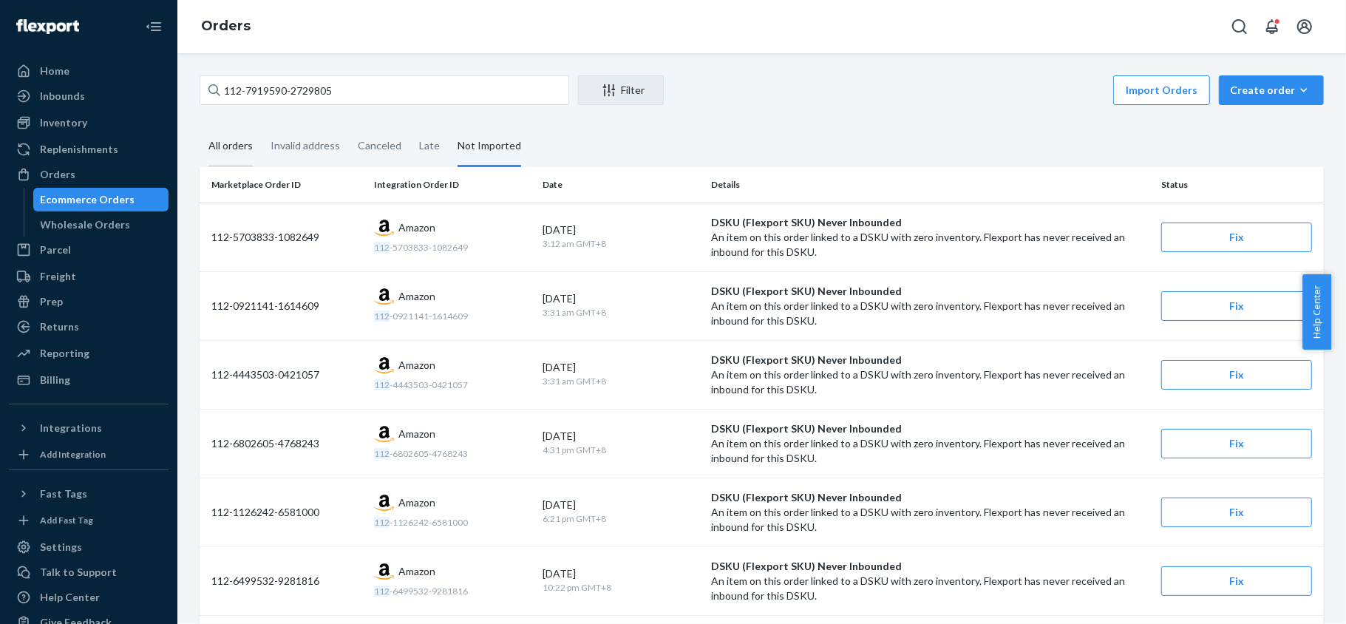
click at [225, 142] on div "All orders" at bounding box center [230, 146] width 44 height 41
click at [200, 126] on input "All orders" at bounding box center [200, 126] width 0 height 0
click at [370, 96] on input "112-7919590-2729805" at bounding box center [385, 90] width 370 height 30
click at [250, 142] on div "All orders" at bounding box center [230, 146] width 44 height 41
click at [200, 126] on input "All orders" at bounding box center [200, 126] width 0 height 0
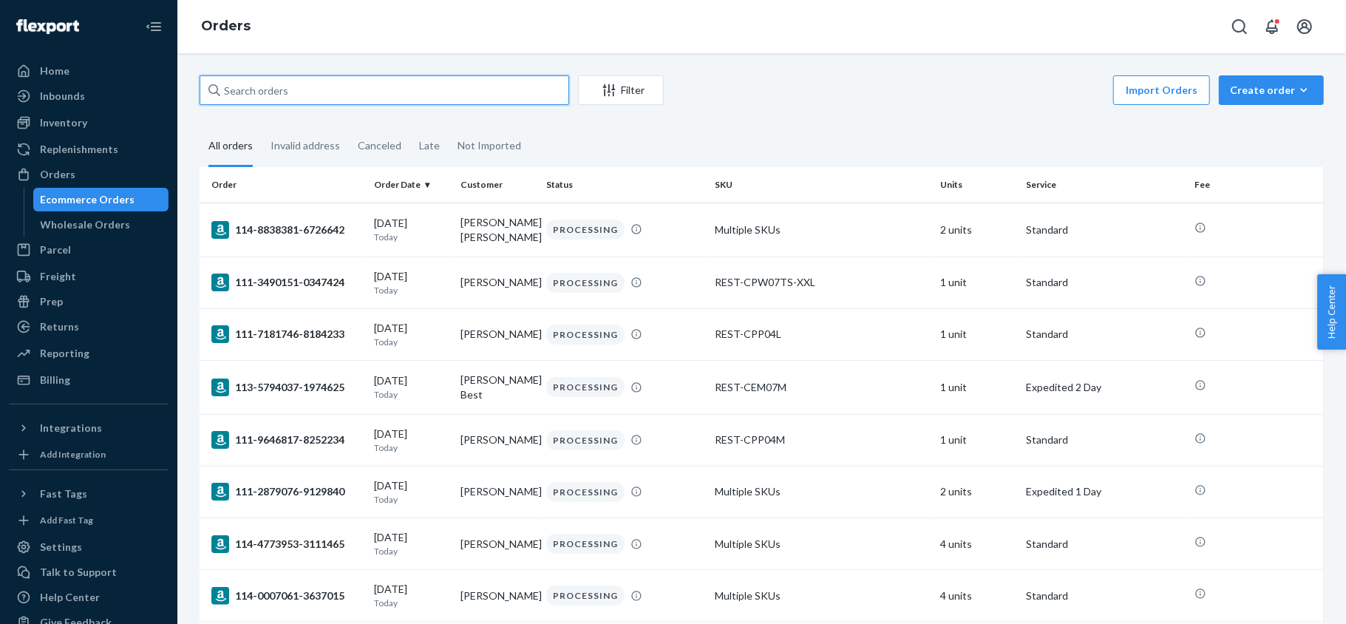
click at [384, 86] on input "text" at bounding box center [385, 90] width 370 height 30
paste input "112-7919590-2729805"
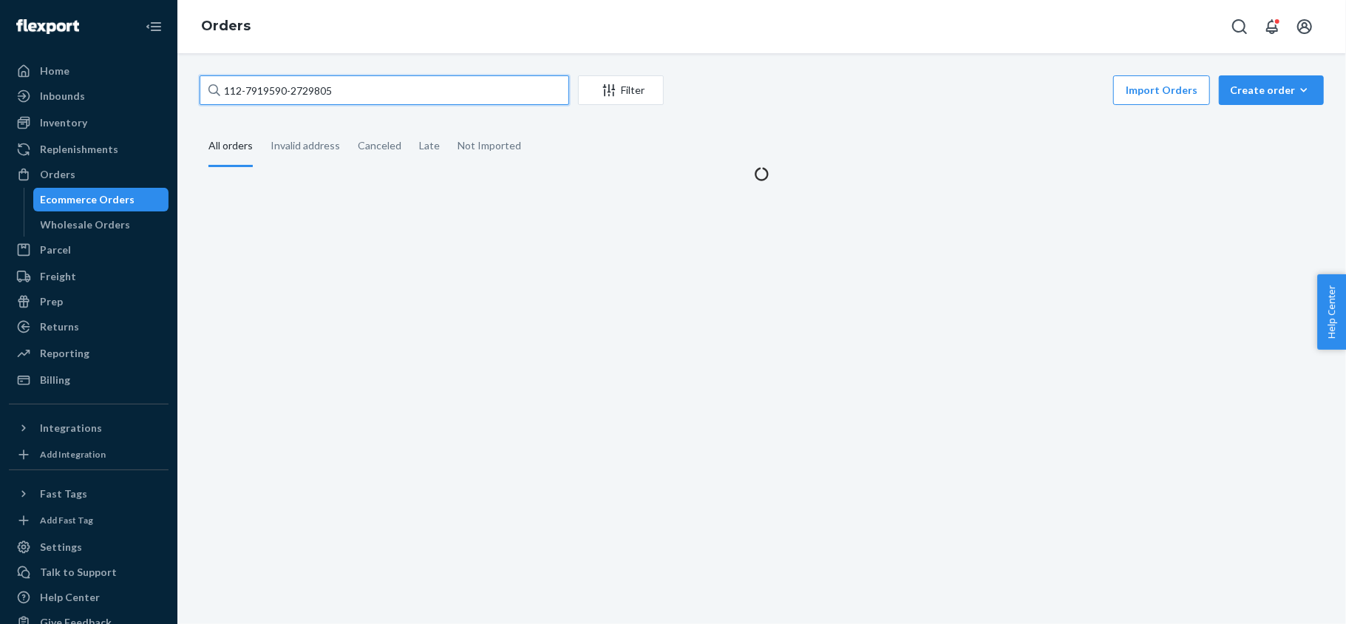
type input "112-7919590-2729805"
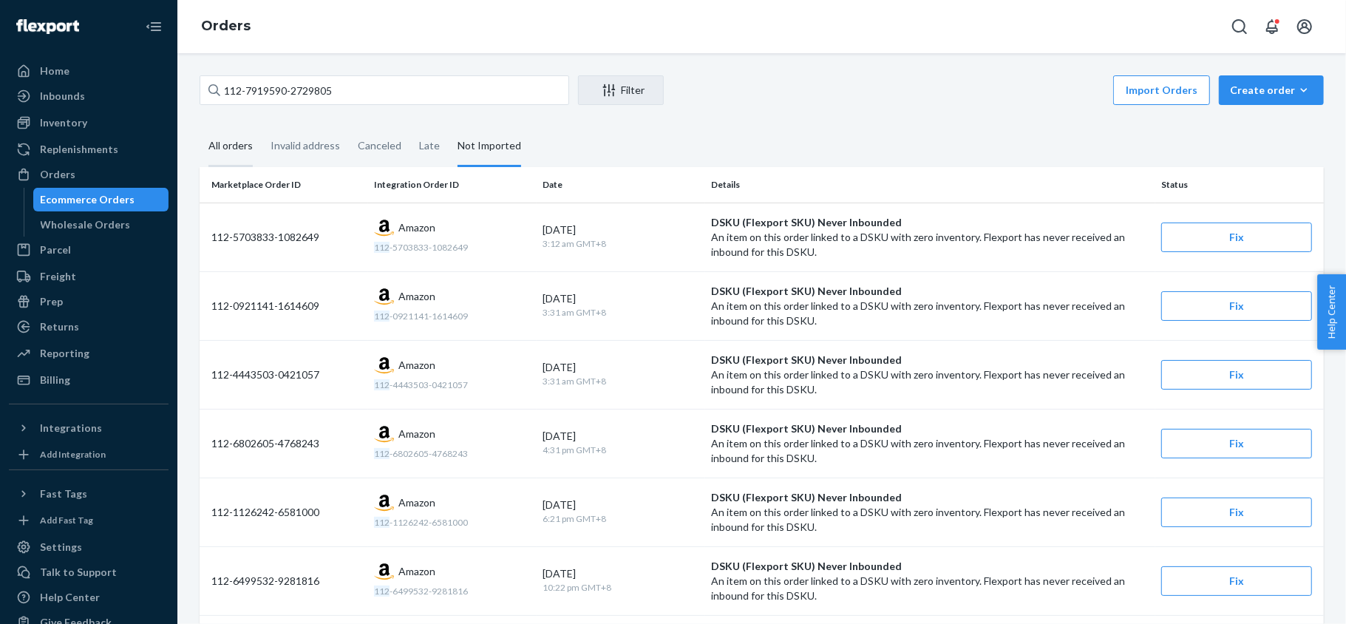
click at [240, 142] on div "All orders" at bounding box center [230, 146] width 44 height 41
click at [364, 98] on input "112-7919590-2729805" at bounding box center [385, 90] width 370 height 30
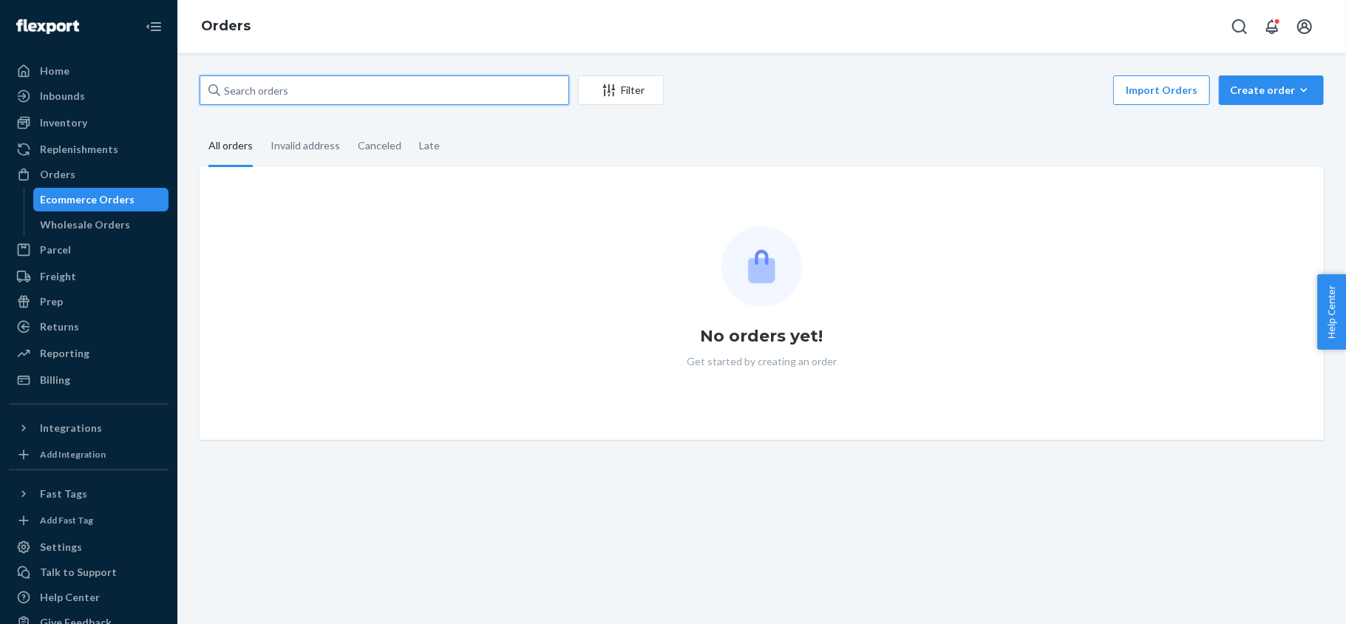
paste input "114-8838381-6726642"
type input "114-8838381-6726642"
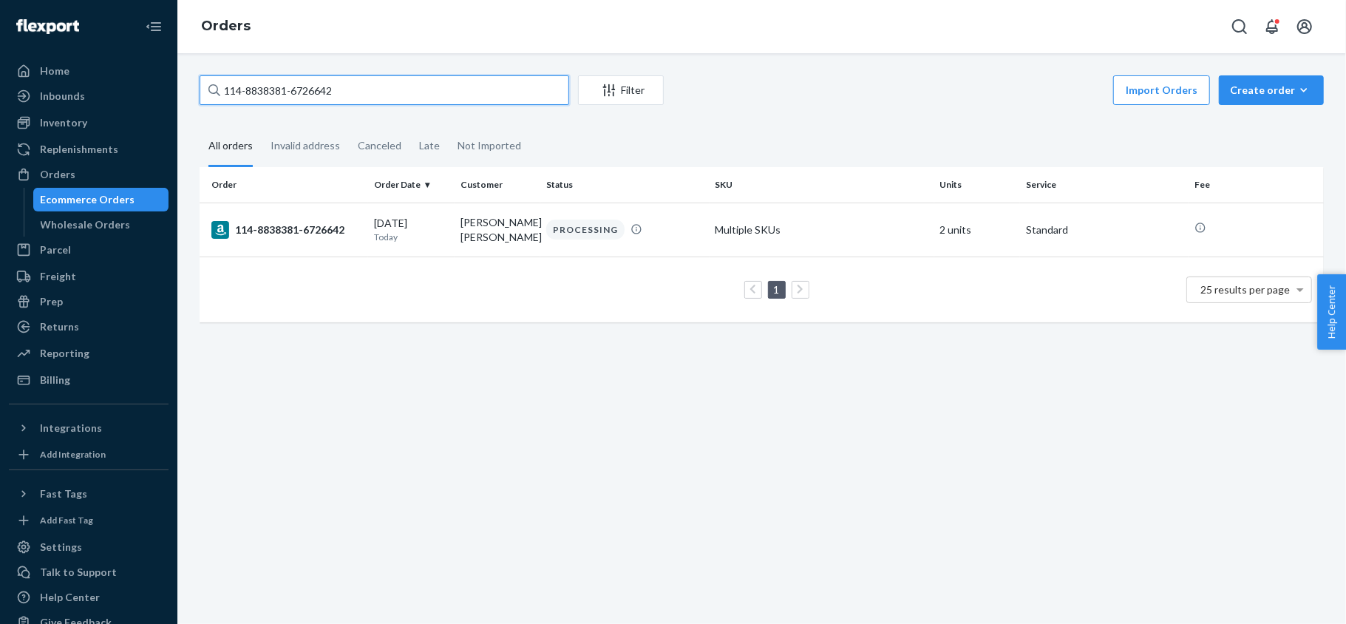
click at [393, 84] on input "114-8838381-6726642" at bounding box center [385, 90] width 370 height 30
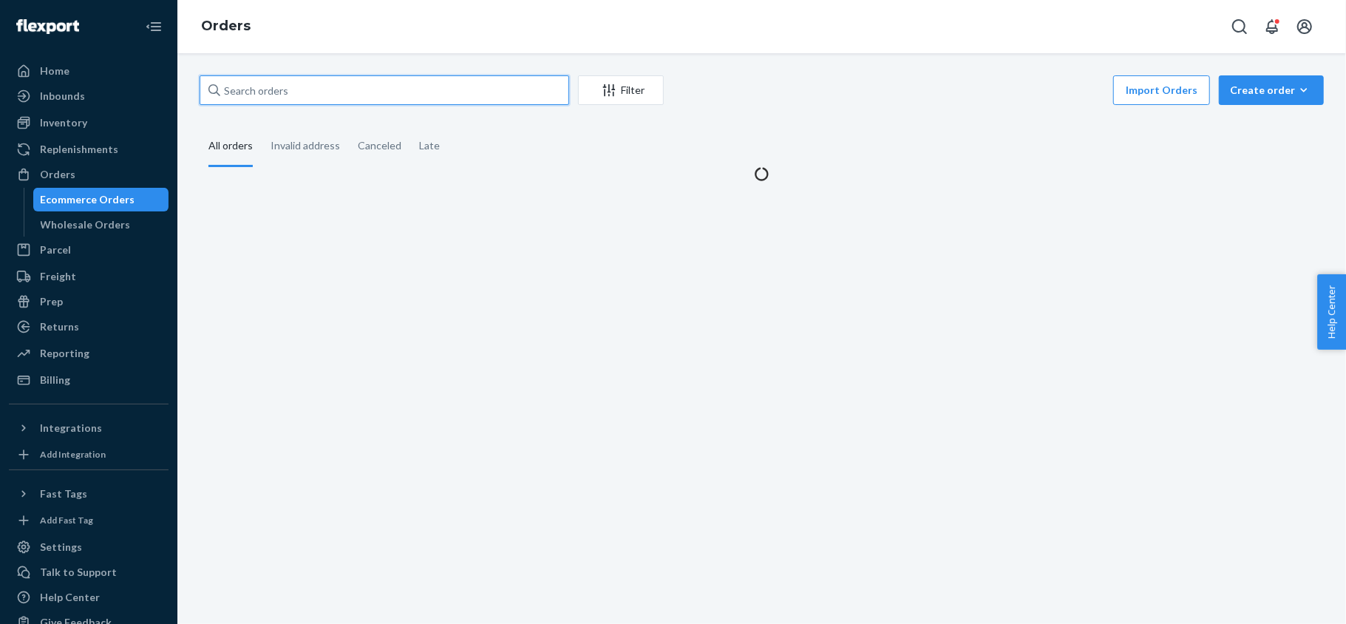
paste input "113-9699746-6434602"
type input "113-9699746-6434602"
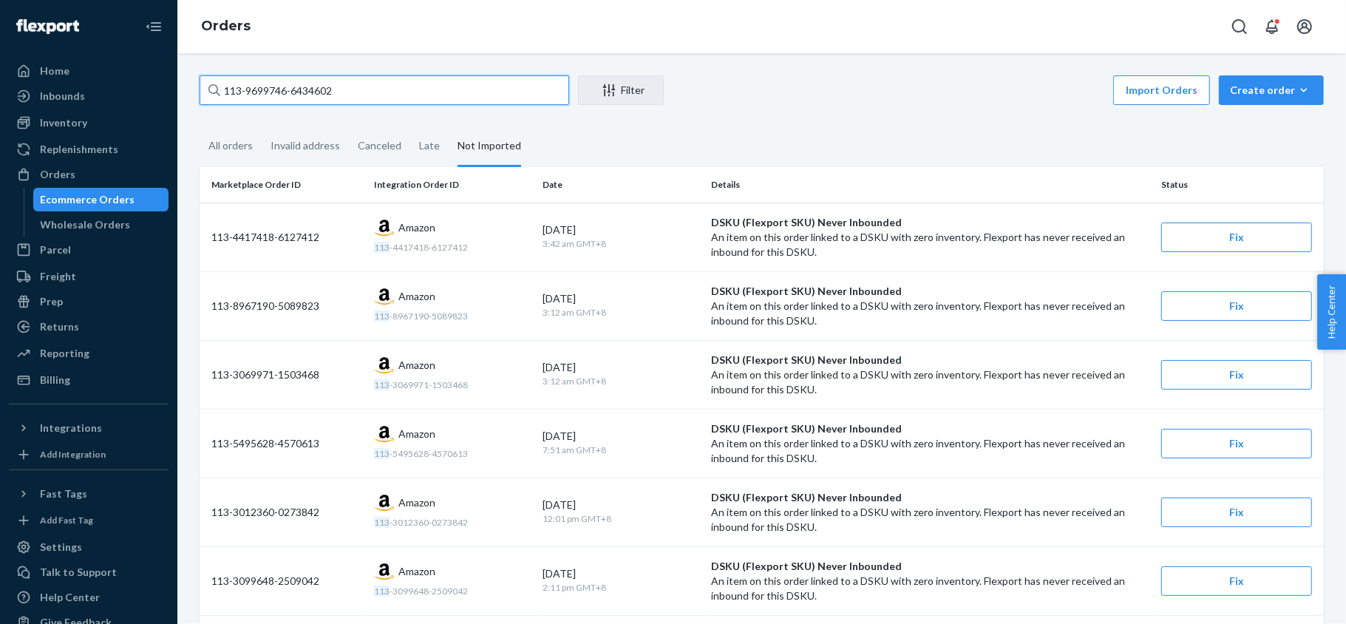
click at [400, 98] on input "113-9699746-6434602" at bounding box center [385, 90] width 370 height 30
click at [285, 143] on div "Invalid address" at bounding box center [305, 146] width 69 height 41
click at [262, 126] on input "Invalid address" at bounding box center [262, 126] width 0 height 0
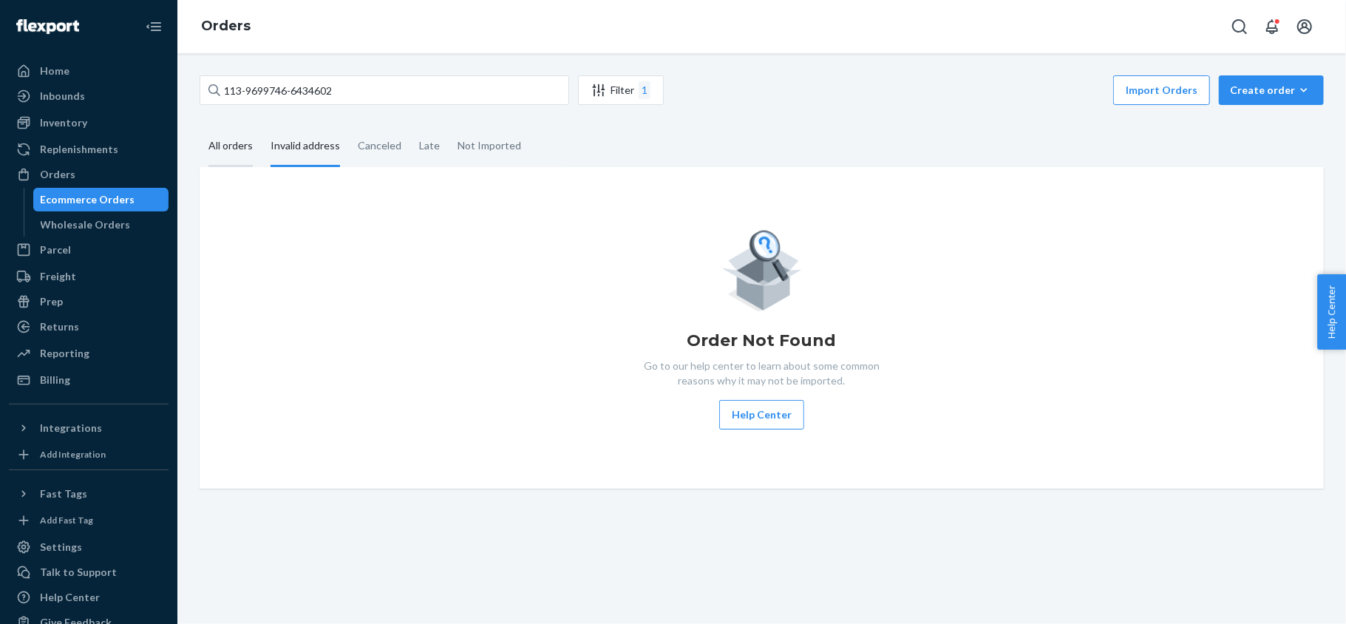
click at [222, 140] on div "All orders" at bounding box center [230, 146] width 44 height 41
click at [200, 126] on input "All orders" at bounding box center [200, 126] width 0 height 0
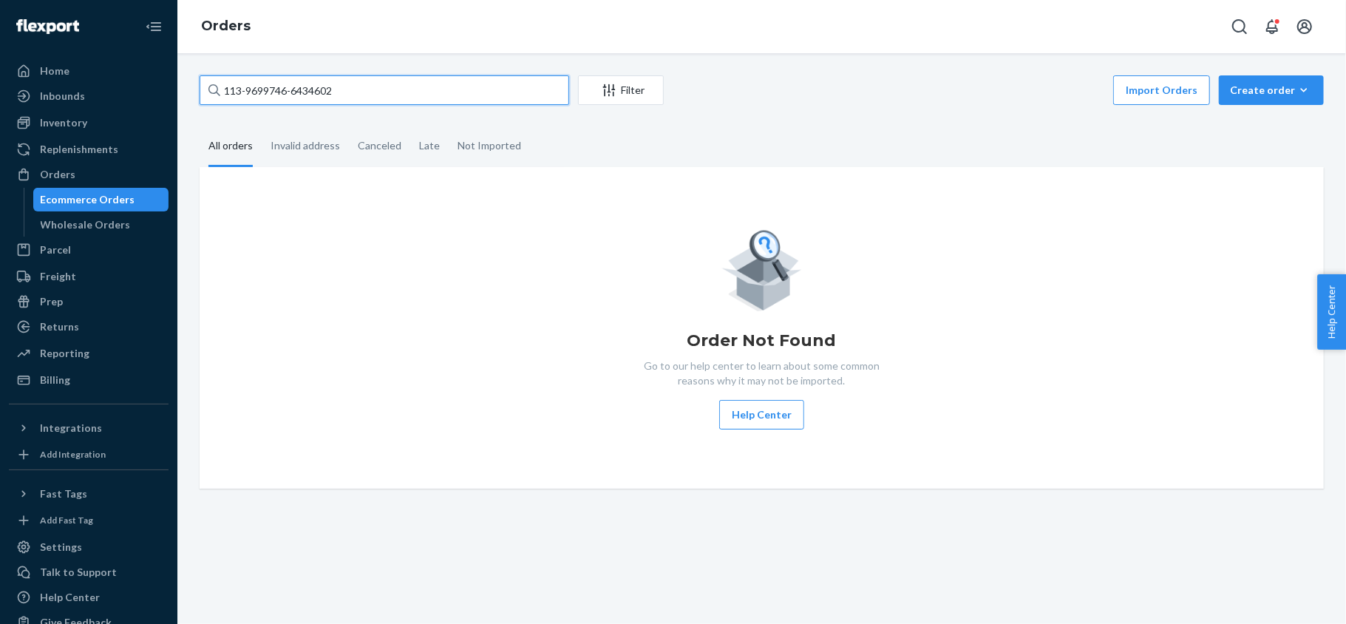
click at [368, 99] on input "113-9699746-6434602" at bounding box center [385, 90] width 370 height 30
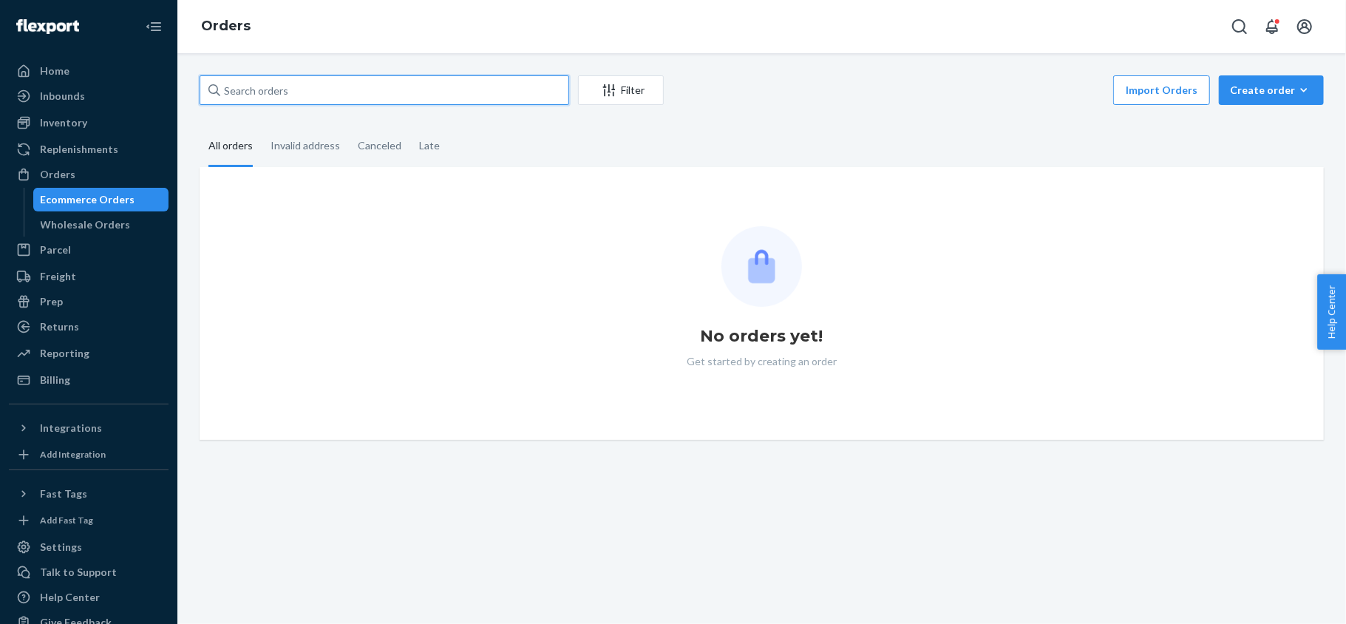
paste input "112-7919590-2729805"
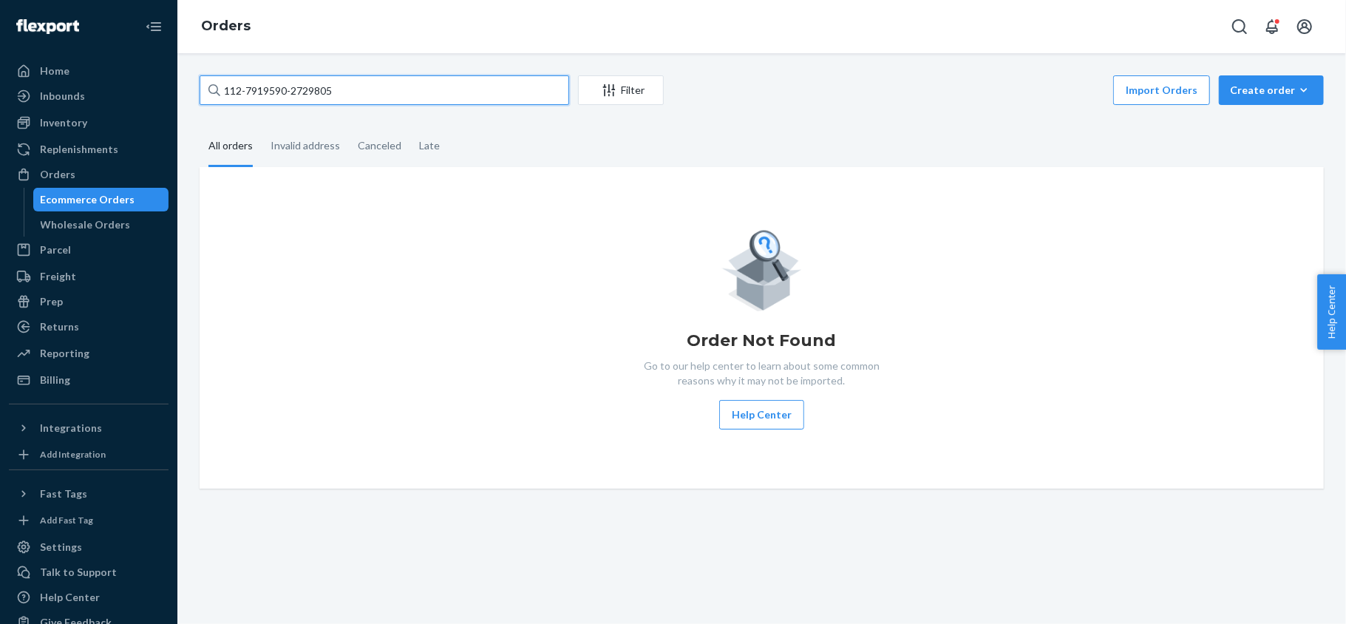
type input "112-7919590-2729805"
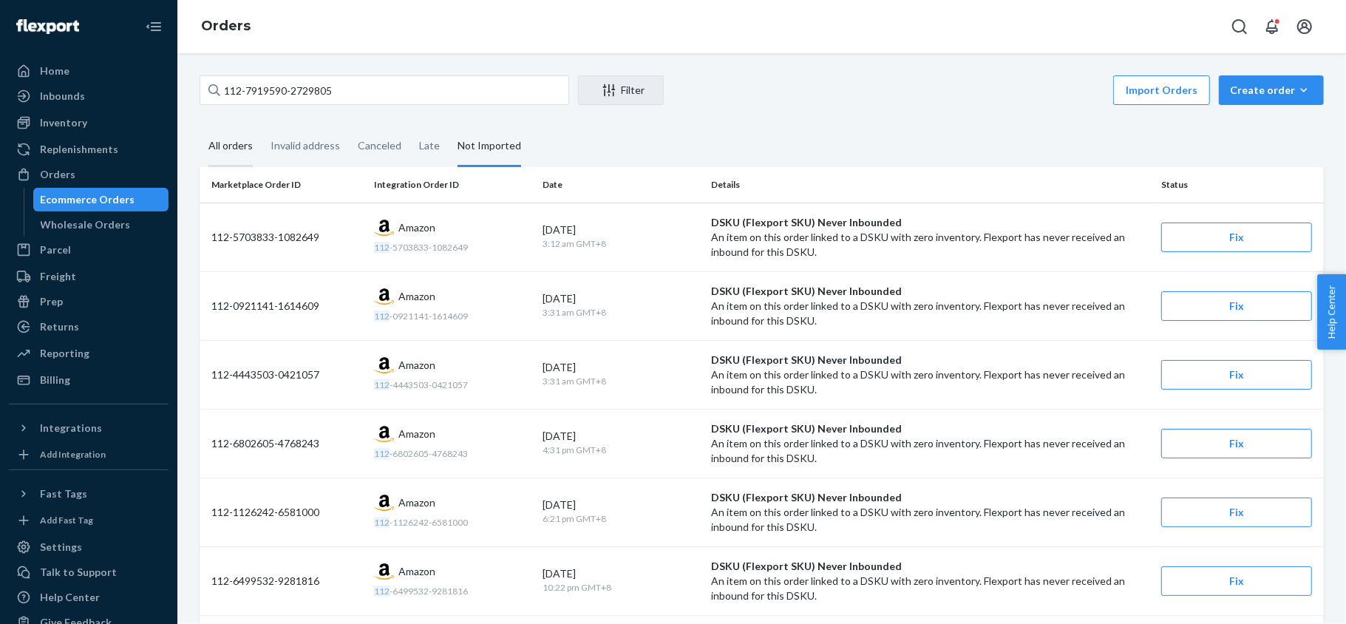
click at [241, 138] on div "All orders" at bounding box center [230, 146] width 44 height 41
click at [200, 126] on input "All orders" at bounding box center [200, 126] width 0 height 0
click at [385, 84] on input "112-7919590-2729805" at bounding box center [385, 90] width 370 height 30
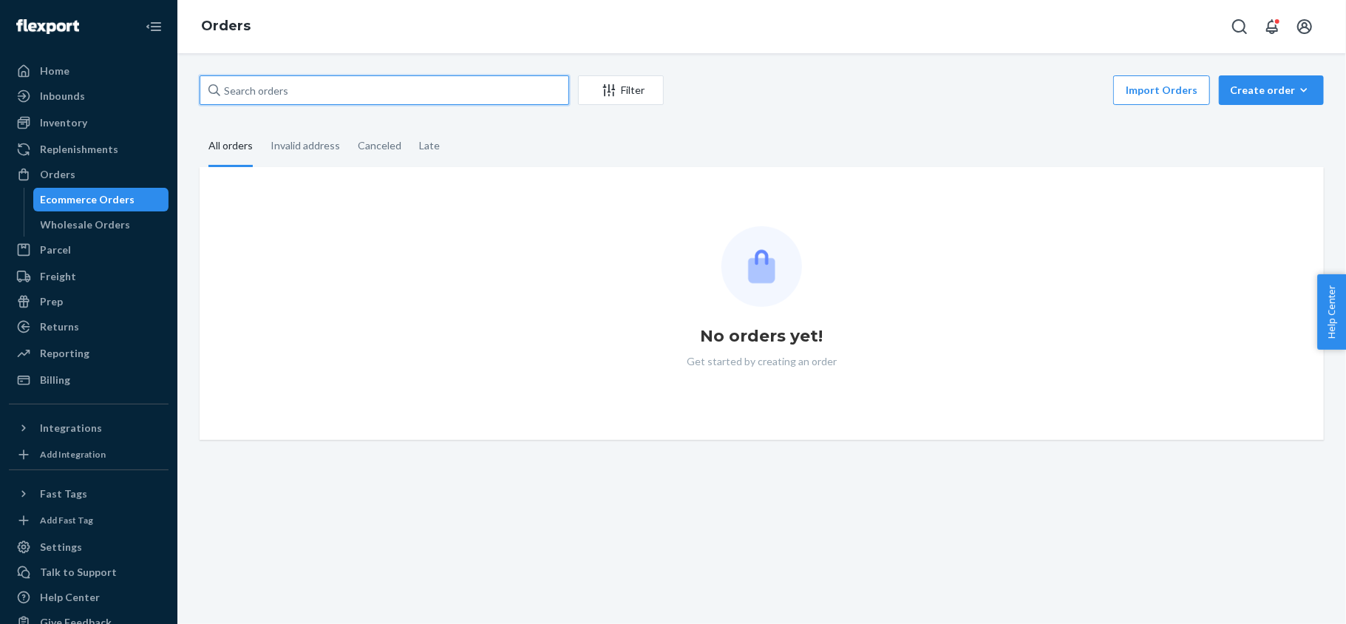
paste input "112-7919590-2729805"
type input "112-7919590-2729805"
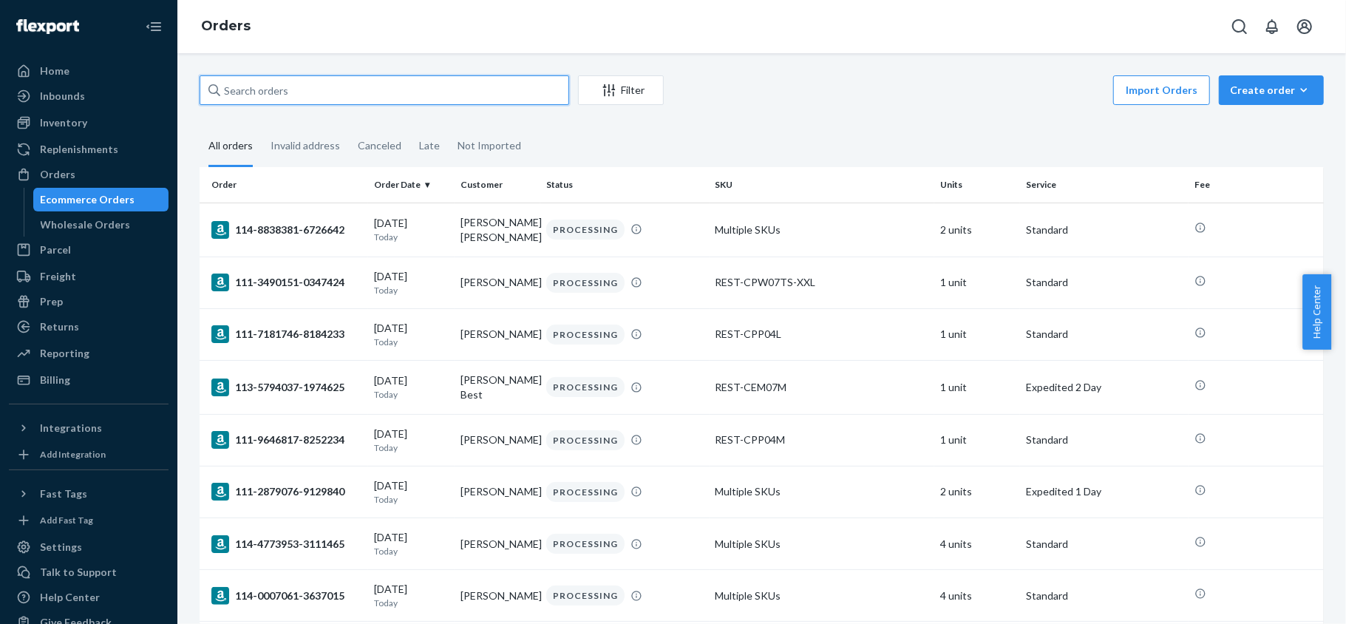
click at [260, 84] on input "text" at bounding box center [385, 90] width 370 height 30
paste input "112-7919590-2729805"
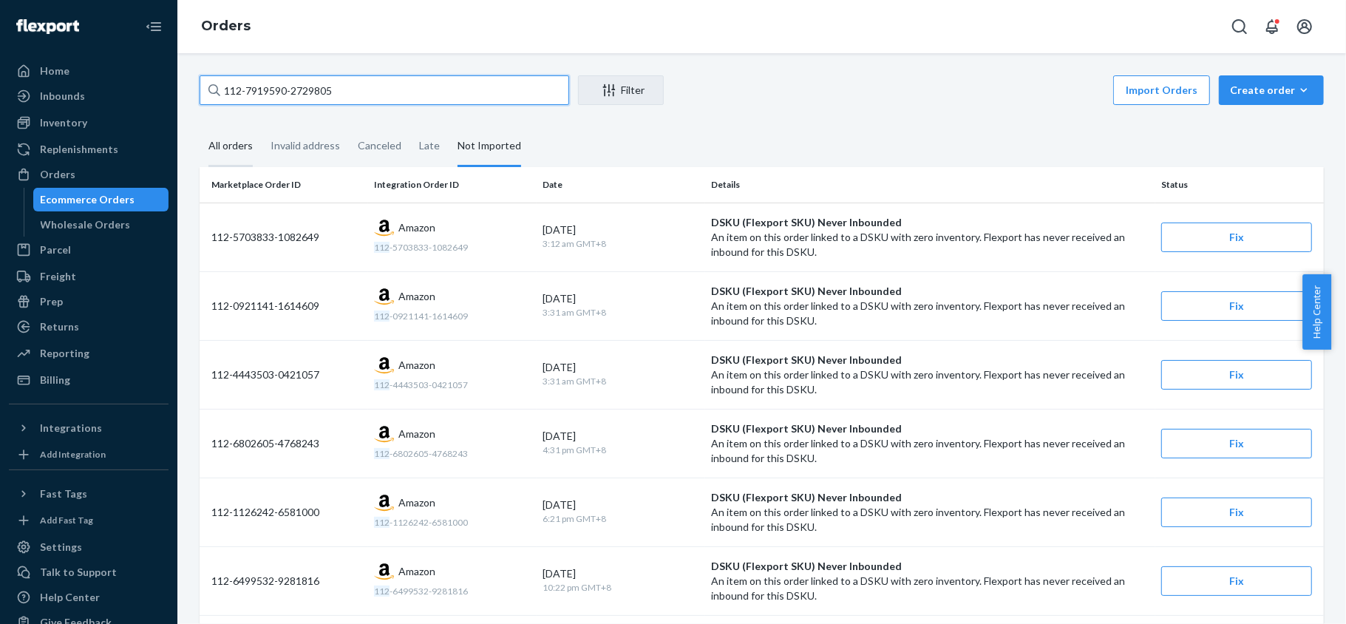
type input "112-7919590-2729805"
click at [244, 143] on div "All orders" at bounding box center [230, 146] width 44 height 41
click at [200, 126] on input "All orders" at bounding box center [200, 126] width 0 height 0
click at [238, 149] on div "All orders" at bounding box center [230, 146] width 44 height 41
click at [200, 126] on input "All orders" at bounding box center [200, 126] width 0 height 0
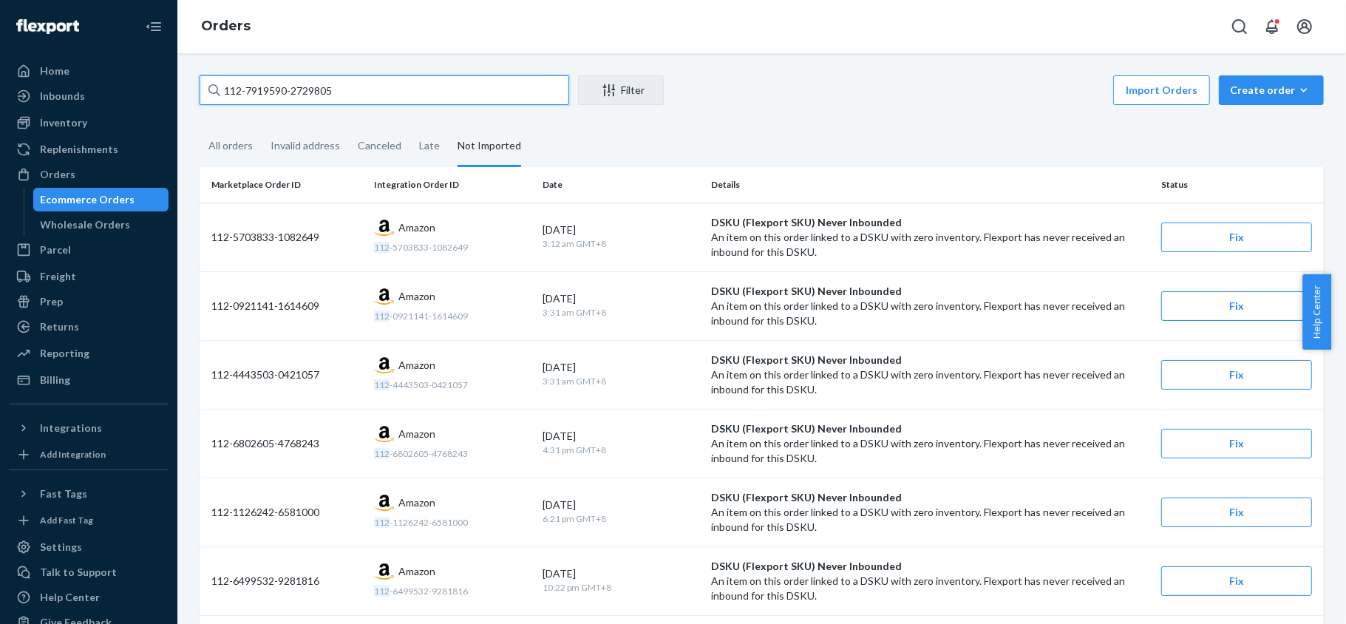
click at [381, 87] on input "112-7919590-2729805" at bounding box center [385, 90] width 370 height 30
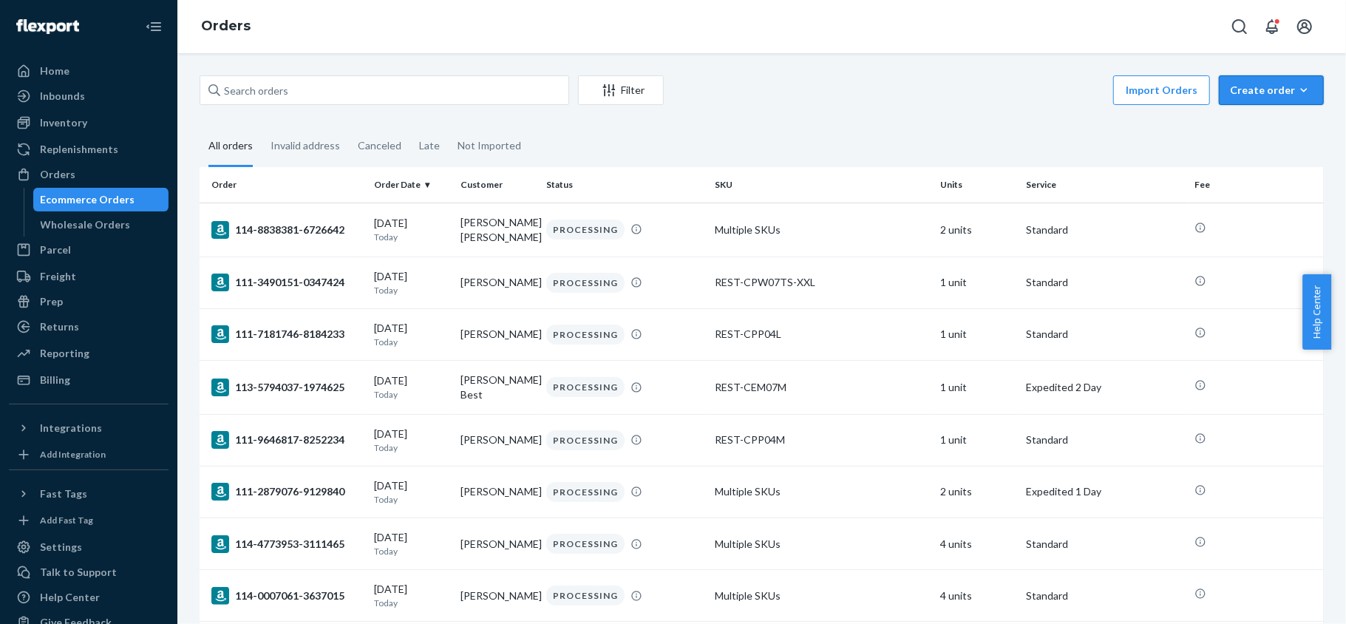
click at [1231, 93] on div "Create order" at bounding box center [1271, 90] width 83 height 15
click at [1260, 130] on span "Ecommerce order" at bounding box center [1281, 126] width 92 height 10
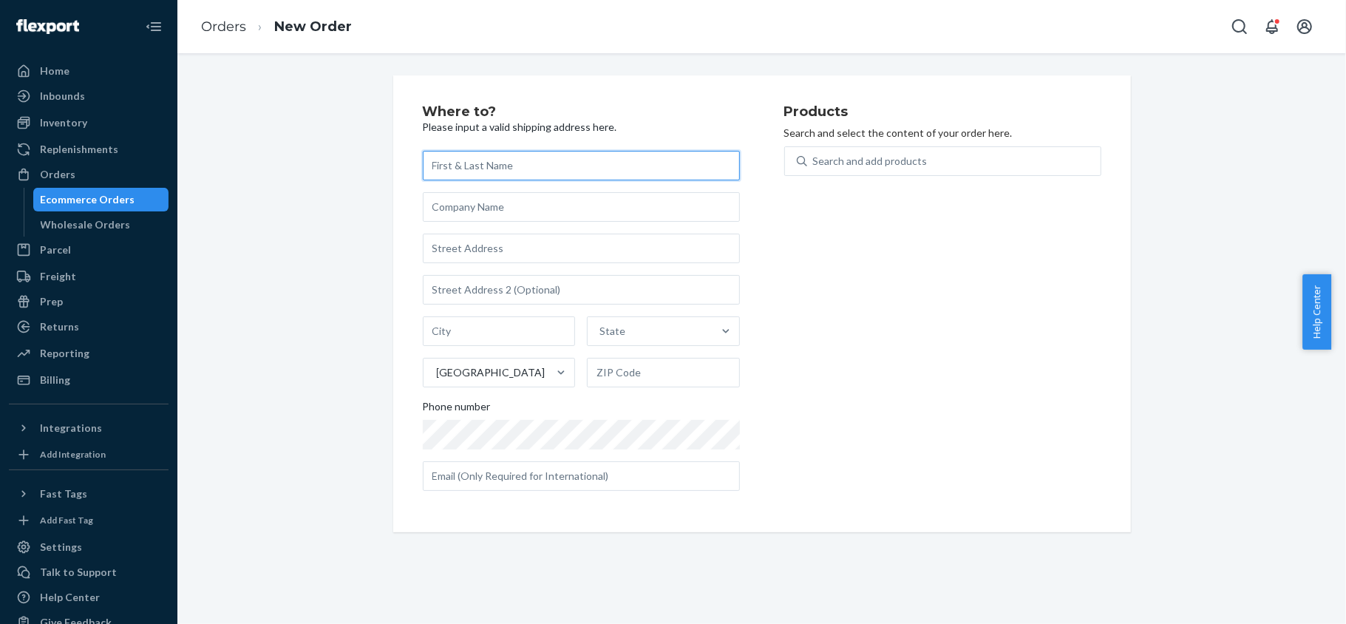
click at [506, 163] on input "text" at bounding box center [581, 166] width 317 height 30
paste input "[PERSON_NAME]"
type input "[PERSON_NAME]"
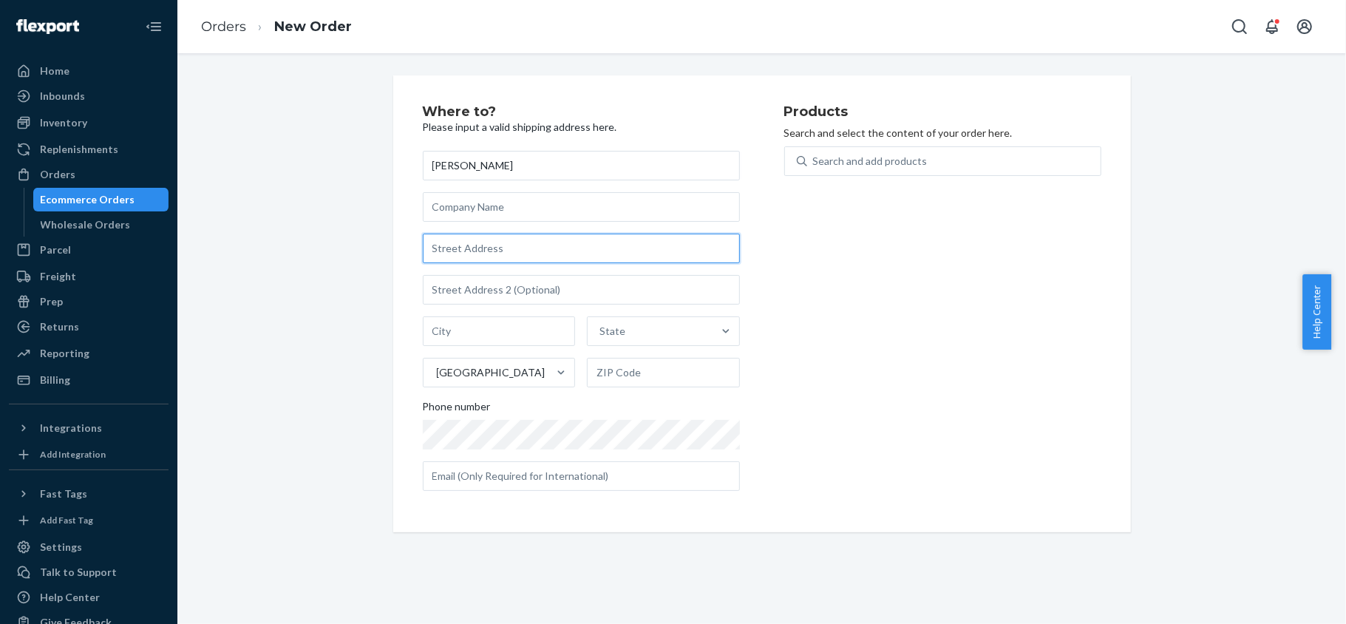
click at [547, 247] on input "text" at bounding box center [581, 249] width 317 height 30
click at [477, 255] on input "text" at bounding box center [581, 249] width 317 height 30
paste input "338 TIMBERCREEK DR"
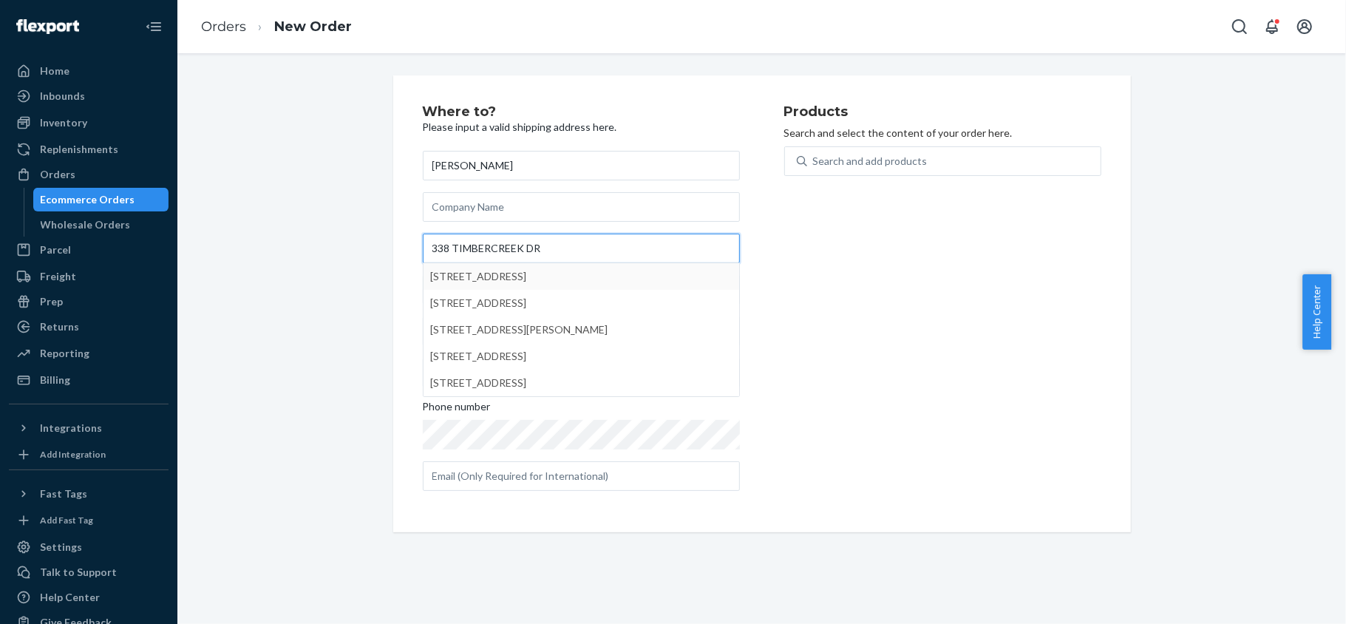
type input "338 TIMBERCREEK DR"
click at [572, 198] on input "text" at bounding box center [581, 207] width 317 height 30
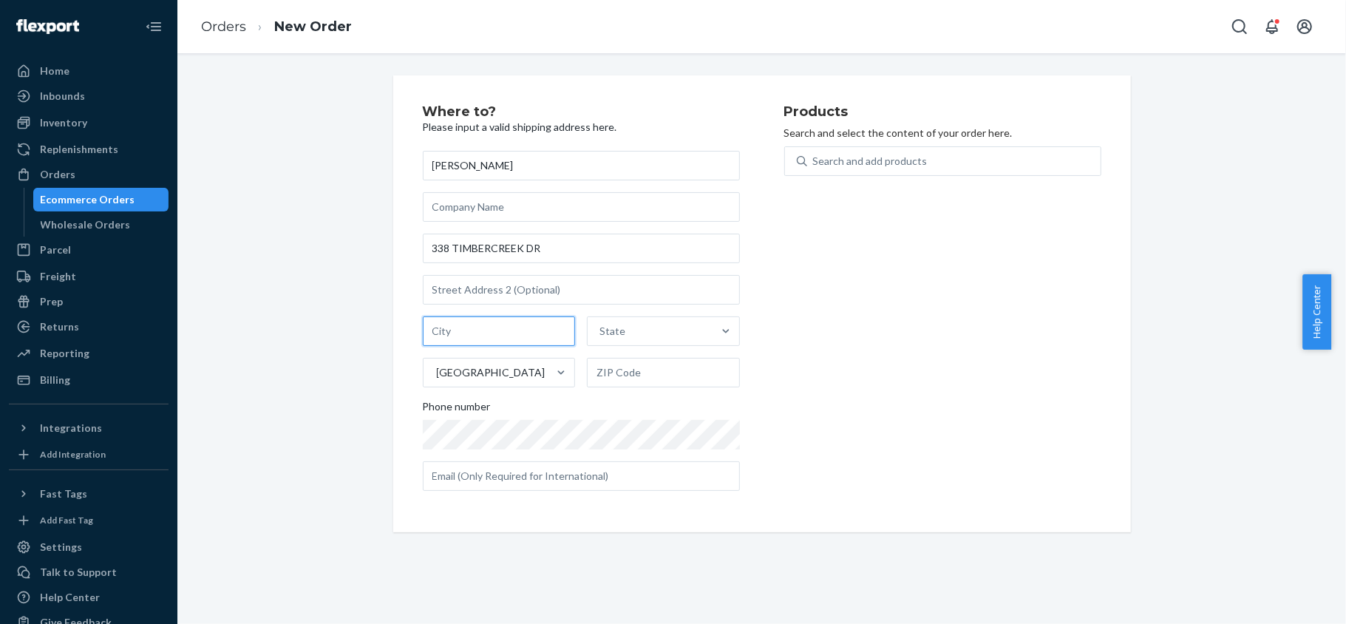
click at [474, 323] on input "text" at bounding box center [499, 331] width 153 height 30
paste input "LAKE [PERSON_NAME]"
type input "LAKE [PERSON_NAME]"
click at [651, 333] on div "State" at bounding box center [650, 331] width 125 height 30
click at [601, 333] on input "State" at bounding box center [600, 331] width 1 height 15
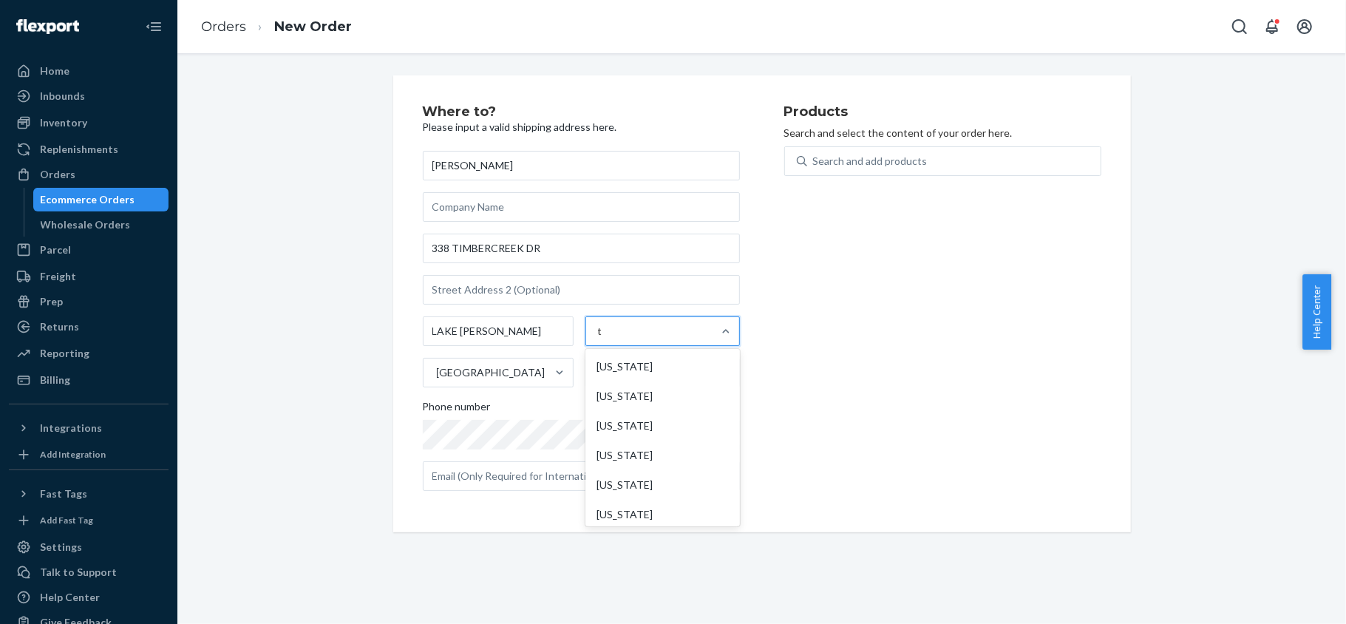
type input "te"
click at [610, 397] on div "[US_STATE]" at bounding box center [662, 396] width 149 height 30
click at [608, 339] on input "te" at bounding box center [602, 331] width 11 height 15
click at [631, 368] on input "text" at bounding box center [663, 373] width 153 height 30
paste input "77566-4924"
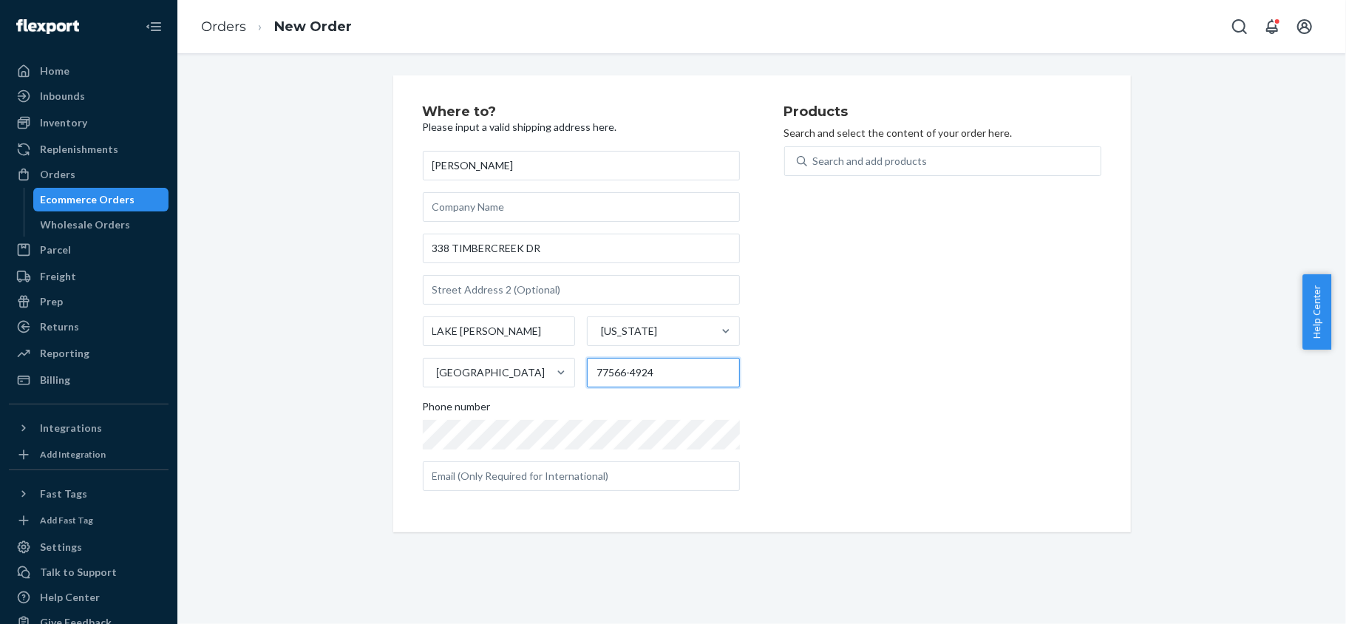
type input "77566-4924"
click at [909, 157] on div "Search and add products" at bounding box center [870, 161] width 115 height 15
click at [815, 157] on input "0 results available. Use Up and Down to choose options, press Enter to select t…" at bounding box center [813, 161] width 1 height 15
paste input "B0DCWBLMH2"
type input "B0DCWBLMH2"
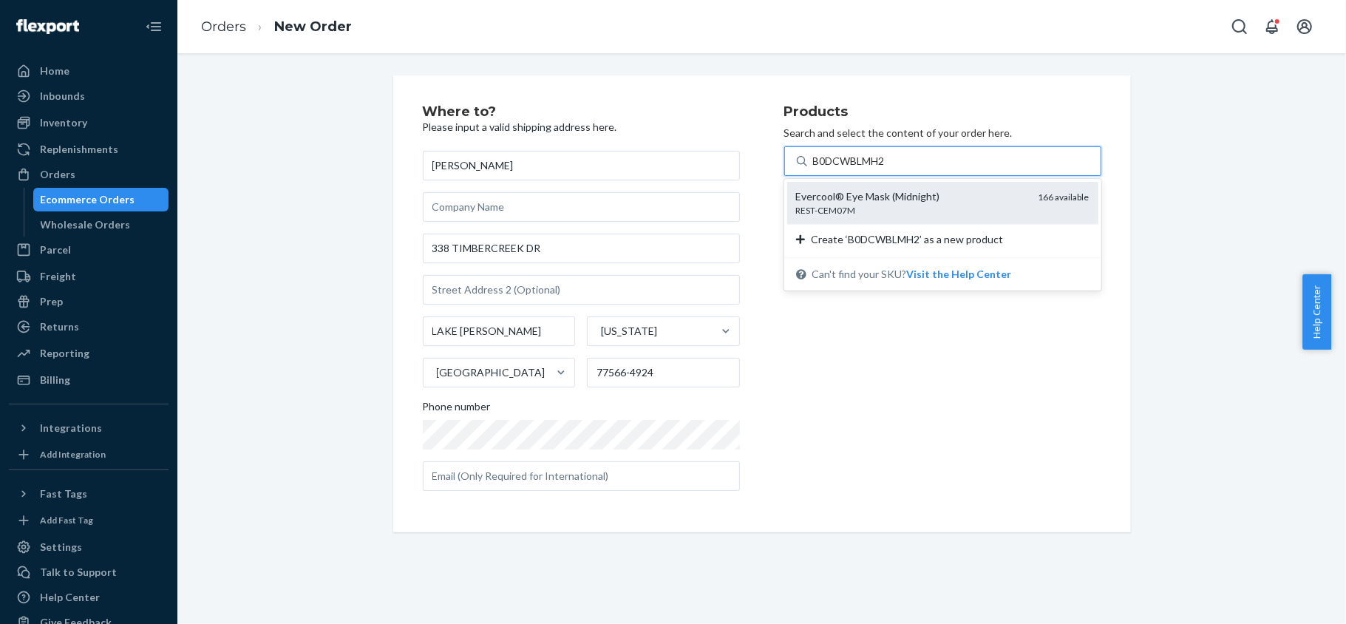
click at [923, 200] on div "Evercool® Eye Mask (Midnight)" at bounding box center [911, 196] width 231 height 15
click at [888, 169] on input "B0DCWBLMH2" at bounding box center [850, 161] width 75 height 15
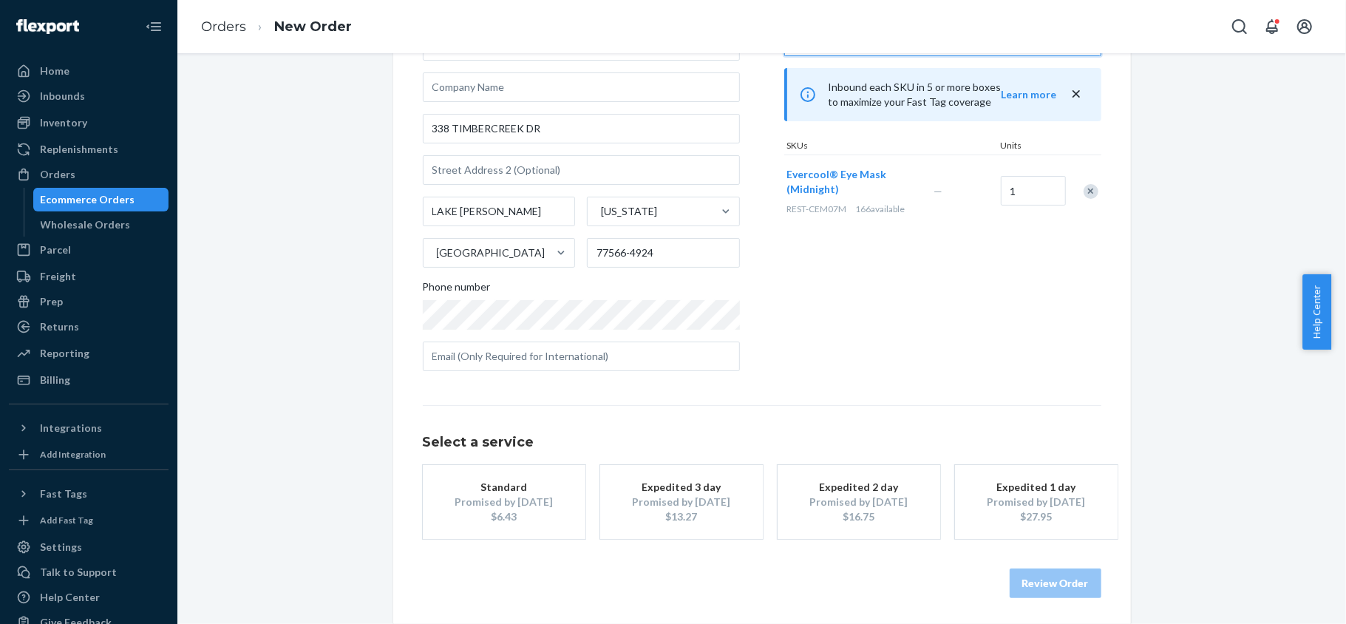
scroll to position [123, 0]
click at [1004, 503] on div "Promised by [DATE]" at bounding box center [1036, 499] width 118 height 15
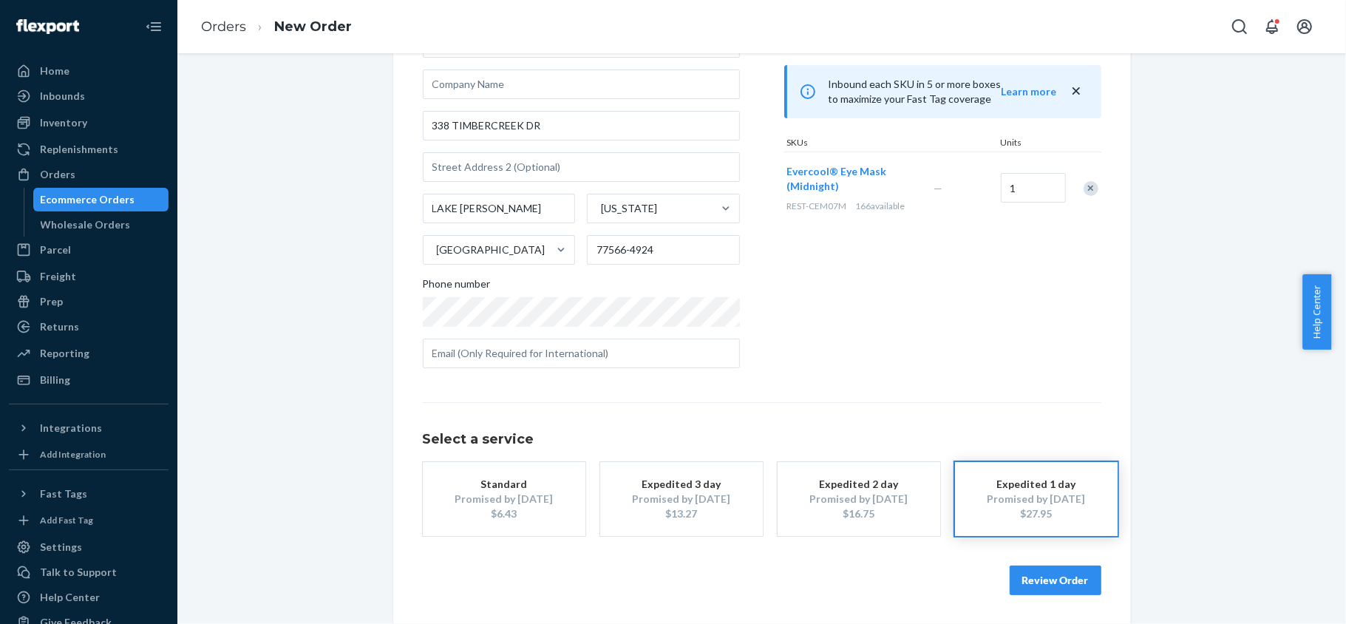
click at [852, 501] on div "Promised by [DATE]" at bounding box center [859, 499] width 118 height 15
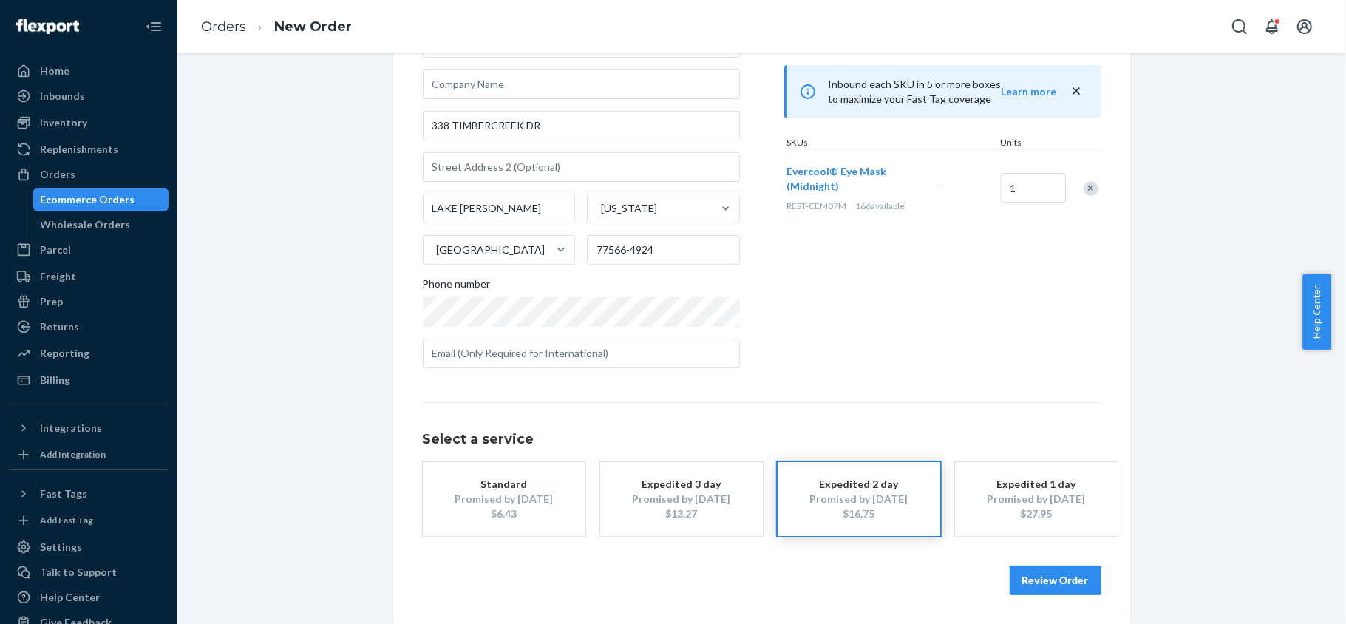
click at [698, 485] on div "Expedited 3 day" at bounding box center [682, 484] width 118 height 15
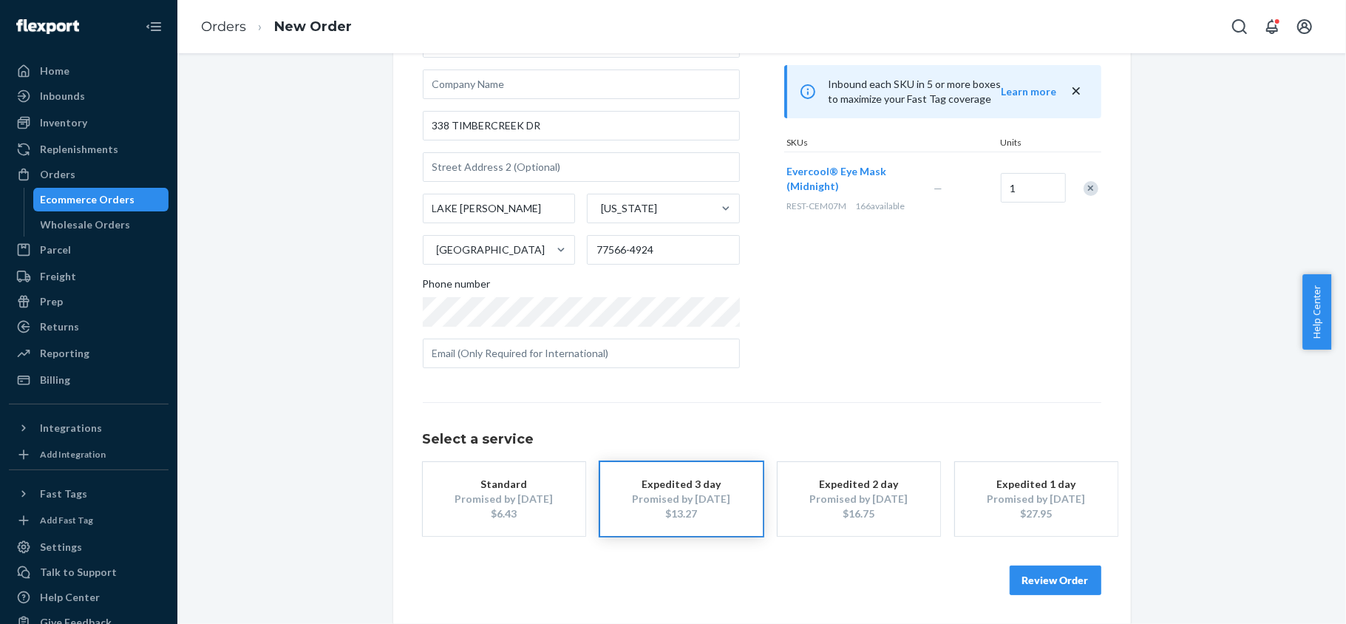
click at [892, 525] on button "Expedited 2 day Promised by [DATE] $16.75" at bounding box center [859, 499] width 163 height 74
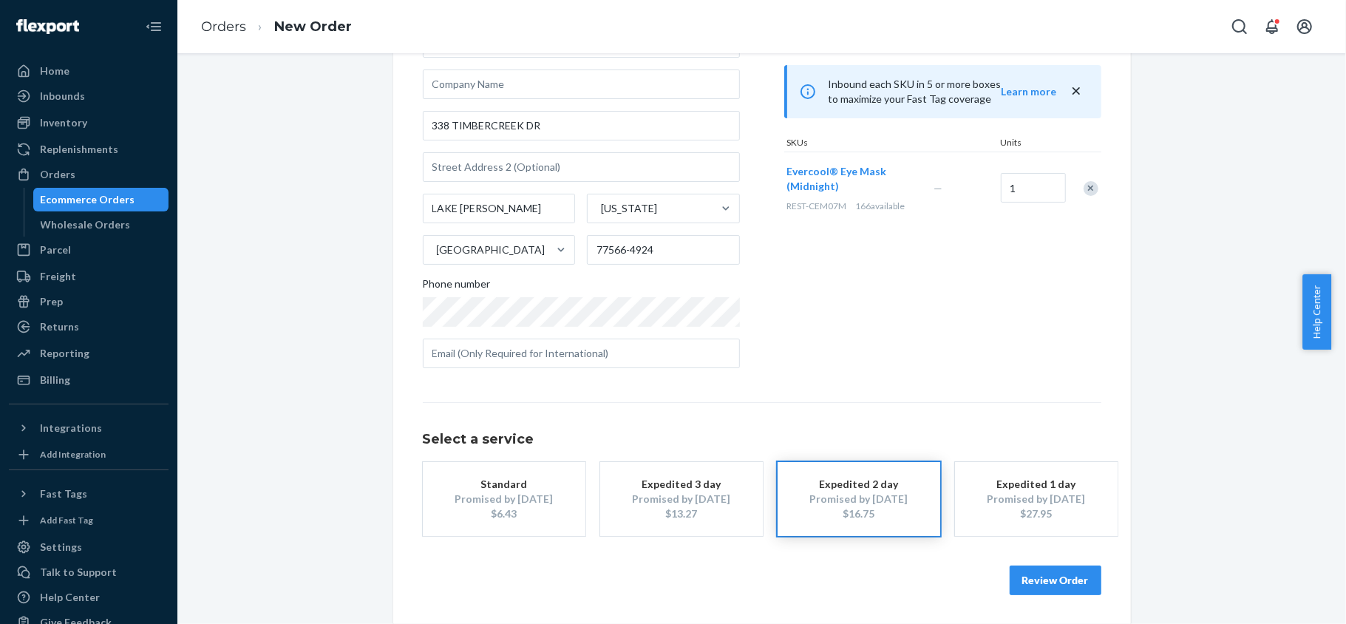
click at [1034, 583] on button "Review Order" at bounding box center [1056, 581] width 92 height 30
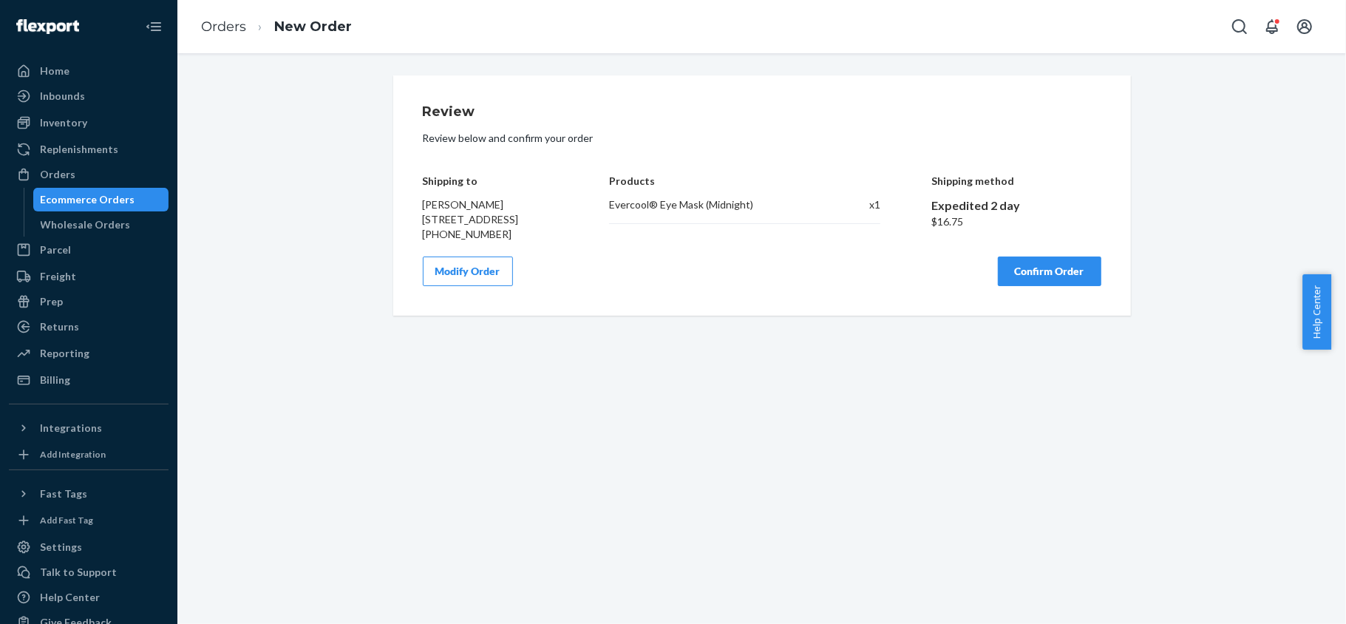
scroll to position [0, 0]
click at [1013, 286] on button "Confirm Order" at bounding box center [1050, 272] width 104 height 30
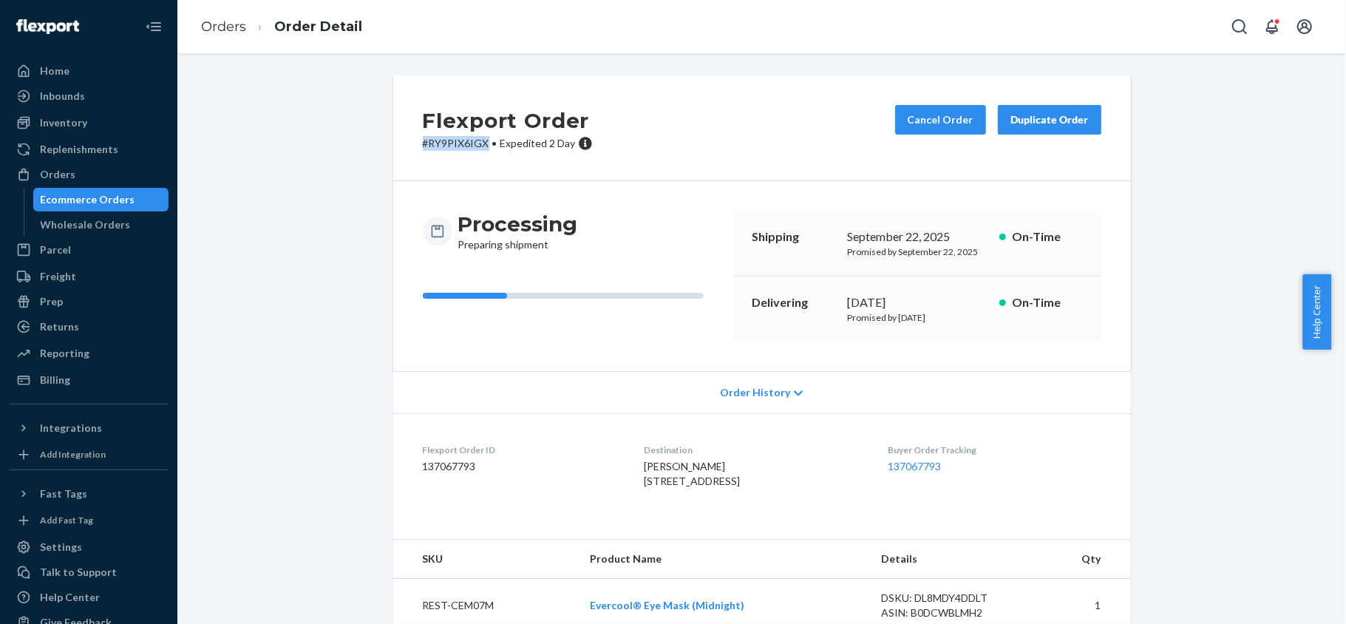
drag, startPoint x: 415, startPoint y: 149, endPoint x: 479, endPoint y: 146, distance: 64.4
click at [479, 146] on p "# RY9PIX6IGX • Expedited 2 Day" at bounding box center [508, 143] width 170 height 15
copy p "# RY9PIX6IGX"
drag, startPoint x: 95, startPoint y: 177, endPoint x: 114, endPoint y: 178, distance: 18.5
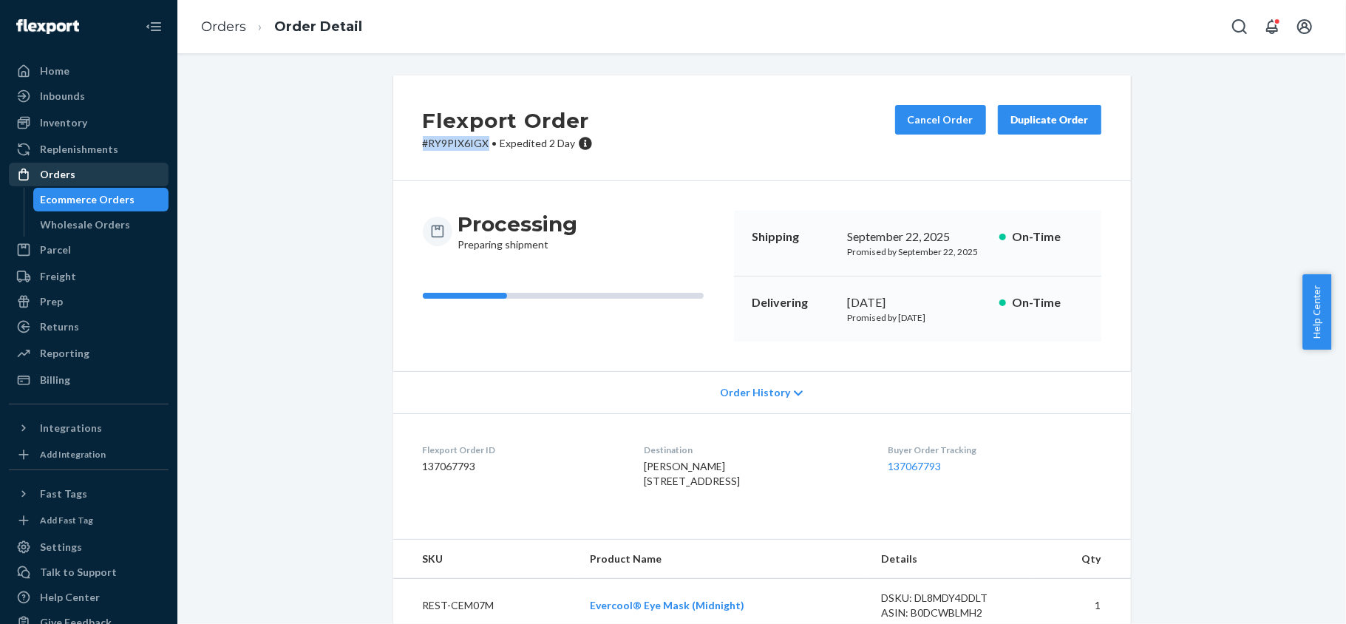
click at [95, 178] on div "Orders" at bounding box center [88, 174] width 157 height 21
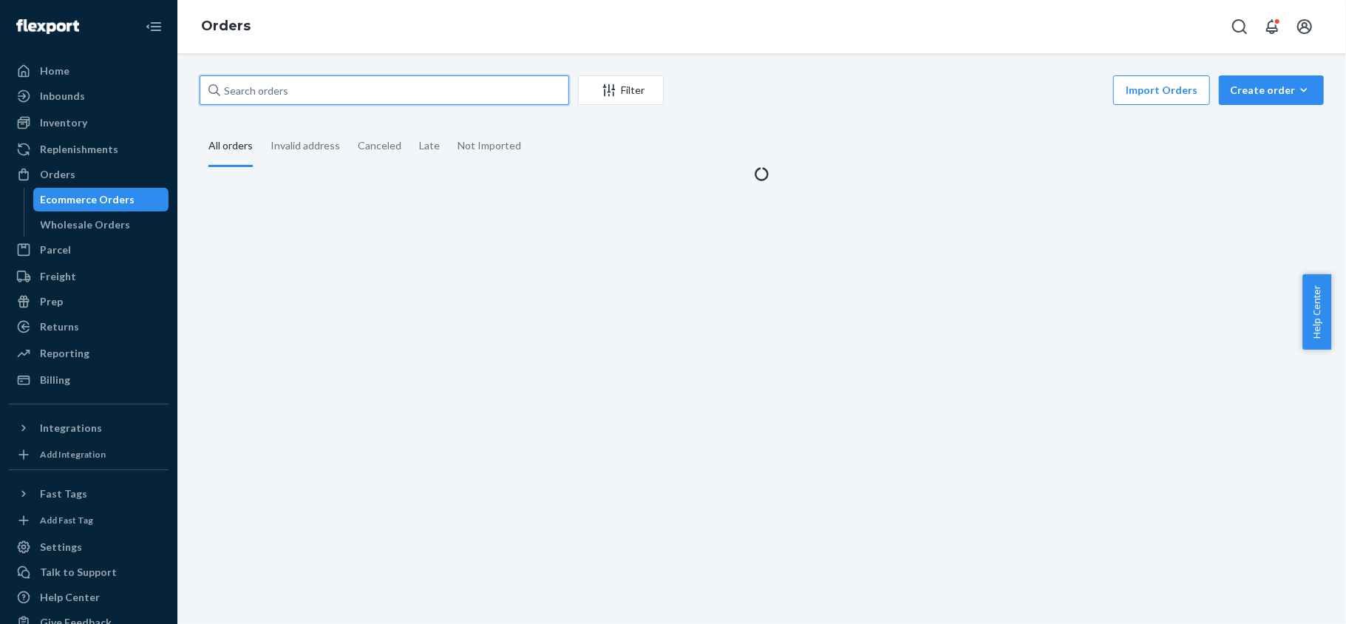
click at [347, 99] on input "text" at bounding box center [385, 90] width 370 height 30
paste input "112-7919590-2729805"
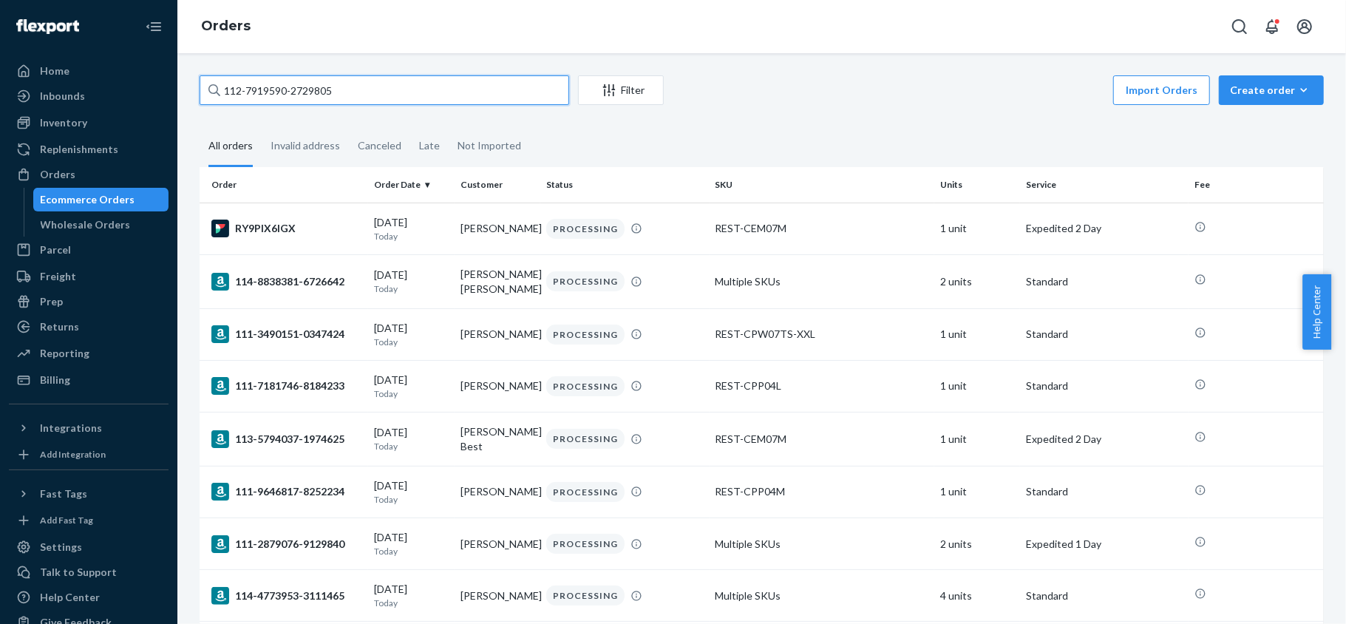
type input "112-7919590-2729805"
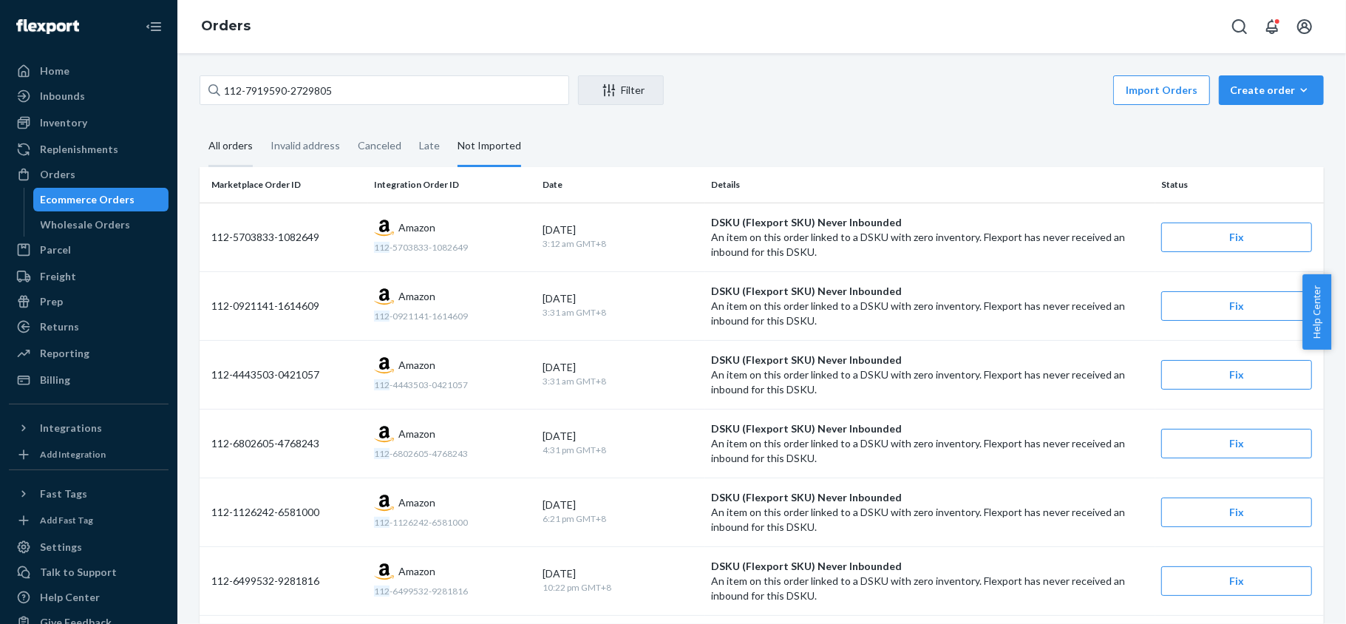
click at [240, 146] on div "All orders" at bounding box center [230, 146] width 44 height 41
click at [200, 126] on input "All orders" at bounding box center [200, 126] width 0 height 0
click at [471, 145] on div "Not Imported" at bounding box center [490, 146] width 64 height 41
click at [268, 161] on div "Invalid address" at bounding box center [305, 146] width 87 height 41
click at [262, 126] on input "Invalid address" at bounding box center [262, 126] width 0 height 0
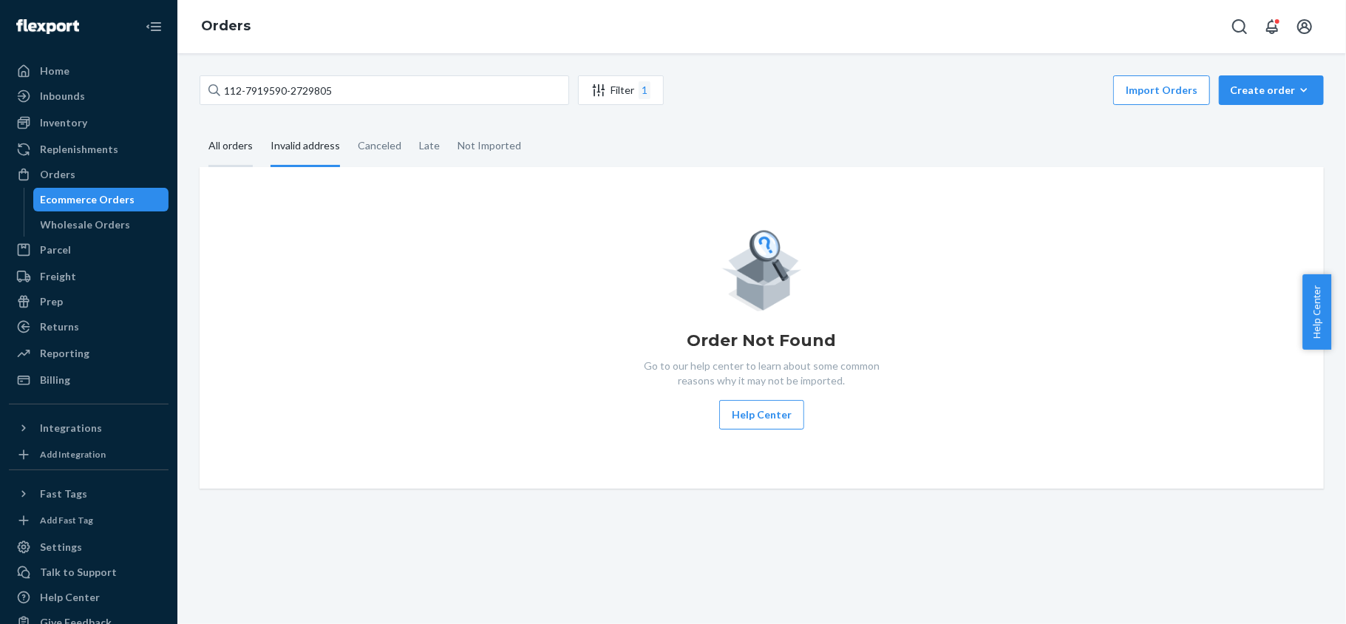
click at [228, 145] on div "All orders" at bounding box center [230, 146] width 44 height 41
click at [200, 126] on input "All orders" at bounding box center [200, 126] width 0 height 0
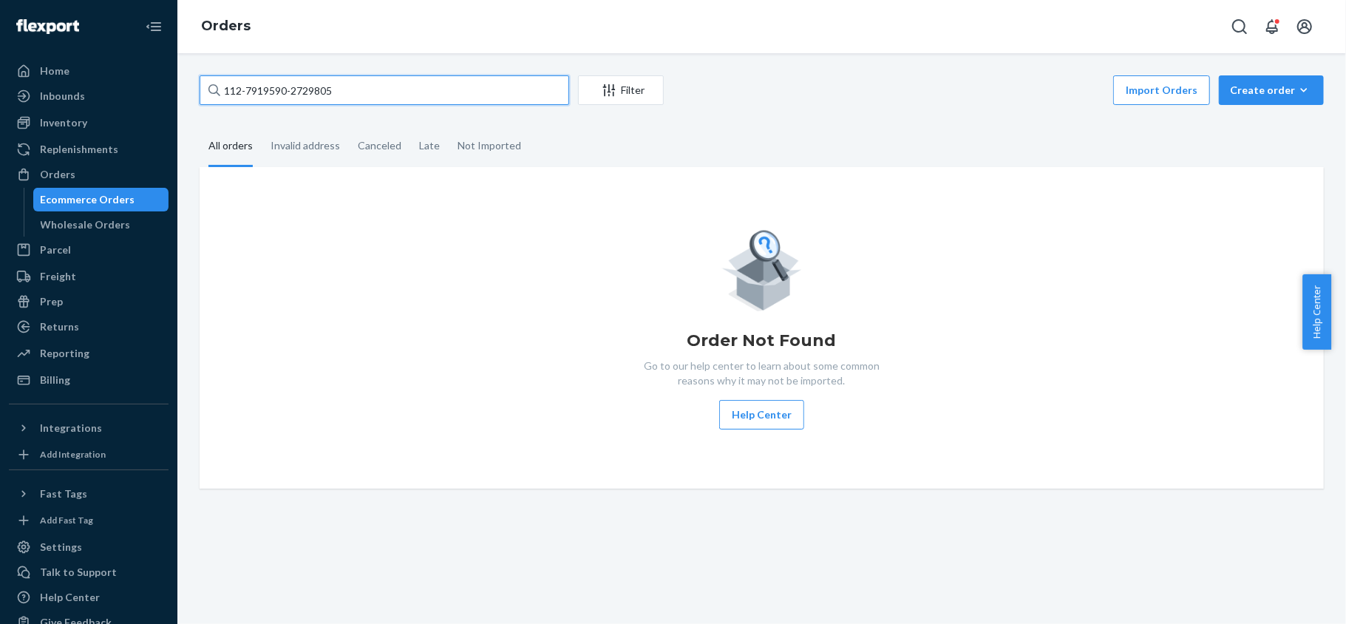
click at [415, 87] on input "112-7919590-2729805" at bounding box center [385, 90] width 370 height 30
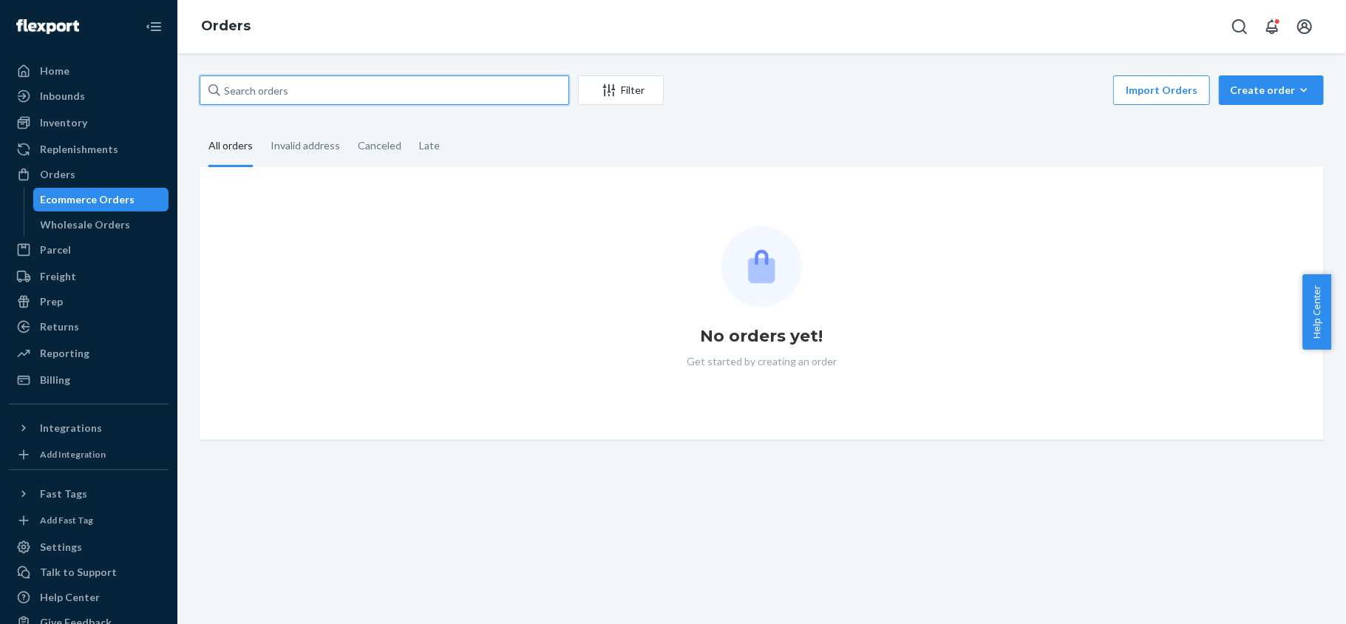
paste input "114-8838381-6726642"
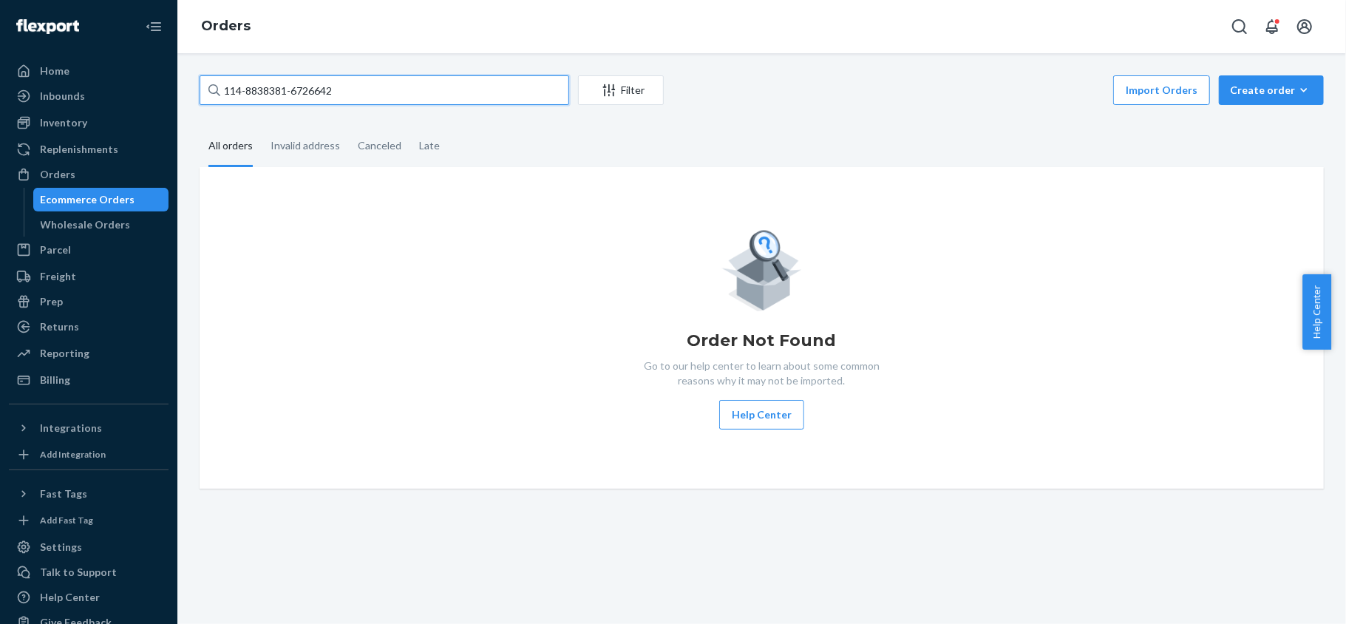
type input "114-8838381-6726642"
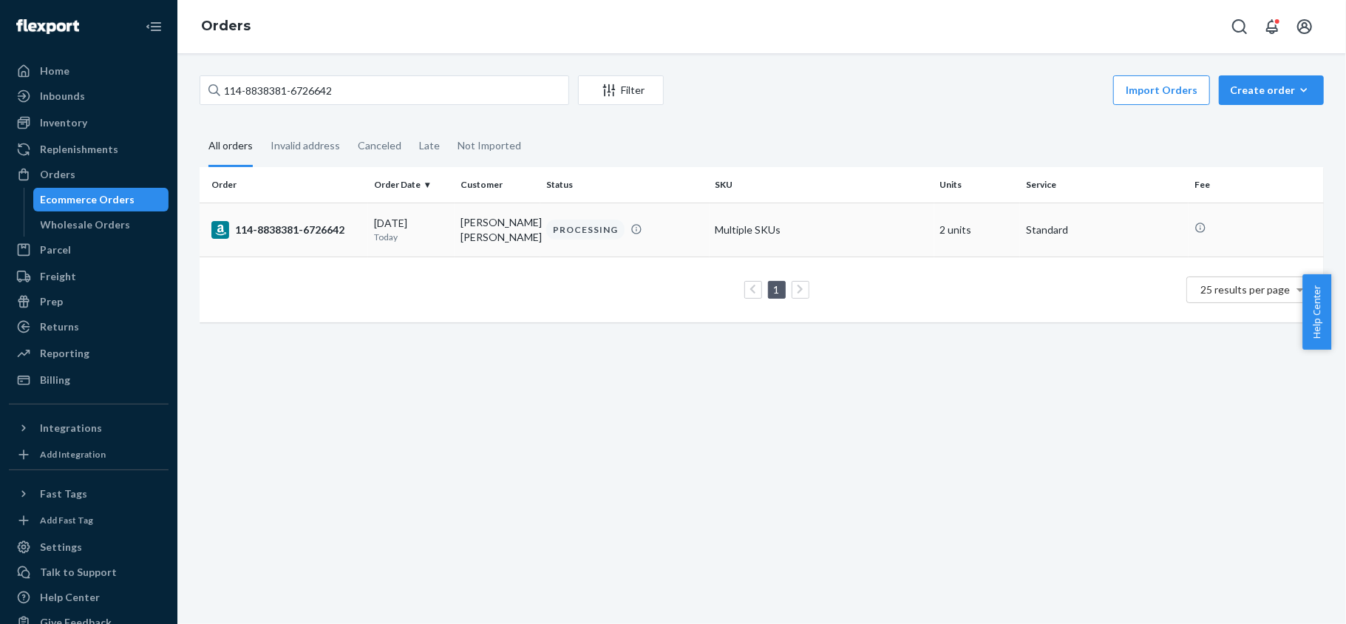
click at [409, 223] on div "[DATE] [DATE]" at bounding box center [411, 229] width 75 height 27
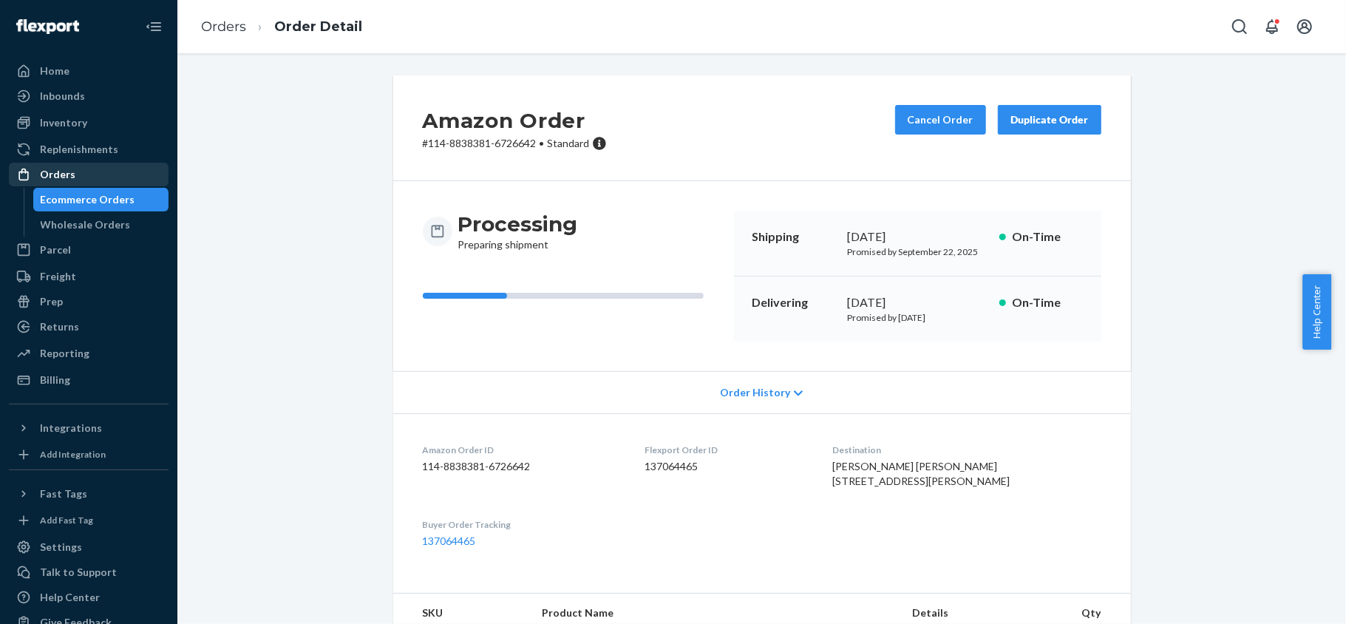
click at [101, 172] on div "Orders" at bounding box center [88, 174] width 157 height 21
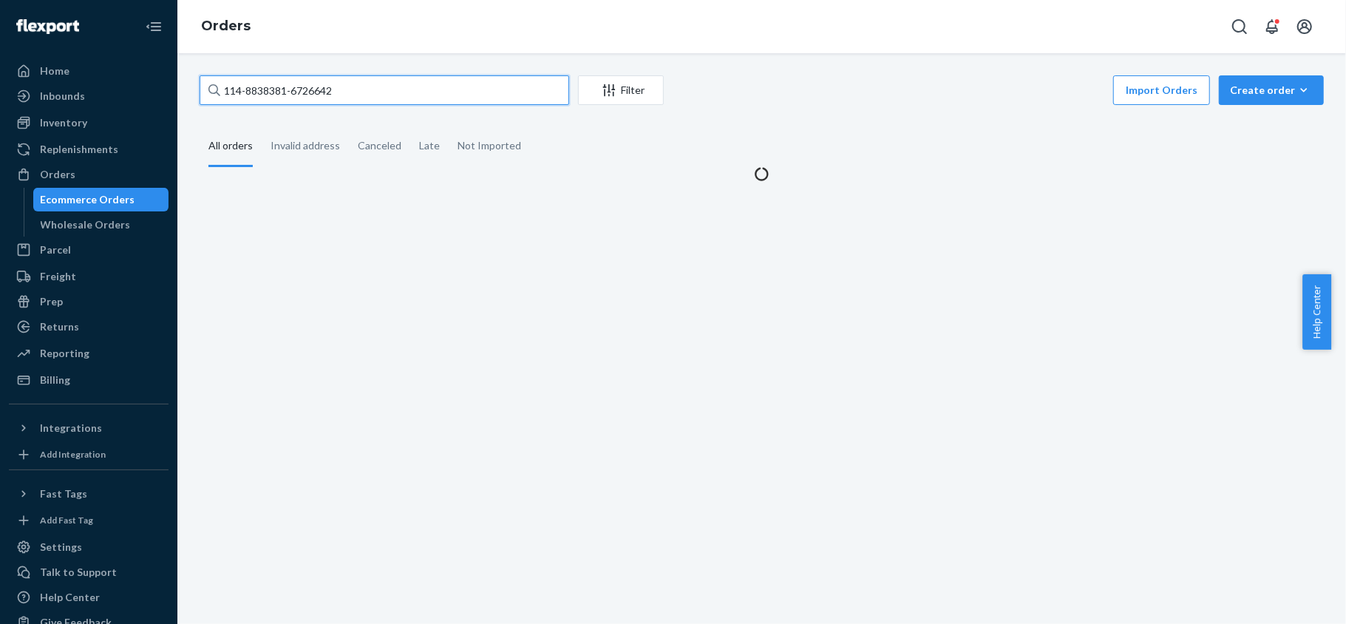
click at [364, 101] on input "114-8838381-6726642" at bounding box center [385, 90] width 370 height 30
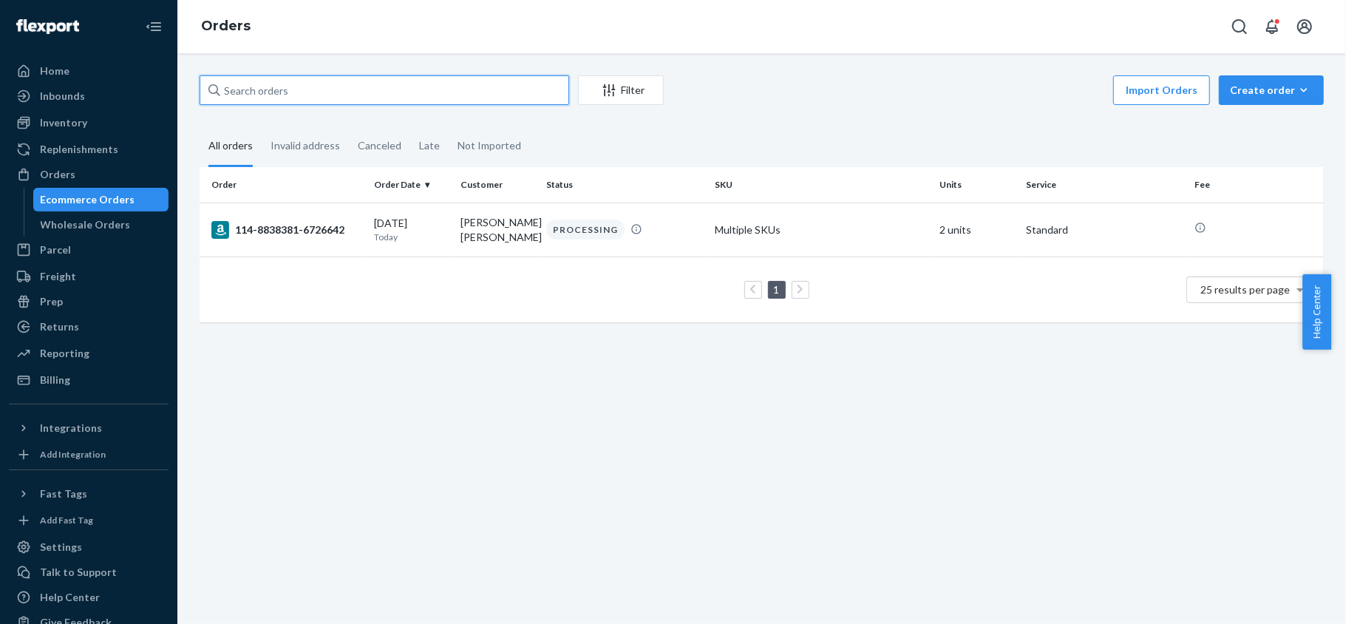
paste input "113-9699746-6434602"
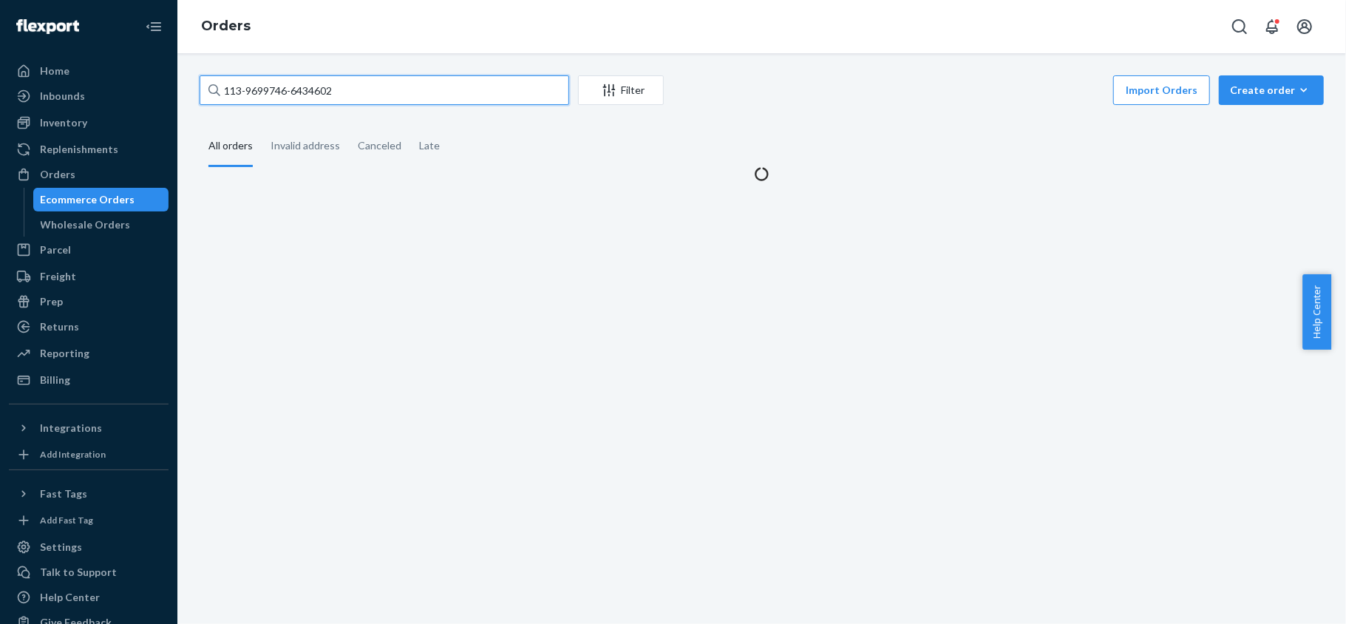
type input "113-9699746-6434602"
